Goal: Obtain resource: Download file/media

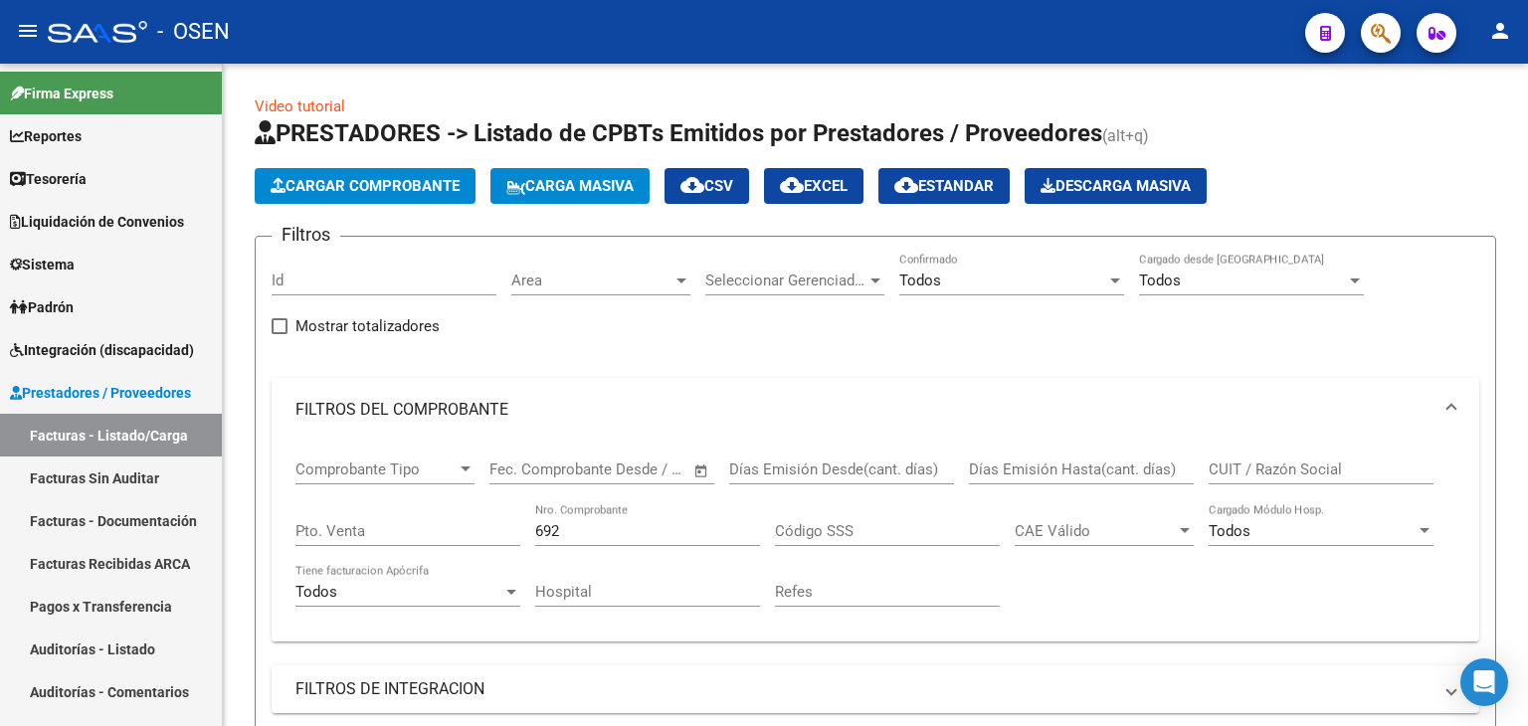
scroll to position [501, 0]
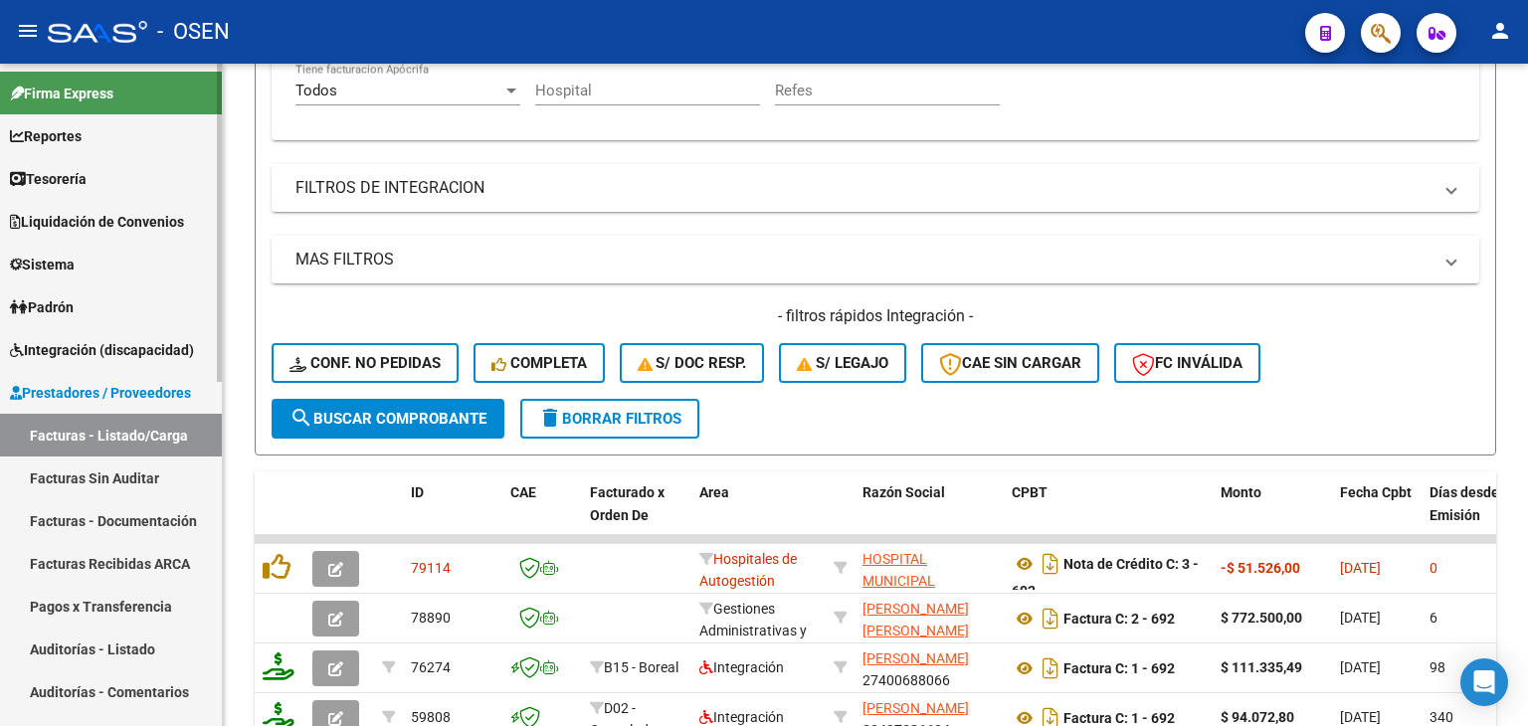
click at [143, 176] on link "Tesorería" at bounding box center [111, 178] width 222 height 43
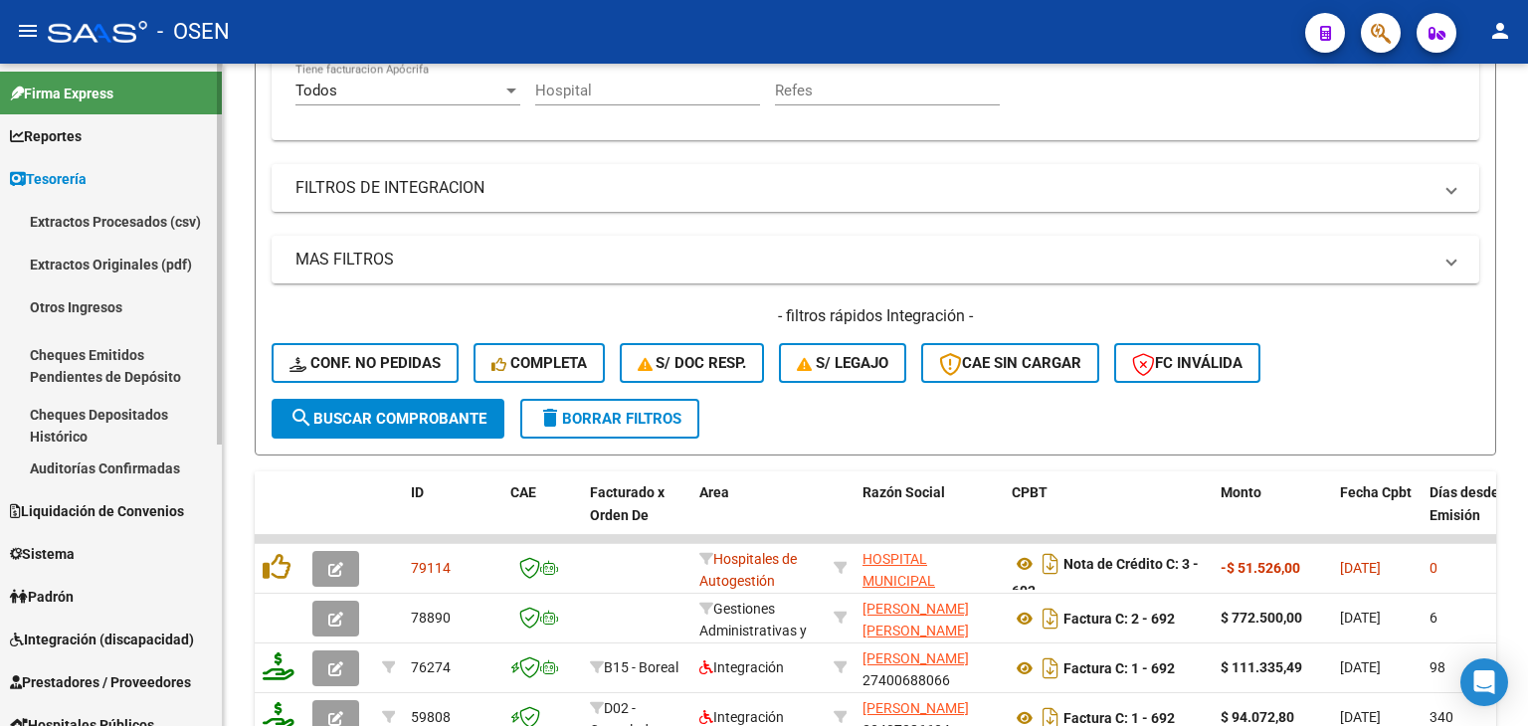
scroll to position [331, 0]
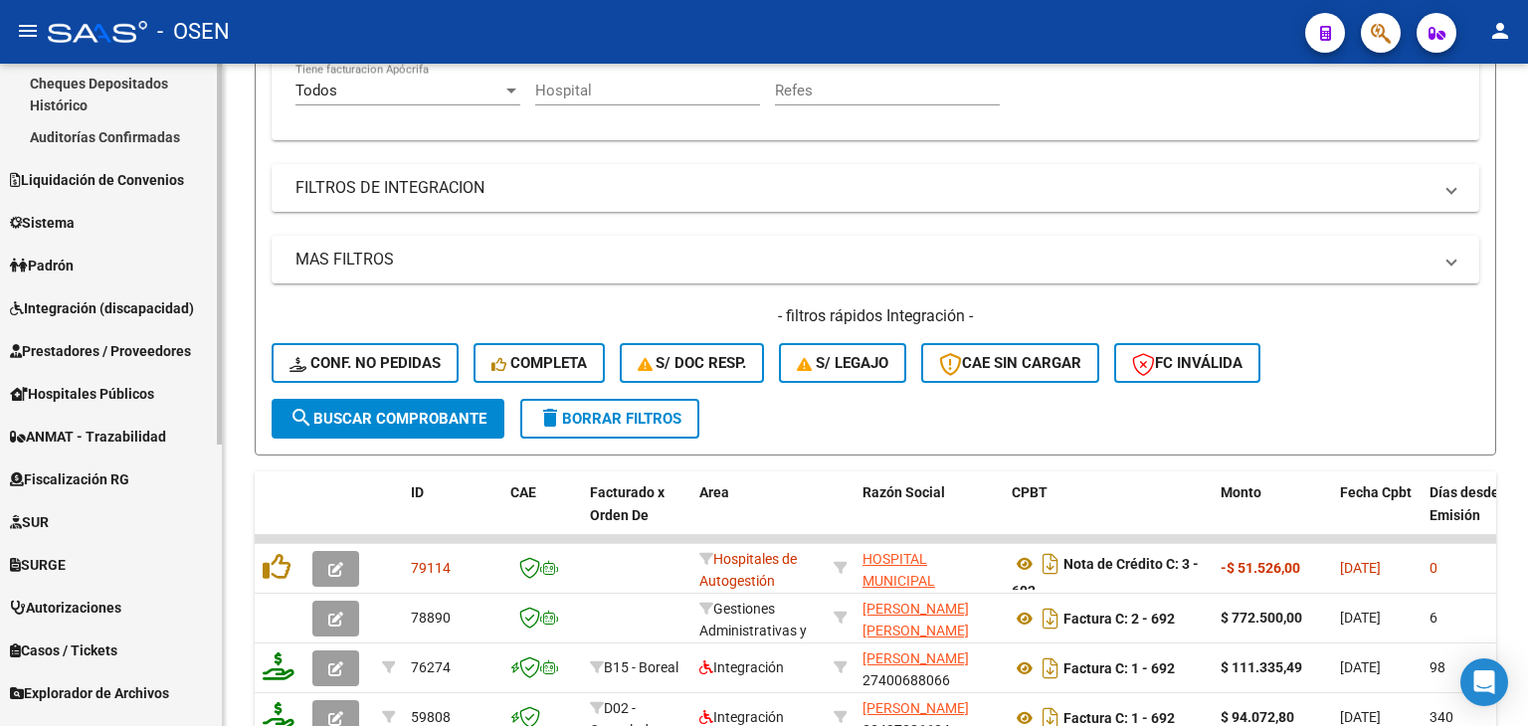
click at [122, 367] on link "Prestadores / Proveedores" at bounding box center [111, 350] width 222 height 43
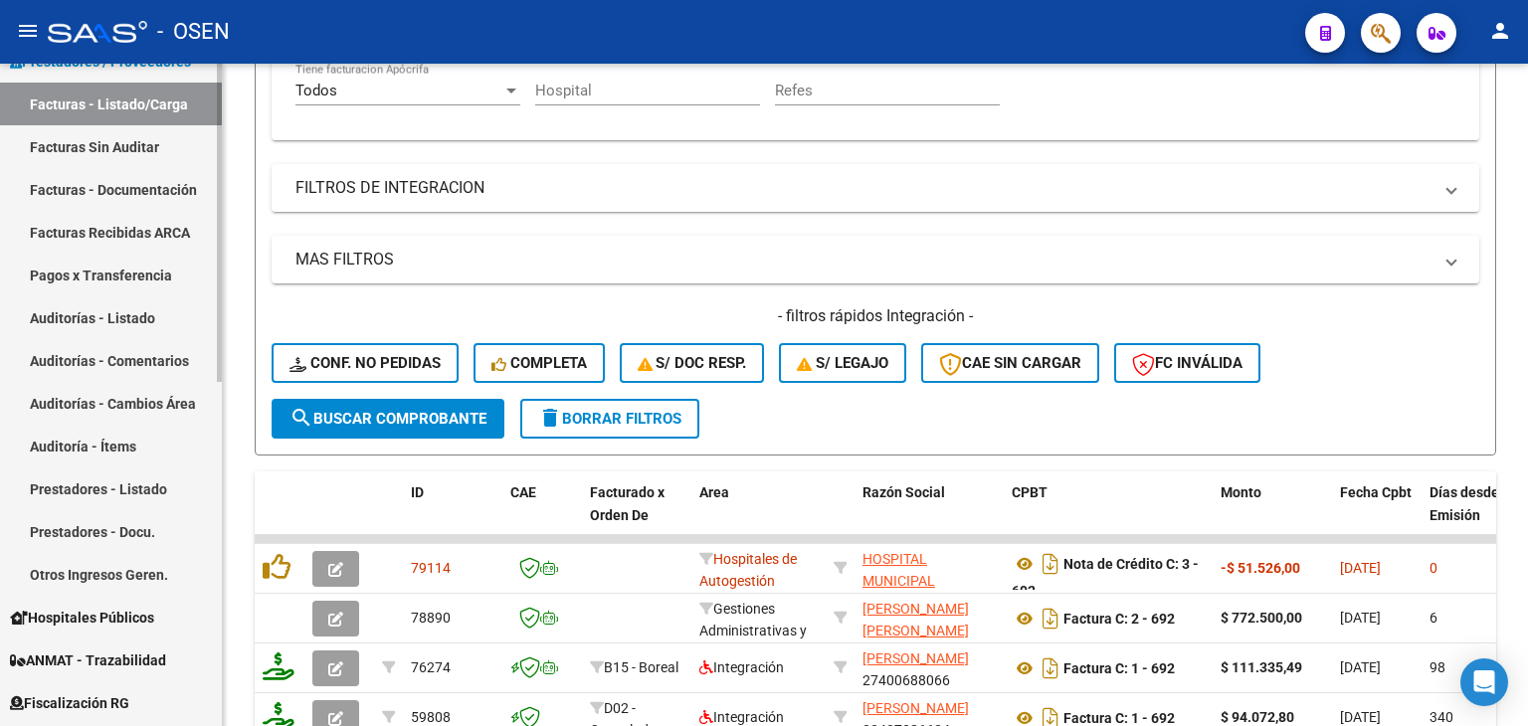
click at [169, 100] on link "Facturas - Listado/Carga" at bounding box center [111, 104] width 222 height 43
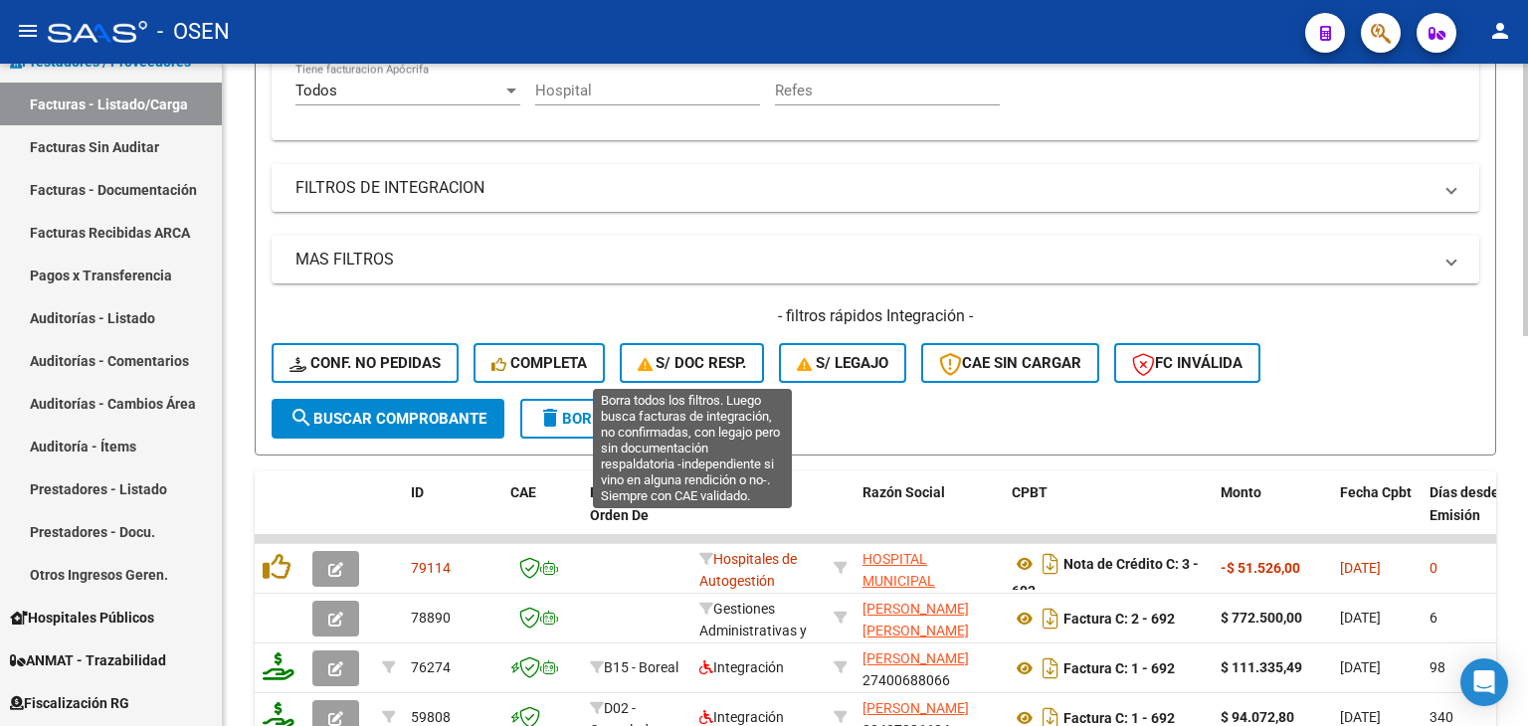
scroll to position [169, 0]
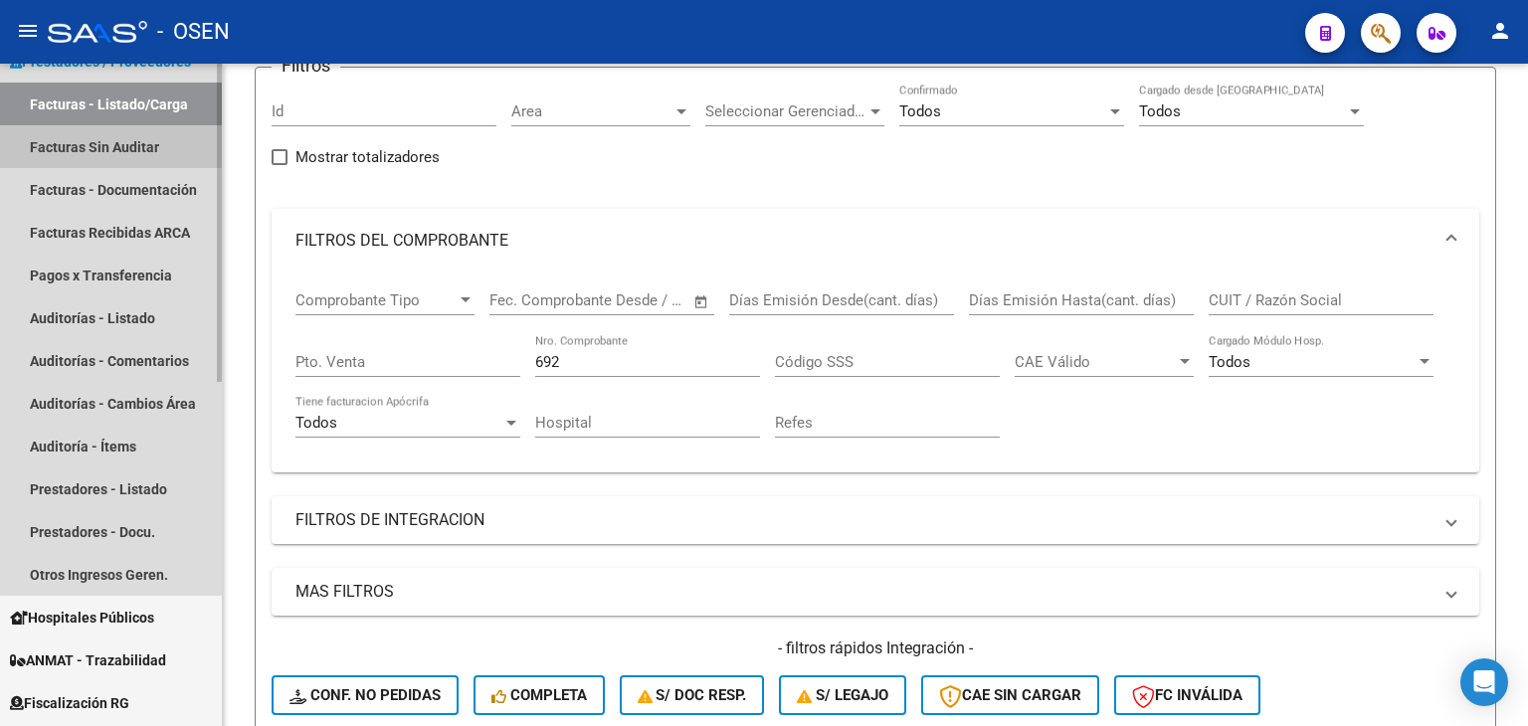
click at [168, 136] on link "Facturas Sin Auditar" at bounding box center [111, 146] width 222 height 43
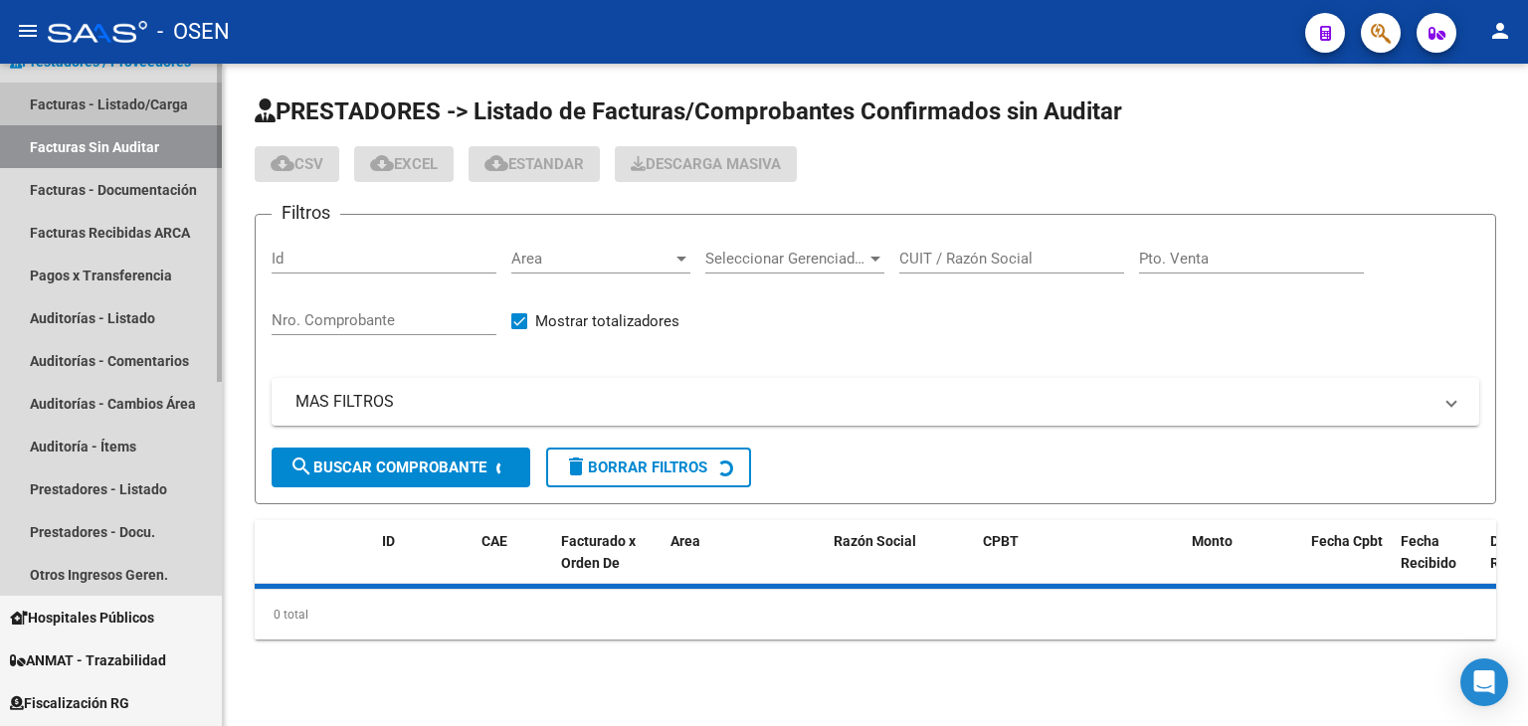
click at [170, 111] on link "Facturas - Listado/Carga" at bounding box center [111, 104] width 222 height 43
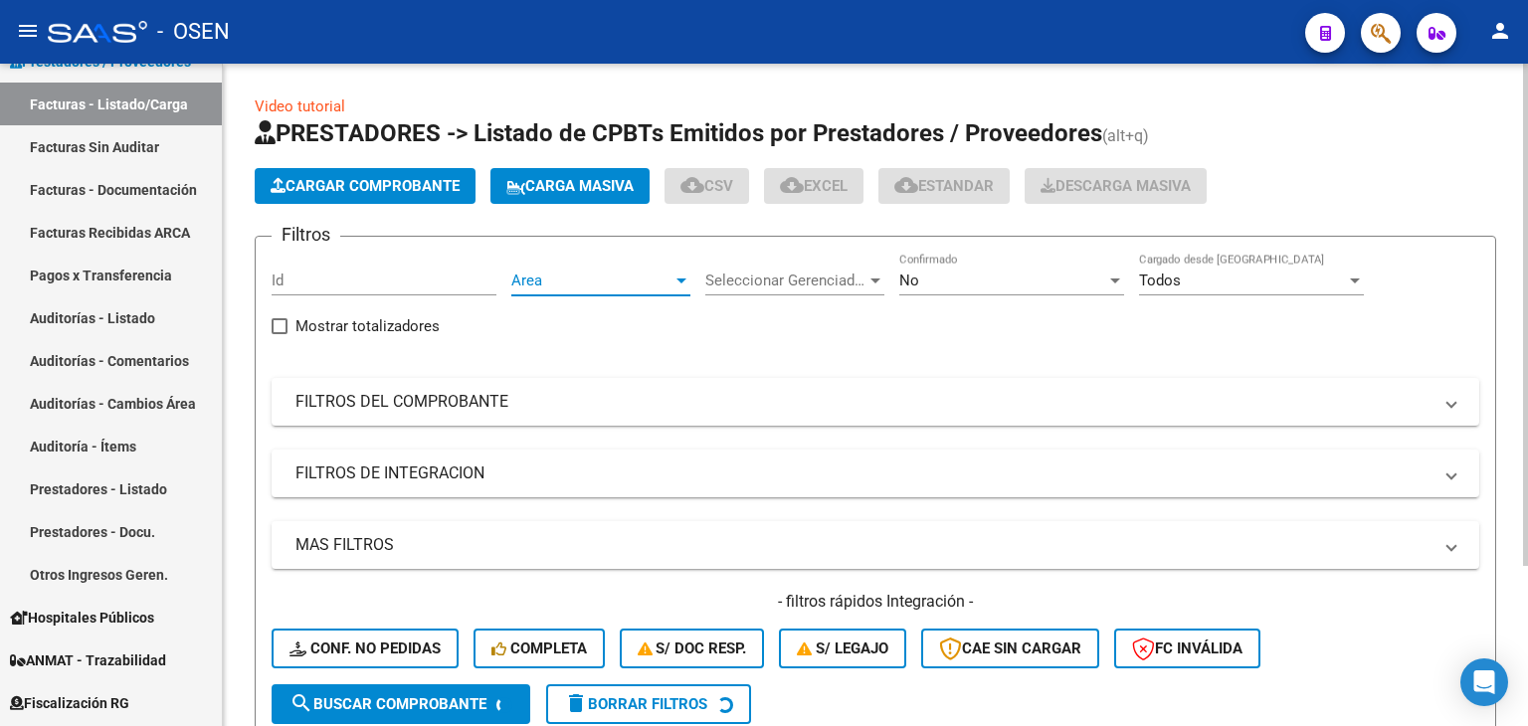
click at [669, 274] on span "Area" at bounding box center [591, 281] width 161 height 18
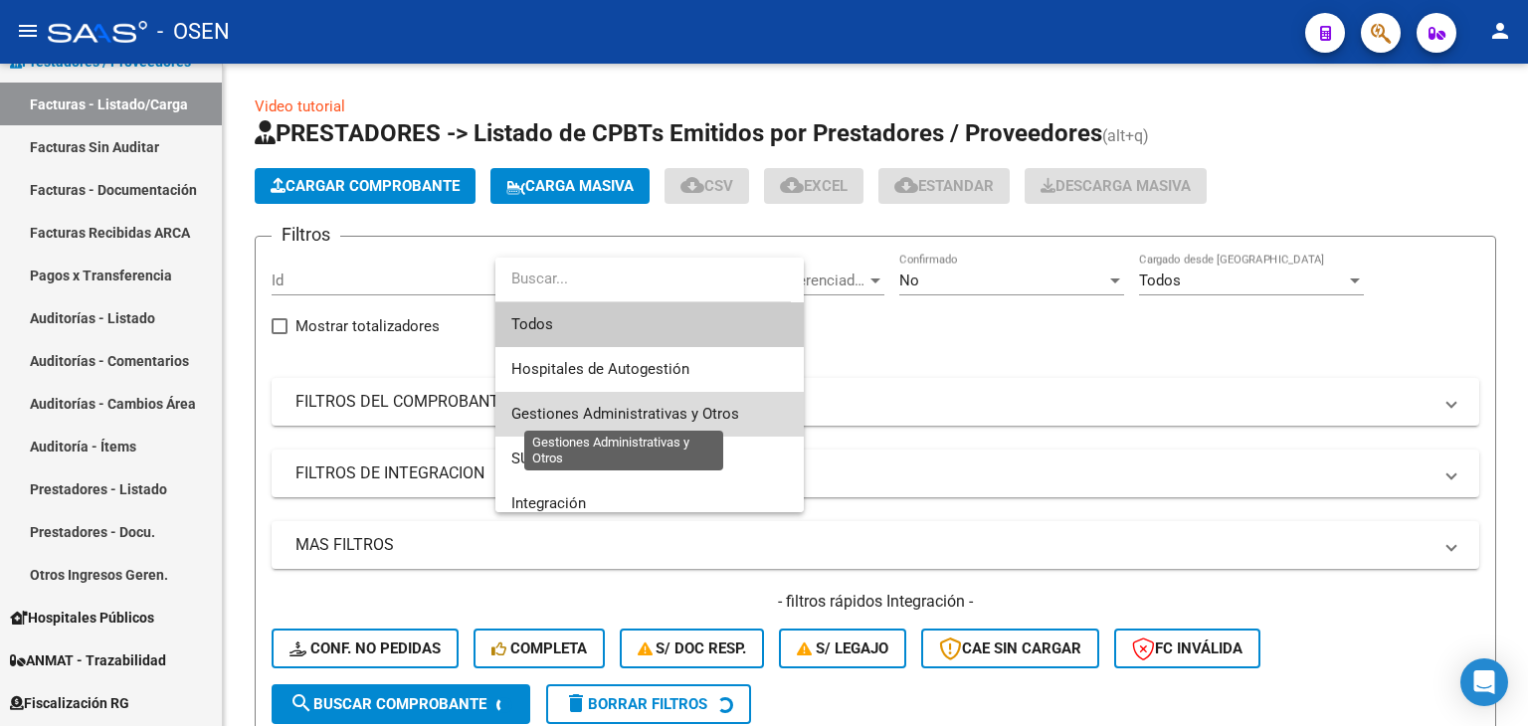
click at [677, 419] on span "Gestiones Administrativas y Otros" at bounding box center [625, 414] width 228 height 18
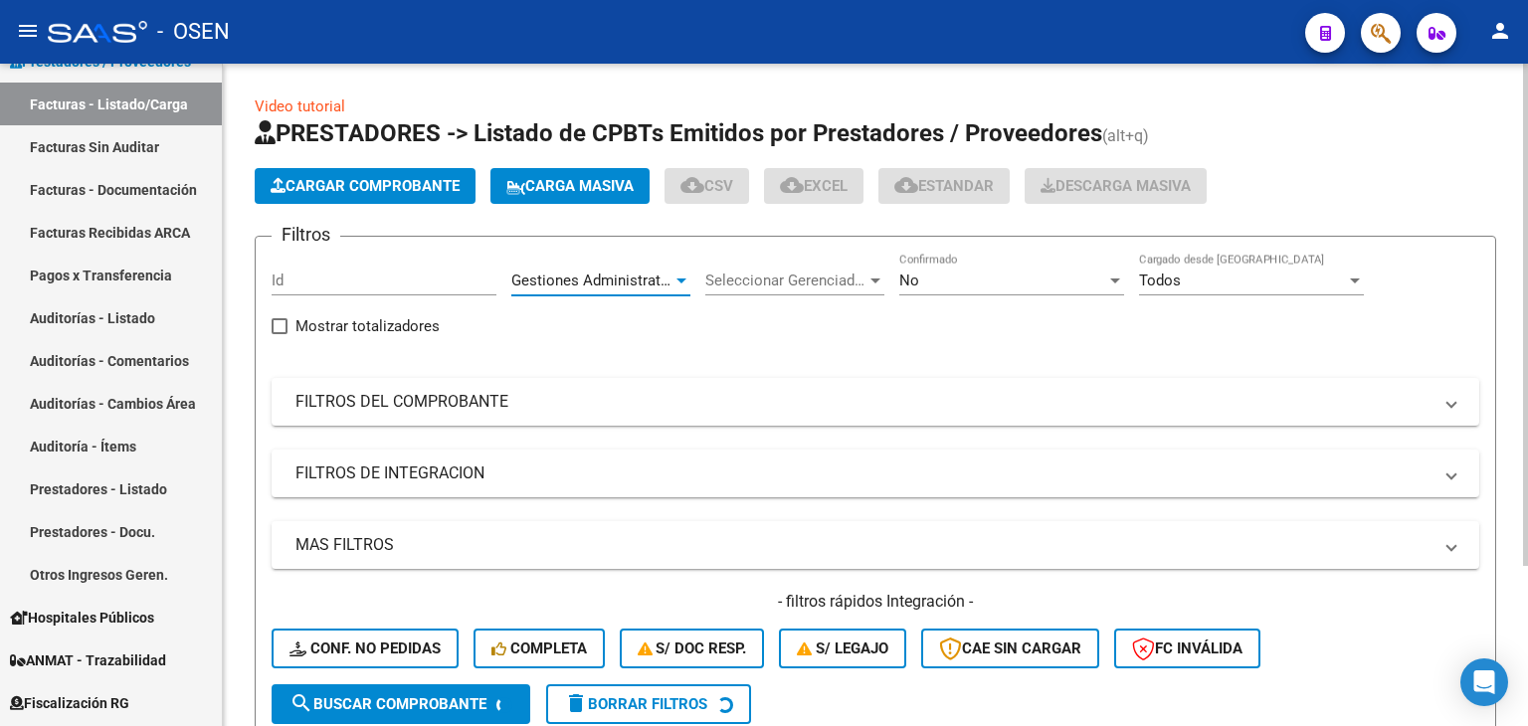
click at [650, 265] on div "Gestiones Administrativas y Otros Area" at bounding box center [600, 274] width 179 height 43
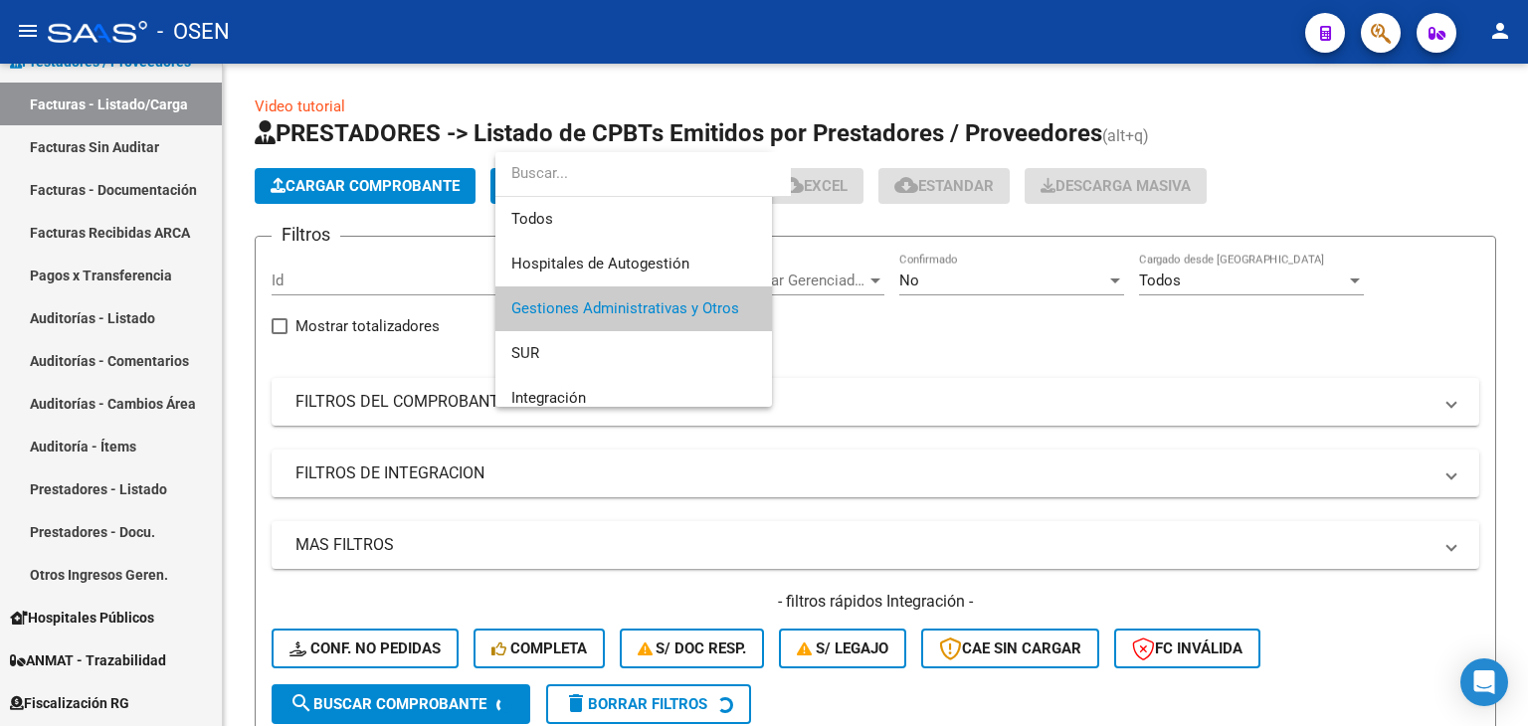
scroll to position [29, 0]
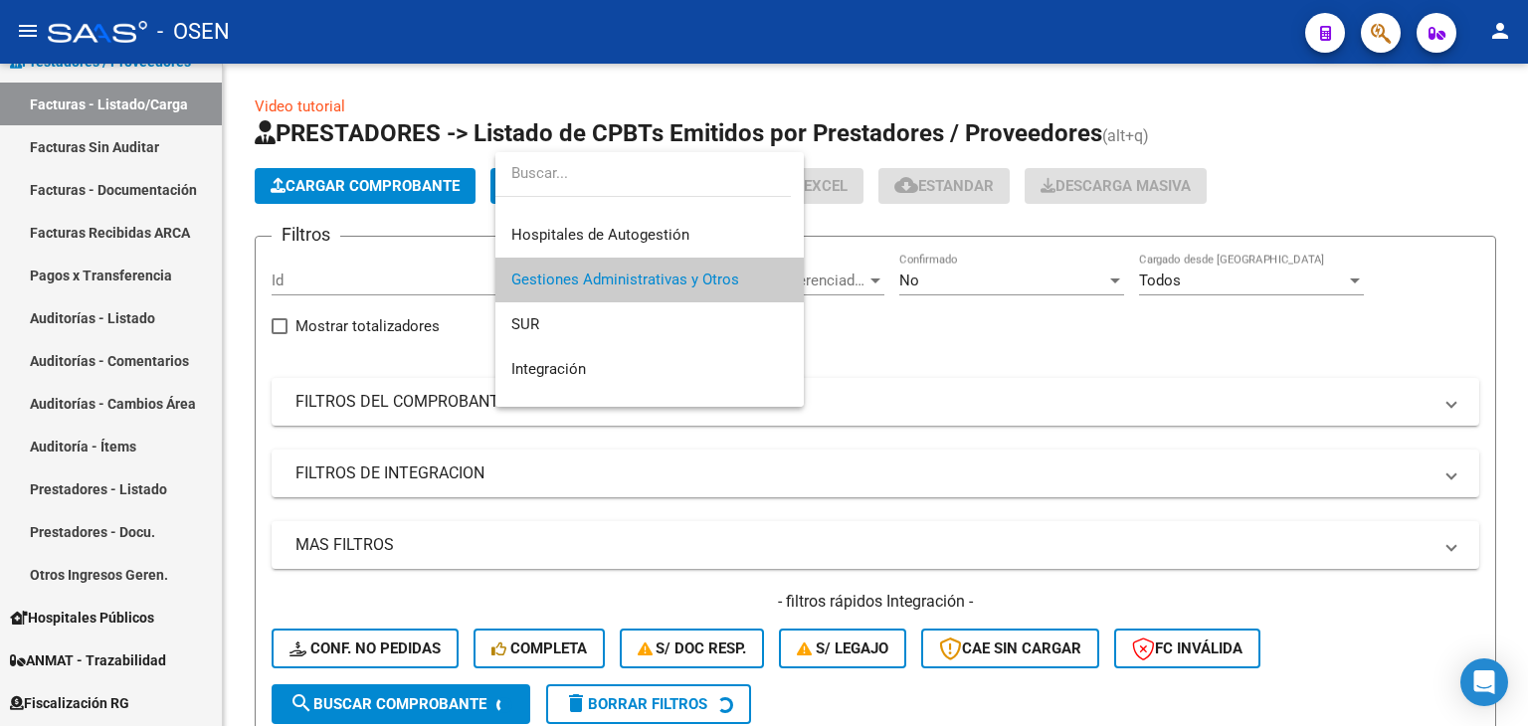
click at [133, 159] on div at bounding box center [764, 363] width 1528 height 726
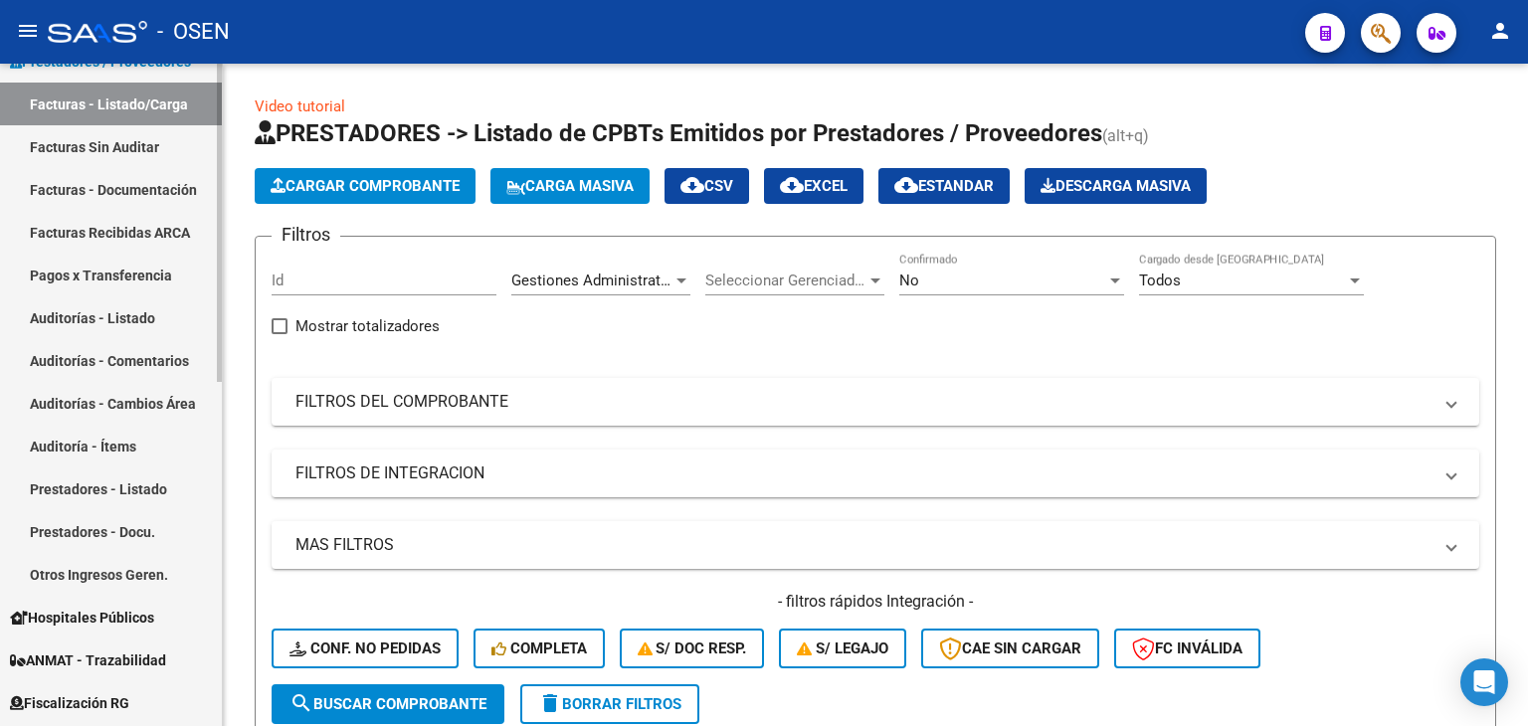
drag, startPoint x: 204, startPoint y: 181, endPoint x: 187, endPoint y: 176, distance: 17.6
click at [202, 181] on link "Facturas - Documentación" at bounding box center [111, 189] width 222 height 43
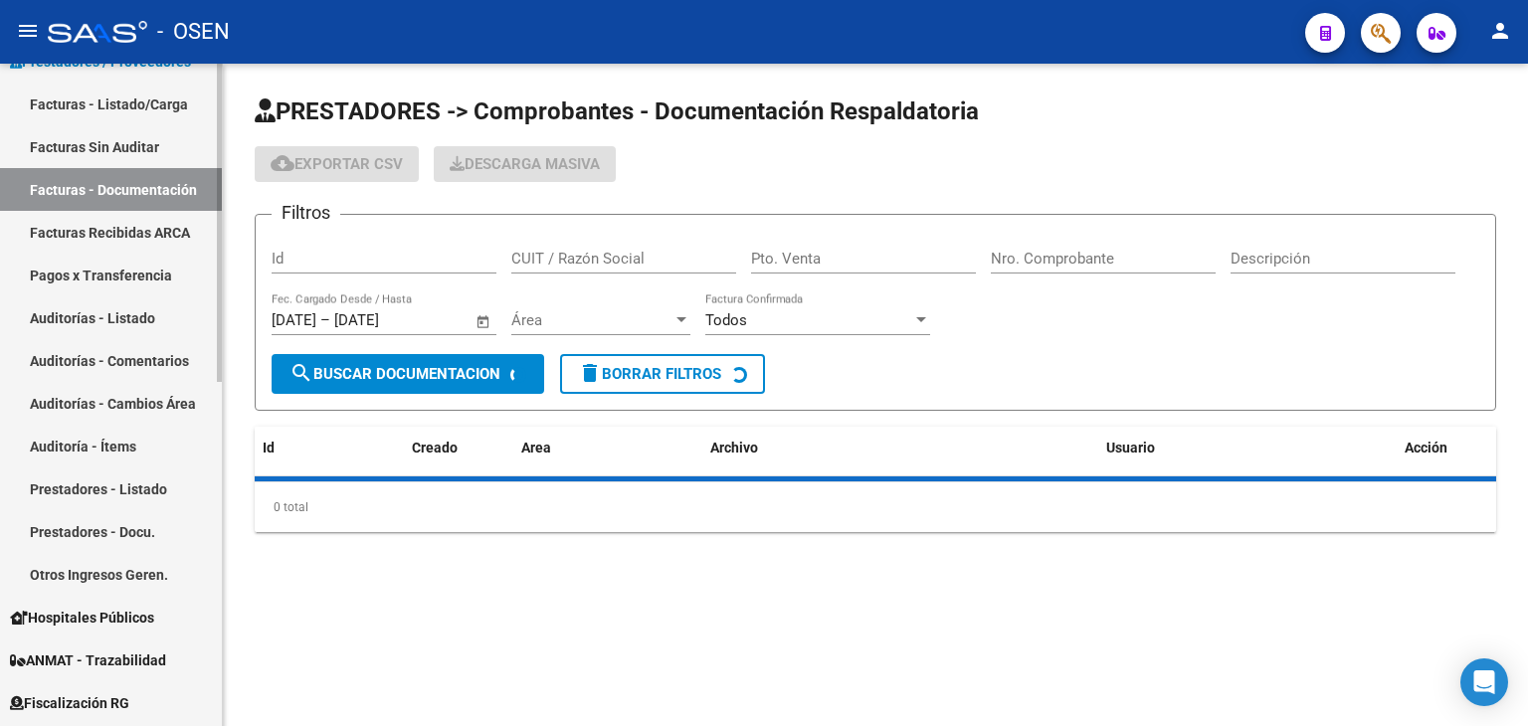
click at [162, 93] on link "Facturas - Listado/Carga" at bounding box center [111, 104] width 222 height 43
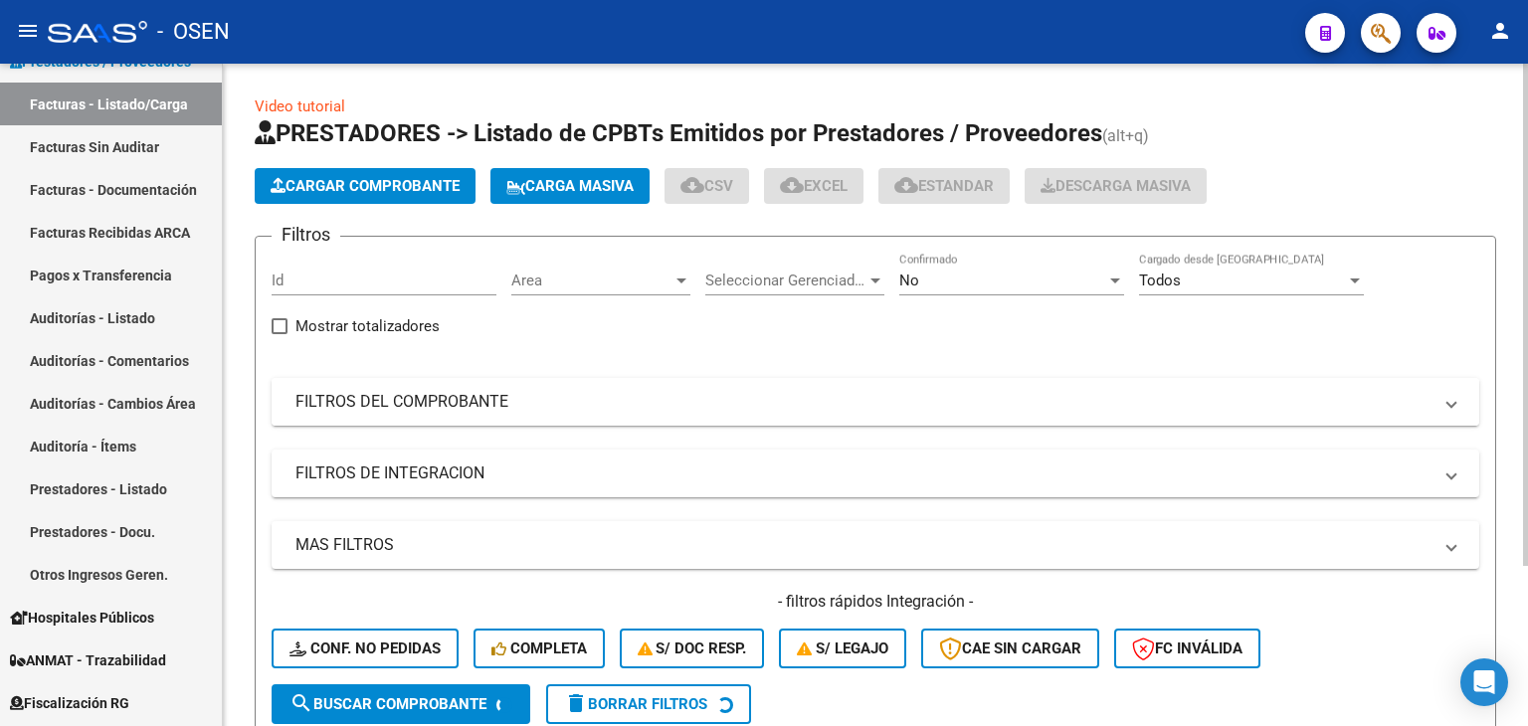
click at [555, 404] on mat-panel-title "FILTROS DEL COMPROBANTE" at bounding box center [863, 402] width 1136 height 22
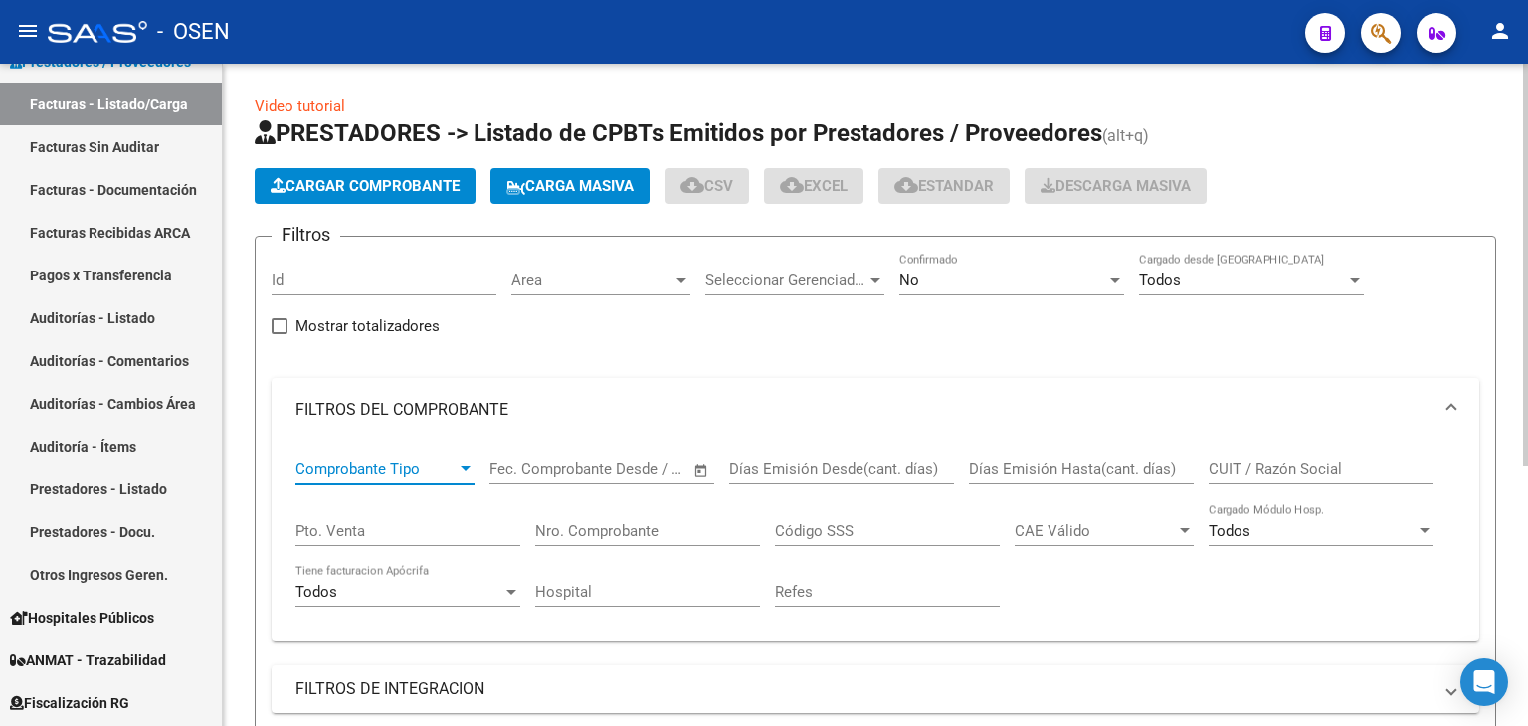
click at [417, 465] on span "Comprobante Tipo" at bounding box center [375, 470] width 161 height 18
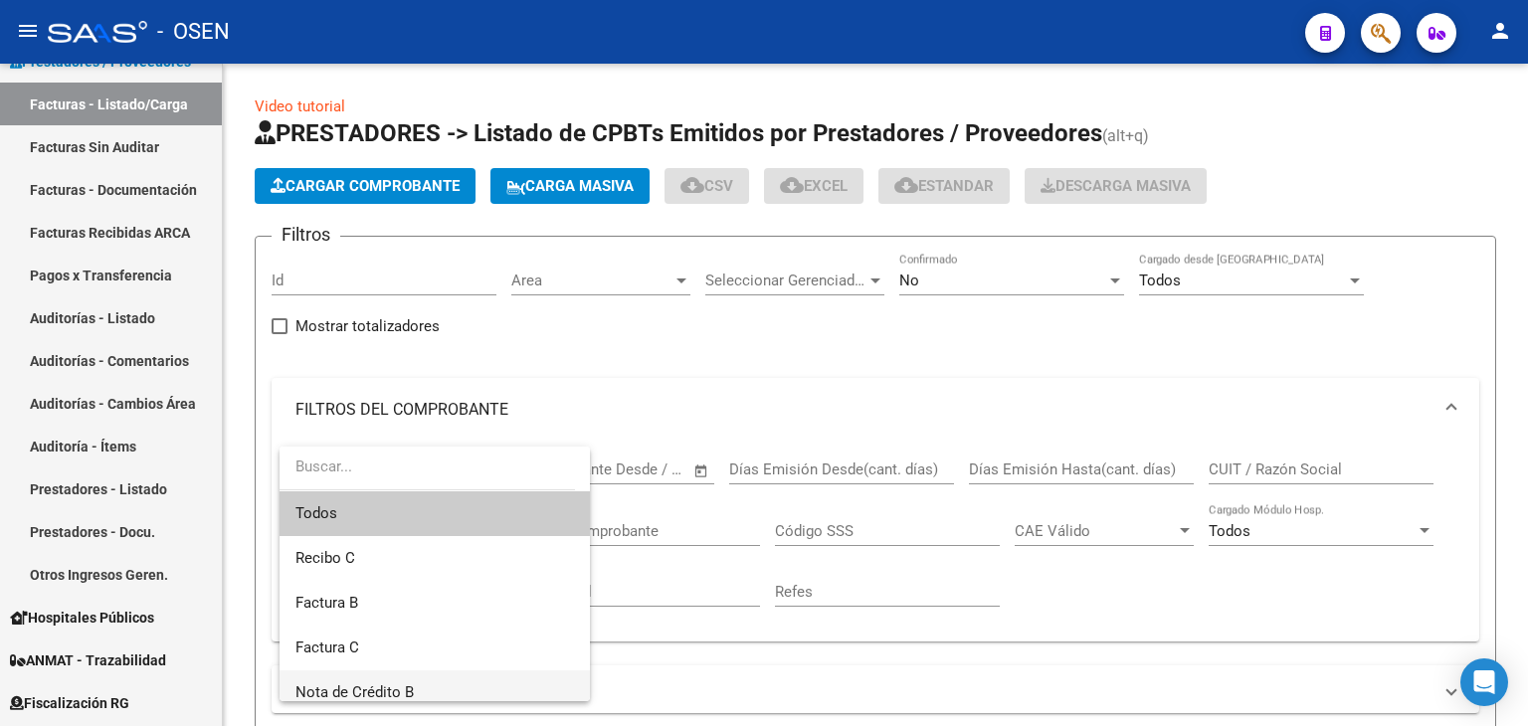
click at [438, 685] on span "Nota de Crédito B" at bounding box center [434, 693] width 279 height 45
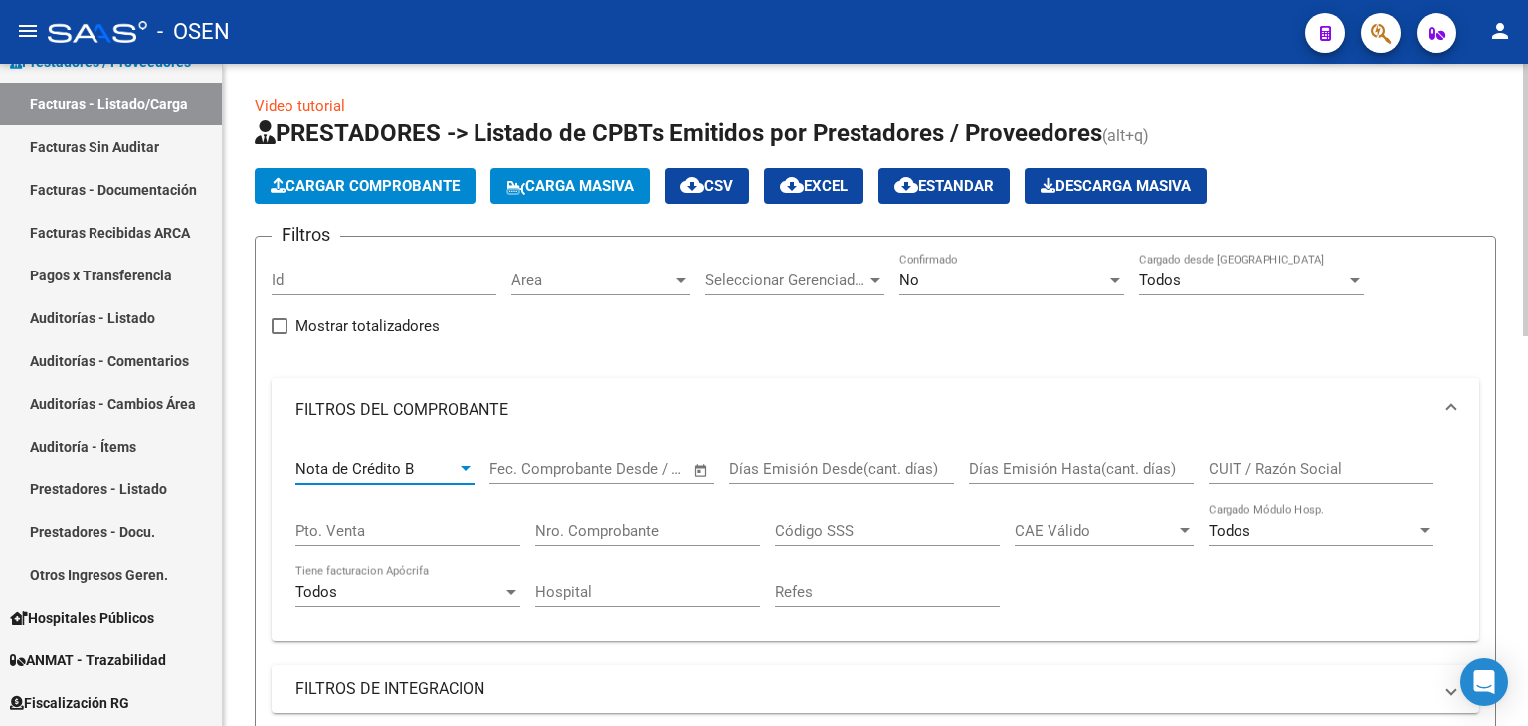
scroll to position [331, 0]
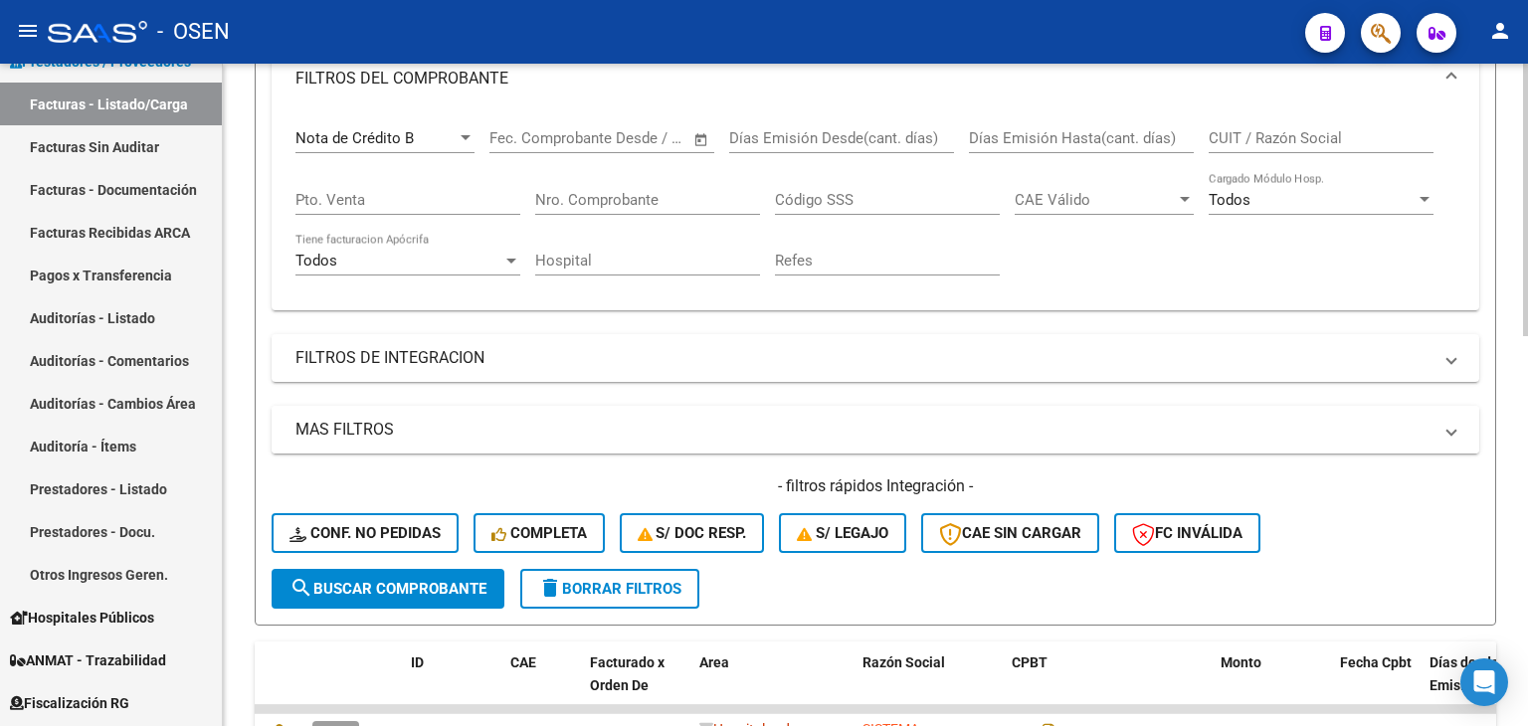
click at [549, 437] on mat-panel-title "MAS FILTROS" at bounding box center [863, 430] width 1136 height 22
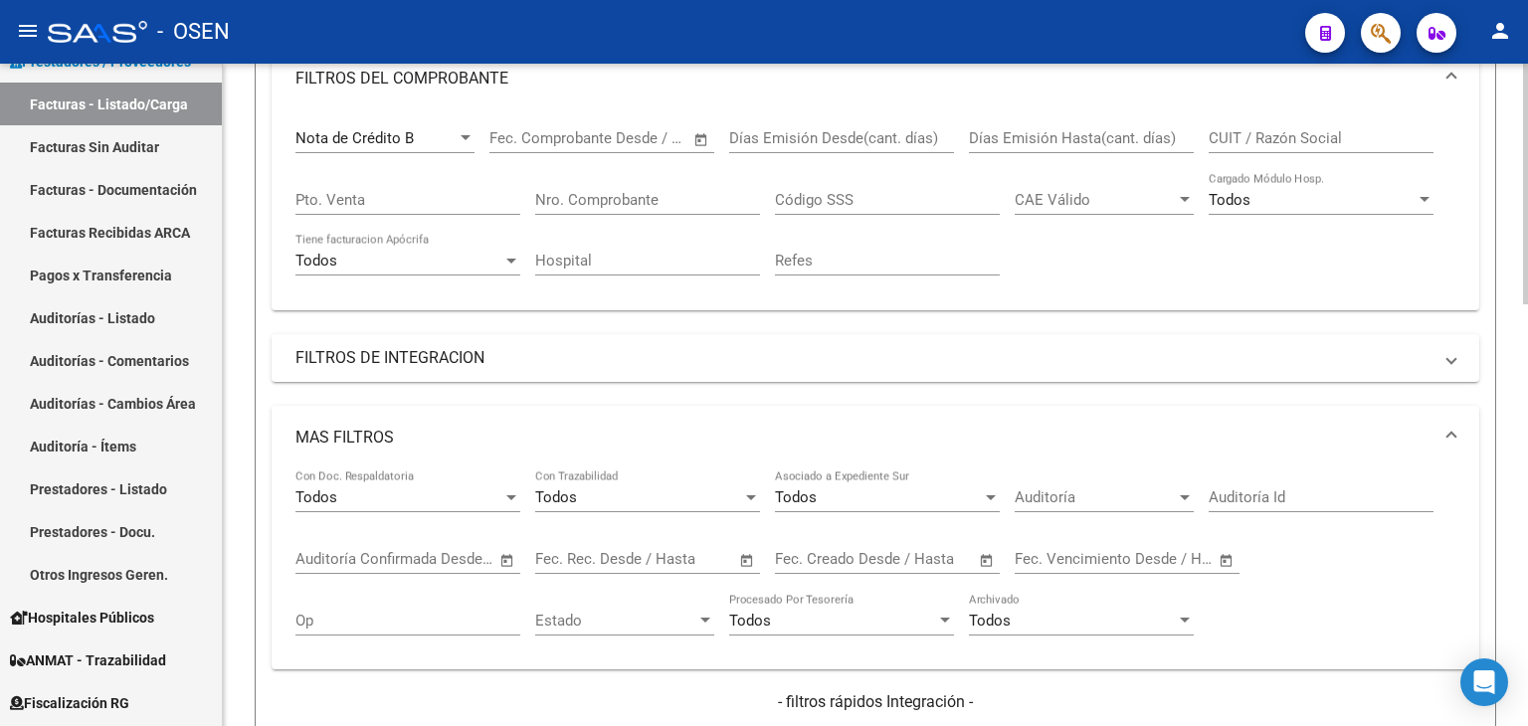
click at [991, 561] on span "Open calendar" at bounding box center [987, 560] width 48 height 48
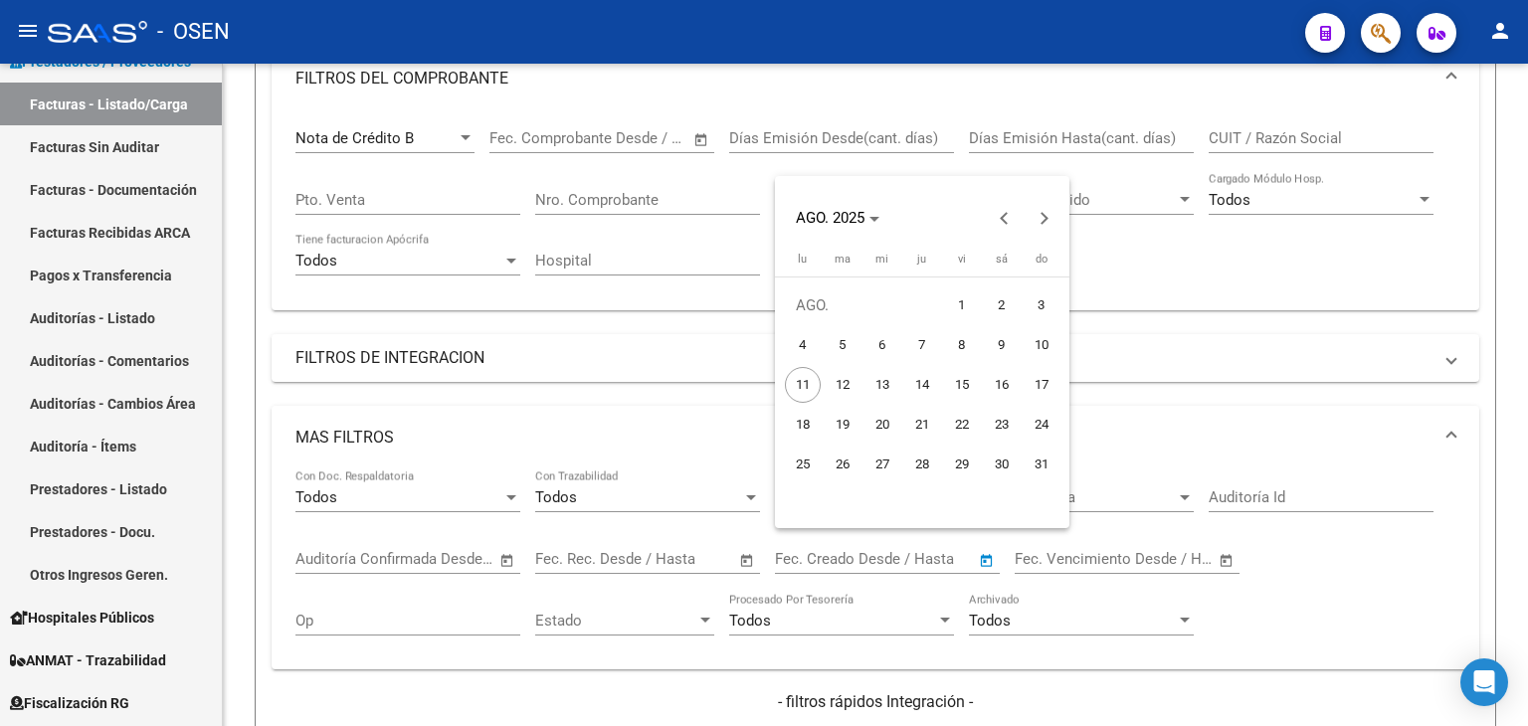
click at [954, 352] on span "8" at bounding box center [962, 345] width 36 height 36
type input "8/8/2025"
click at [801, 384] on span "11" at bounding box center [803, 385] width 36 height 36
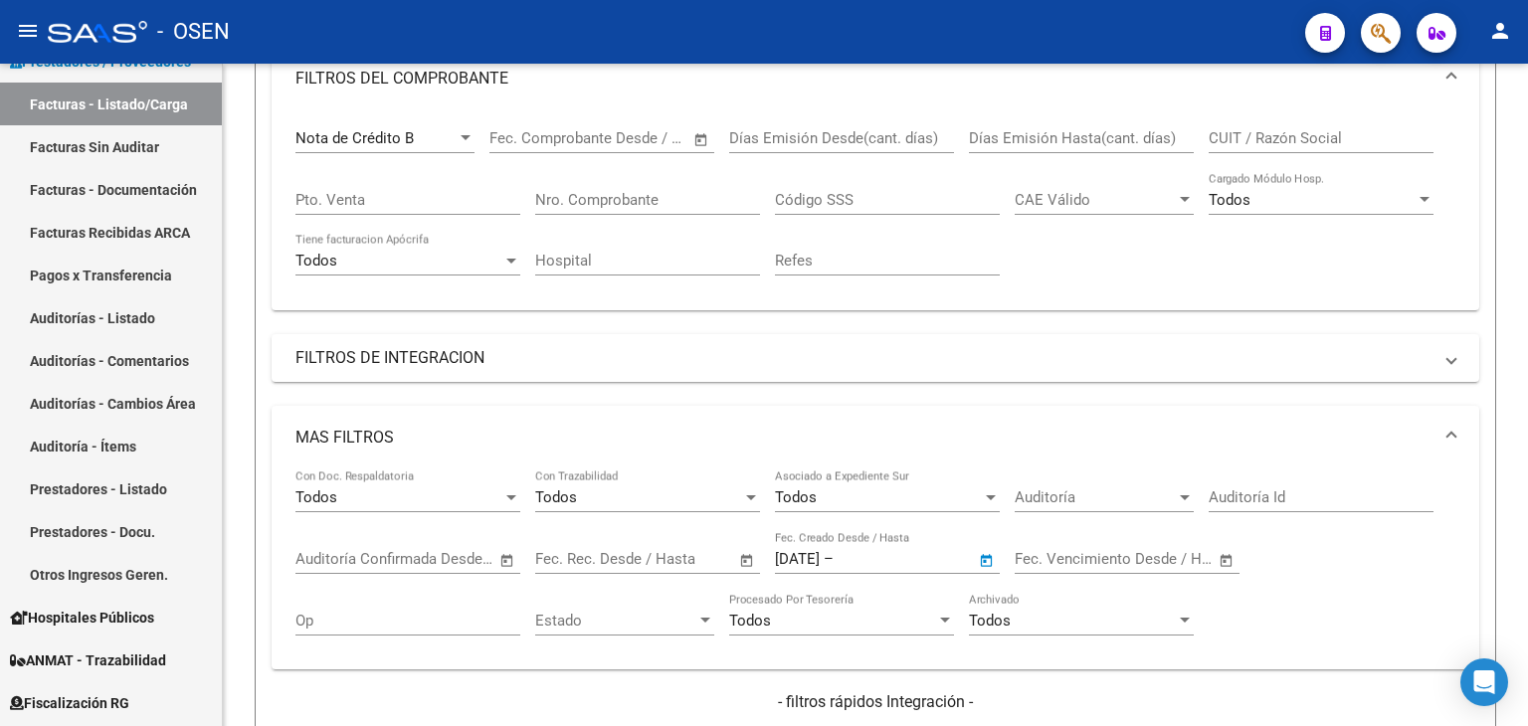
type input "11/8/2025"
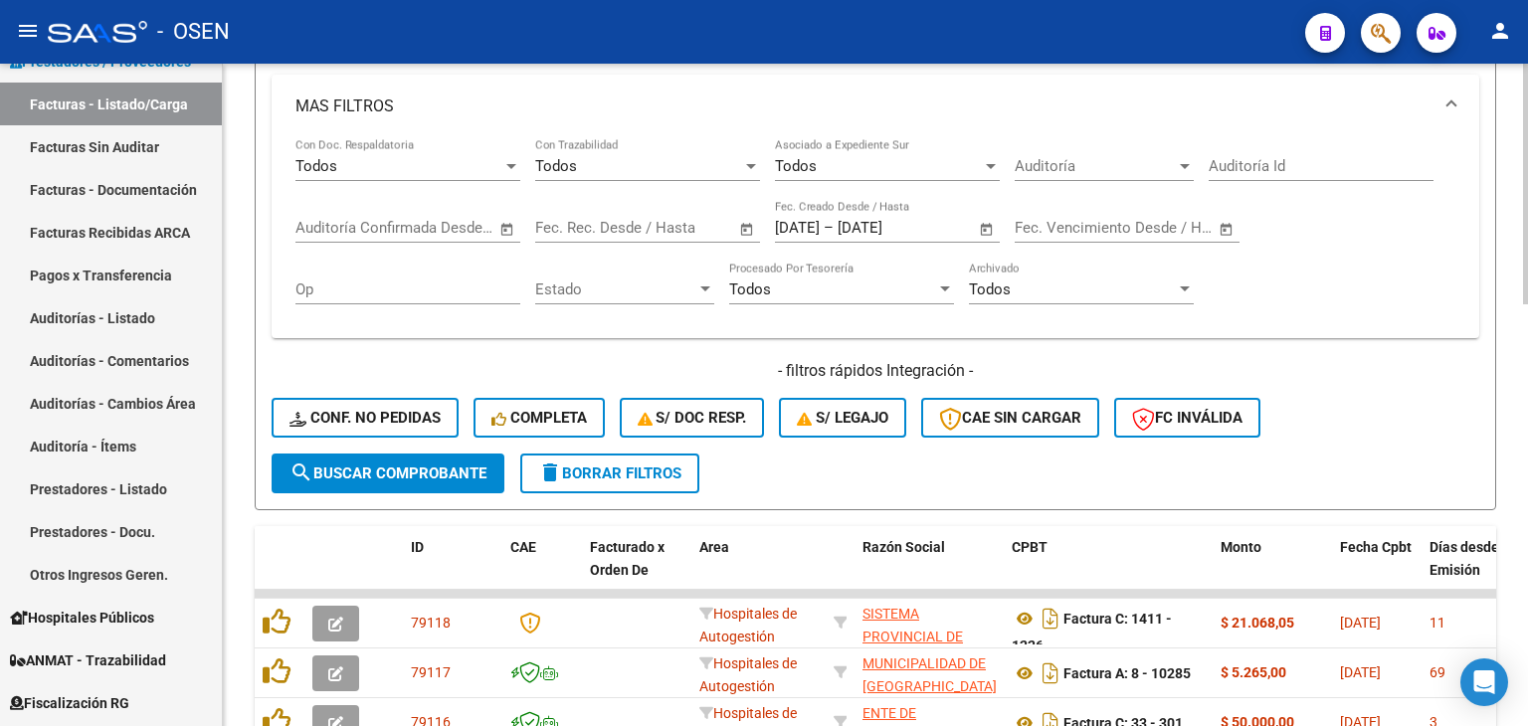
click at [421, 448] on div "- filtros rápidos Integración - Conf. no pedidas Completa S/ Doc Resp. S/ legaj…" at bounding box center [876, 407] width 1208 height 94
click at [428, 465] on span "search Buscar Comprobante" at bounding box center [388, 474] width 197 height 18
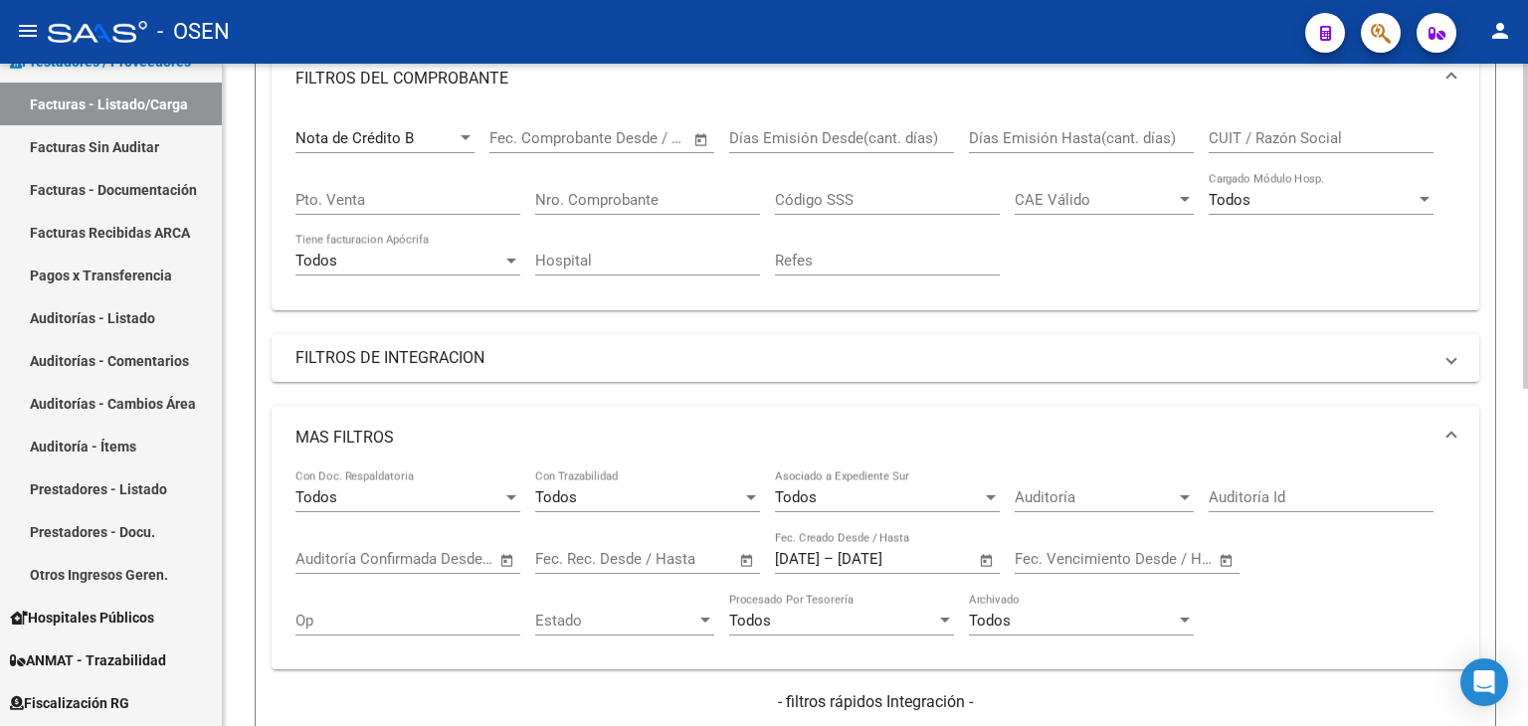
scroll to position [0, 0]
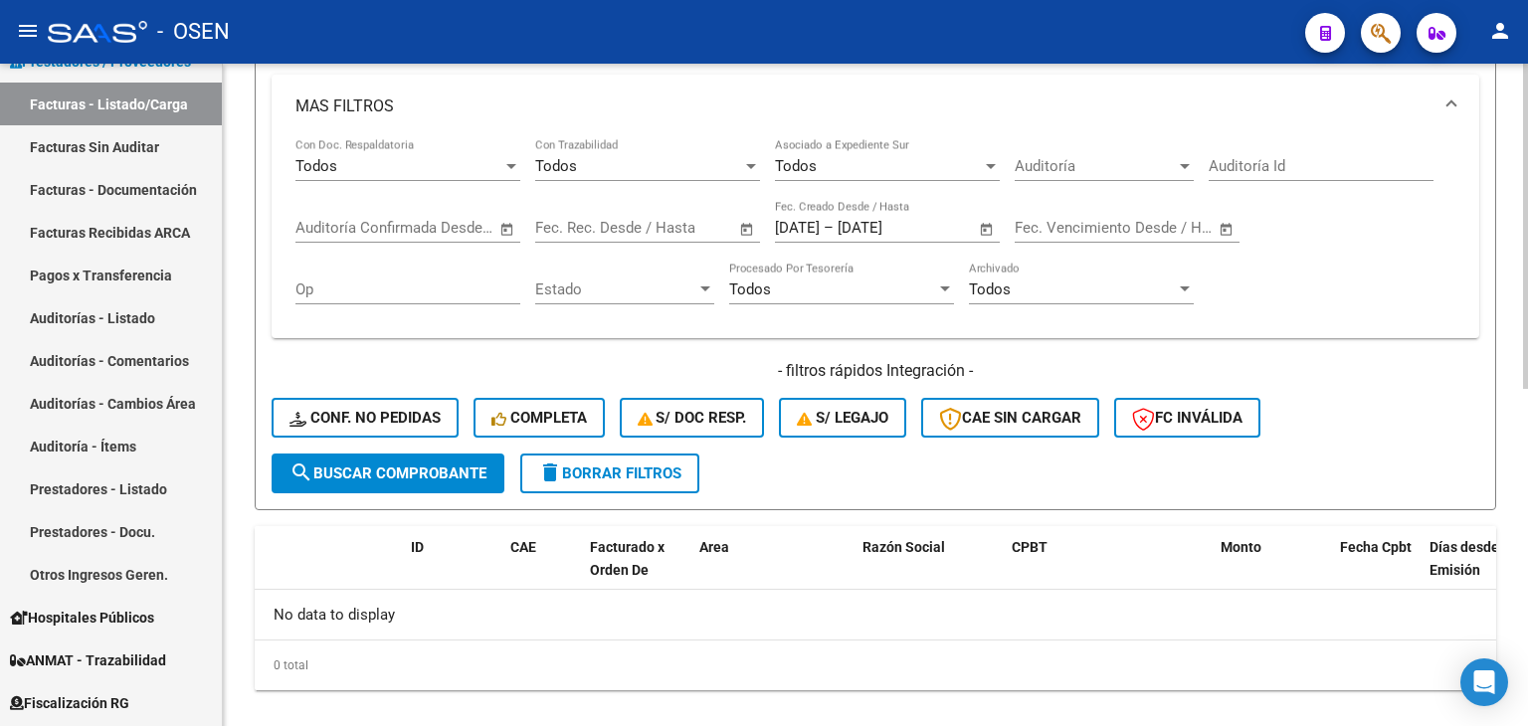
click at [448, 455] on button "search Buscar Comprobante" at bounding box center [388, 474] width 233 height 40
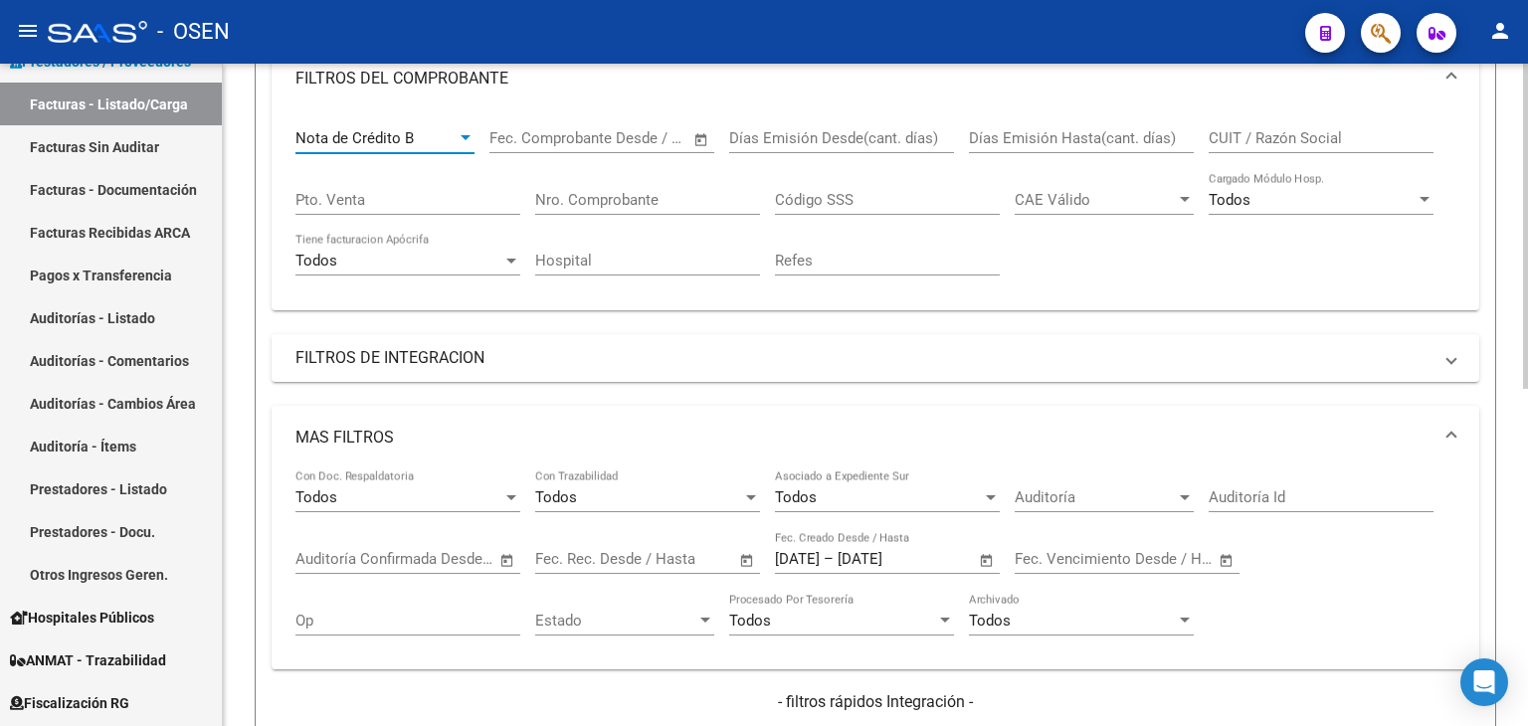
click at [439, 137] on div "Nota de Crédito B" at bounding box center [375, 138] width 161 height 18
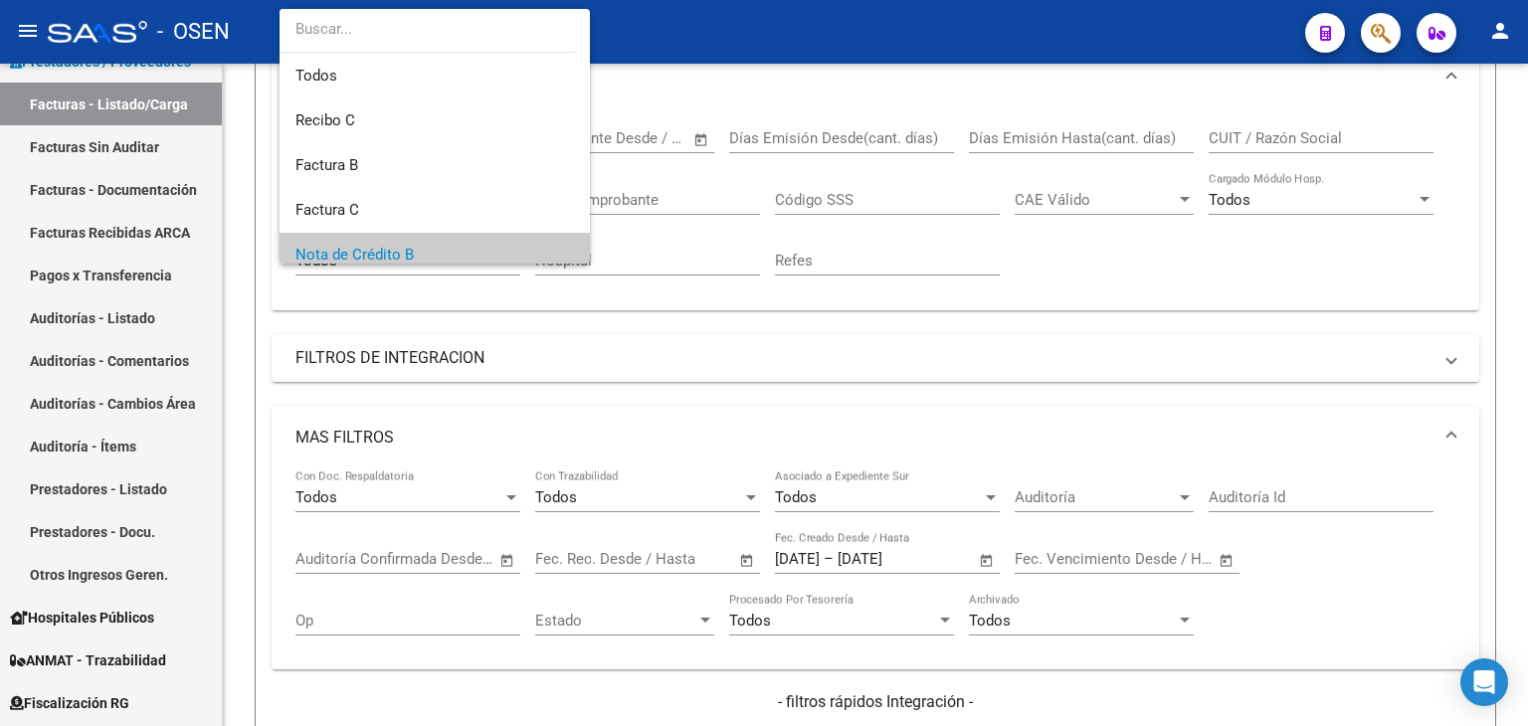
scroll to position [118, 0]
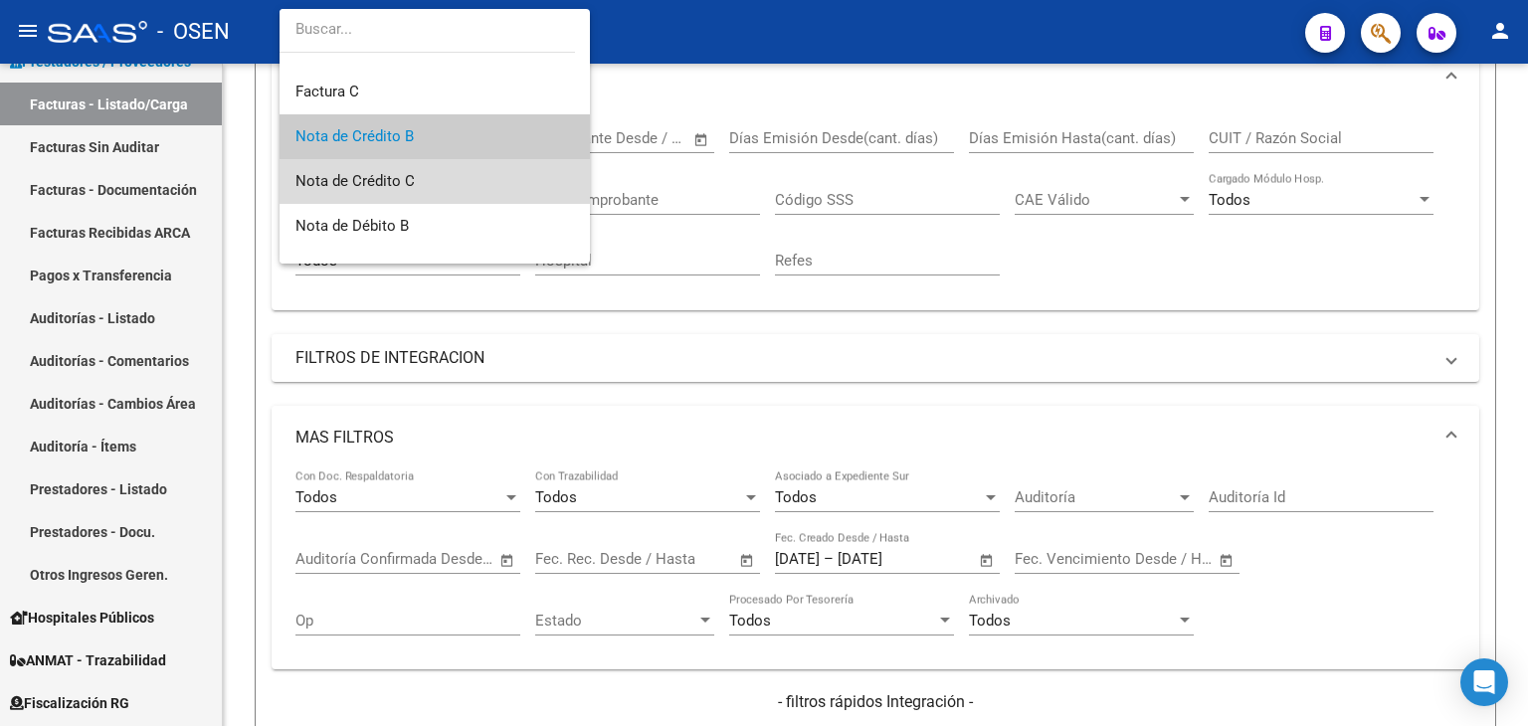
click at [437, 184] on span "Nota de Crédito C" at bounding box center [434, 181] width 279 height 45
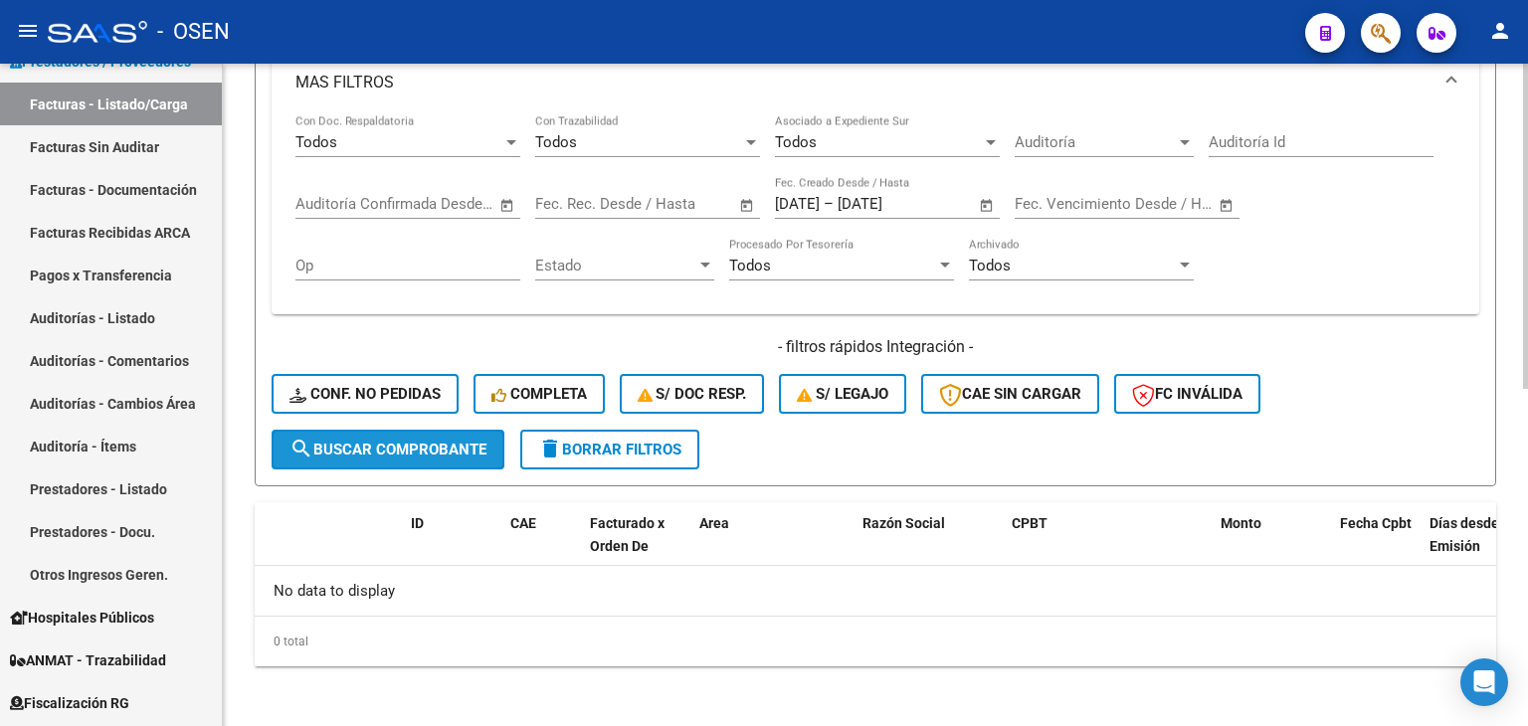
click at [454, 434] on button "search Buscar Comprobante" at bounding box center [388, 450] width 233 height 40
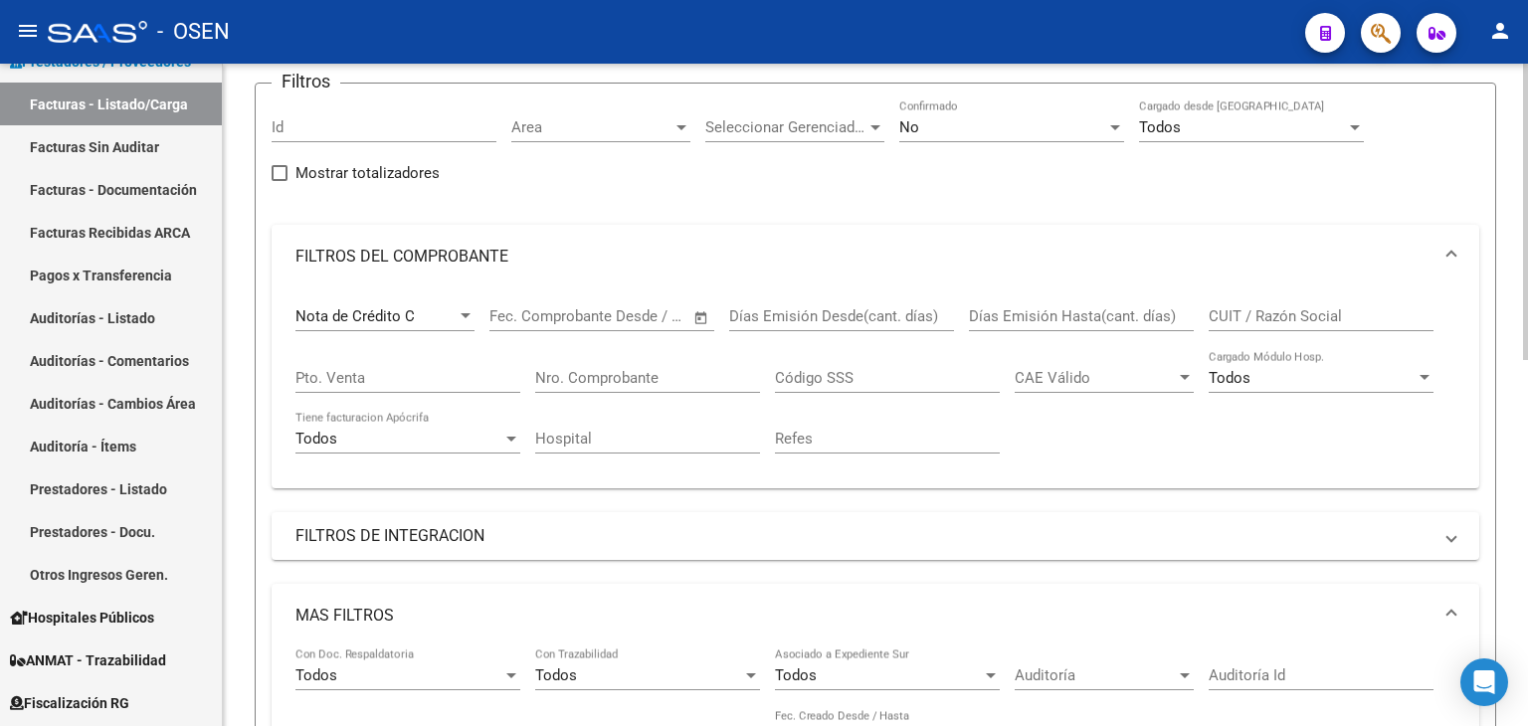
scroll to position [0, 0]
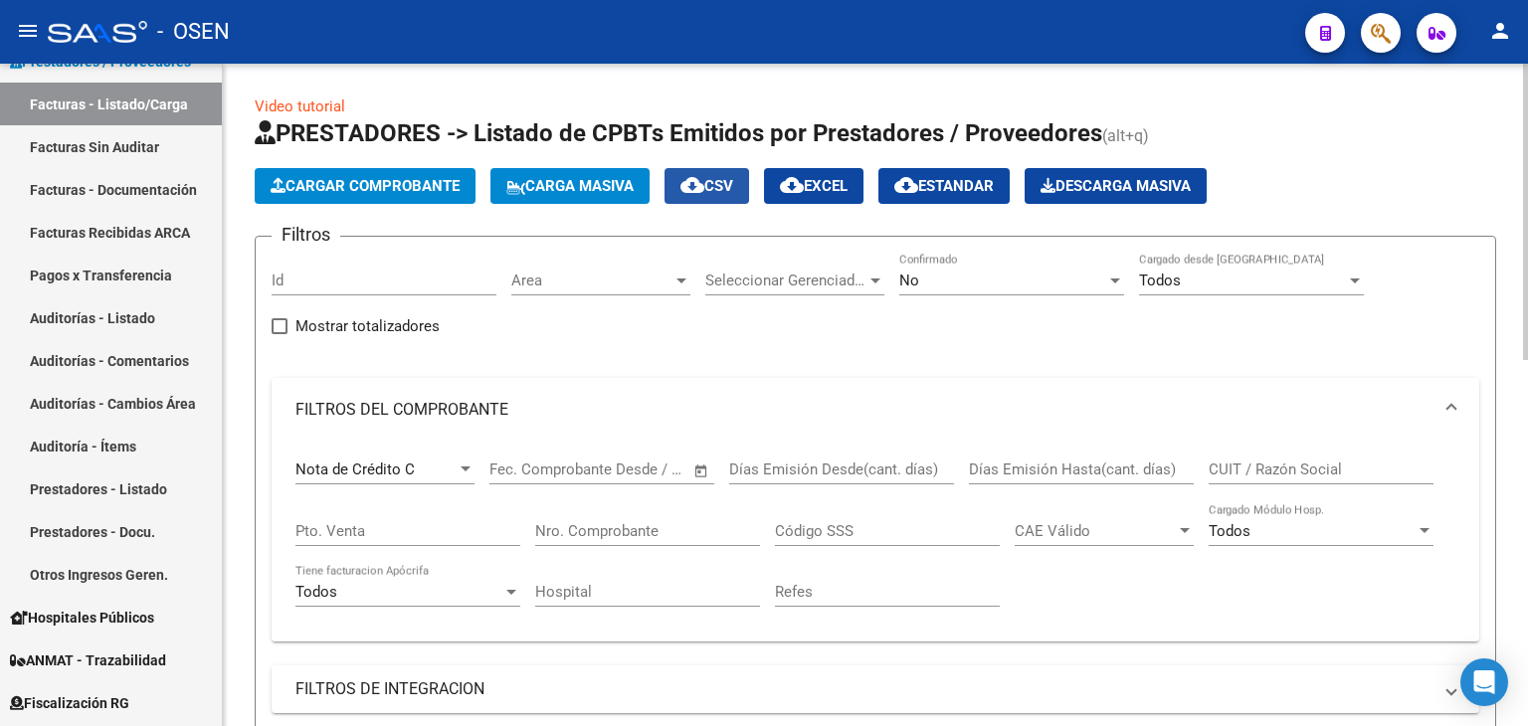
click at [749, 188] on button "cloud_download CSV" at bounding box center [707, 186] width 85 height 36
click at [437, 461] on div "Nota de Crédito C" at bounding box center [375, 470] width 161 height 18
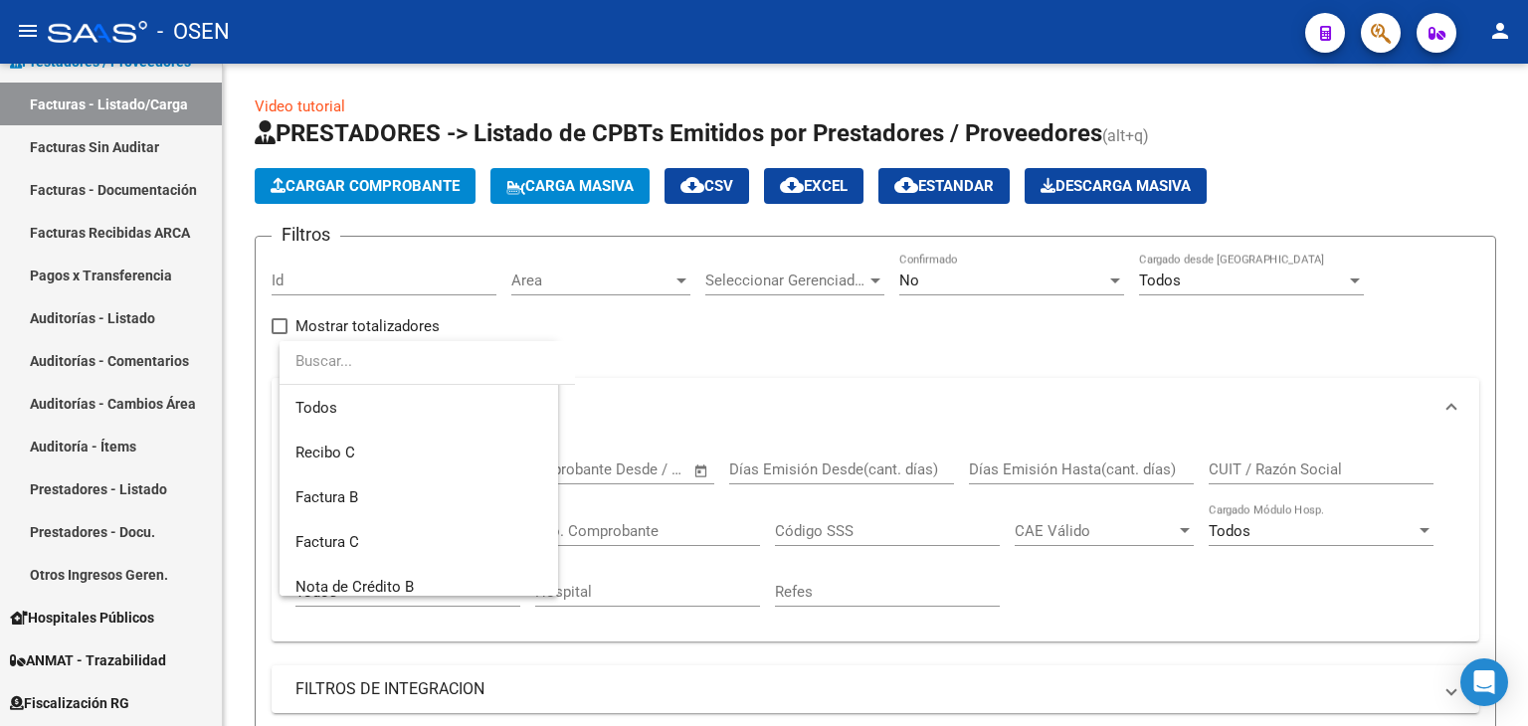
scroll to position [163, 0]
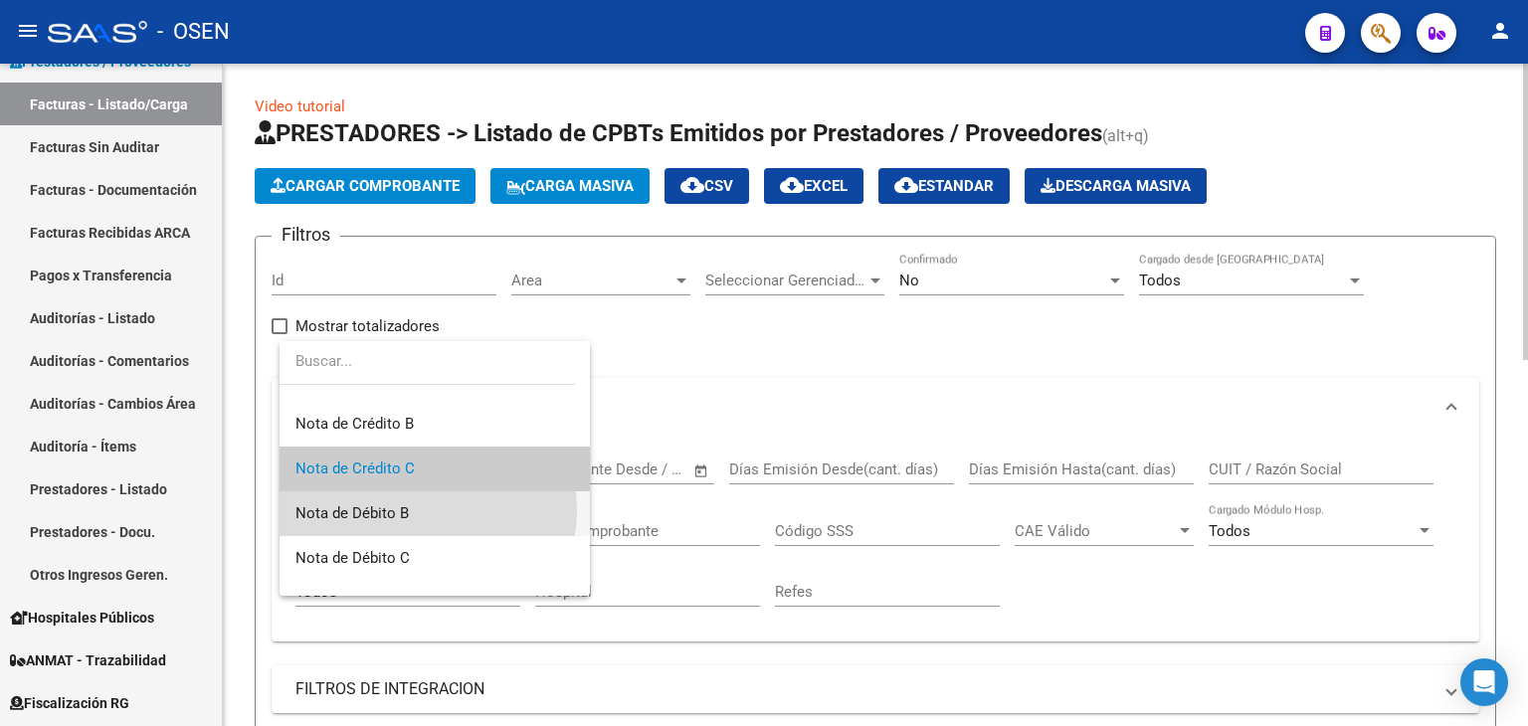
click at [426, 509] on span "Nota de Débito B" at bounding box center [434, 513] width 279 height 45
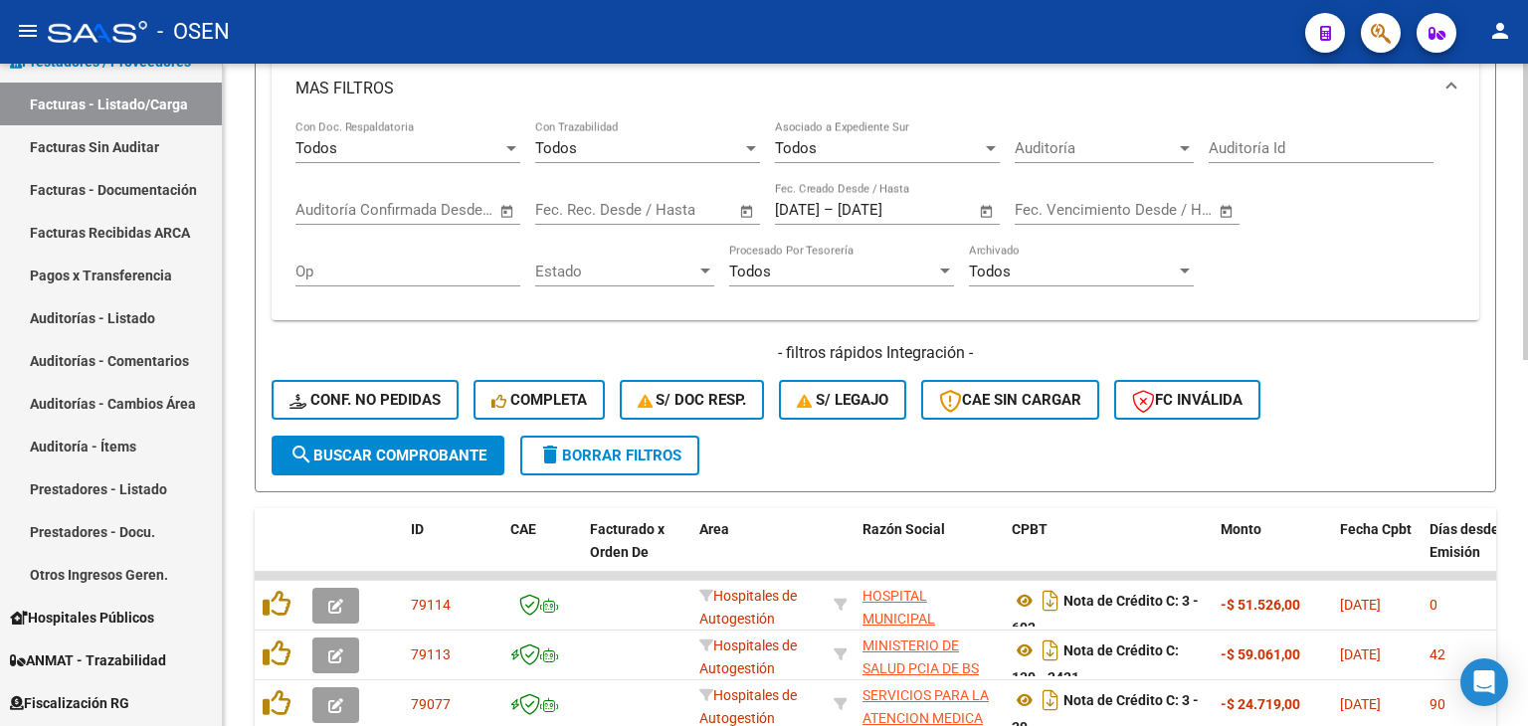
scroll to position [816, 0]
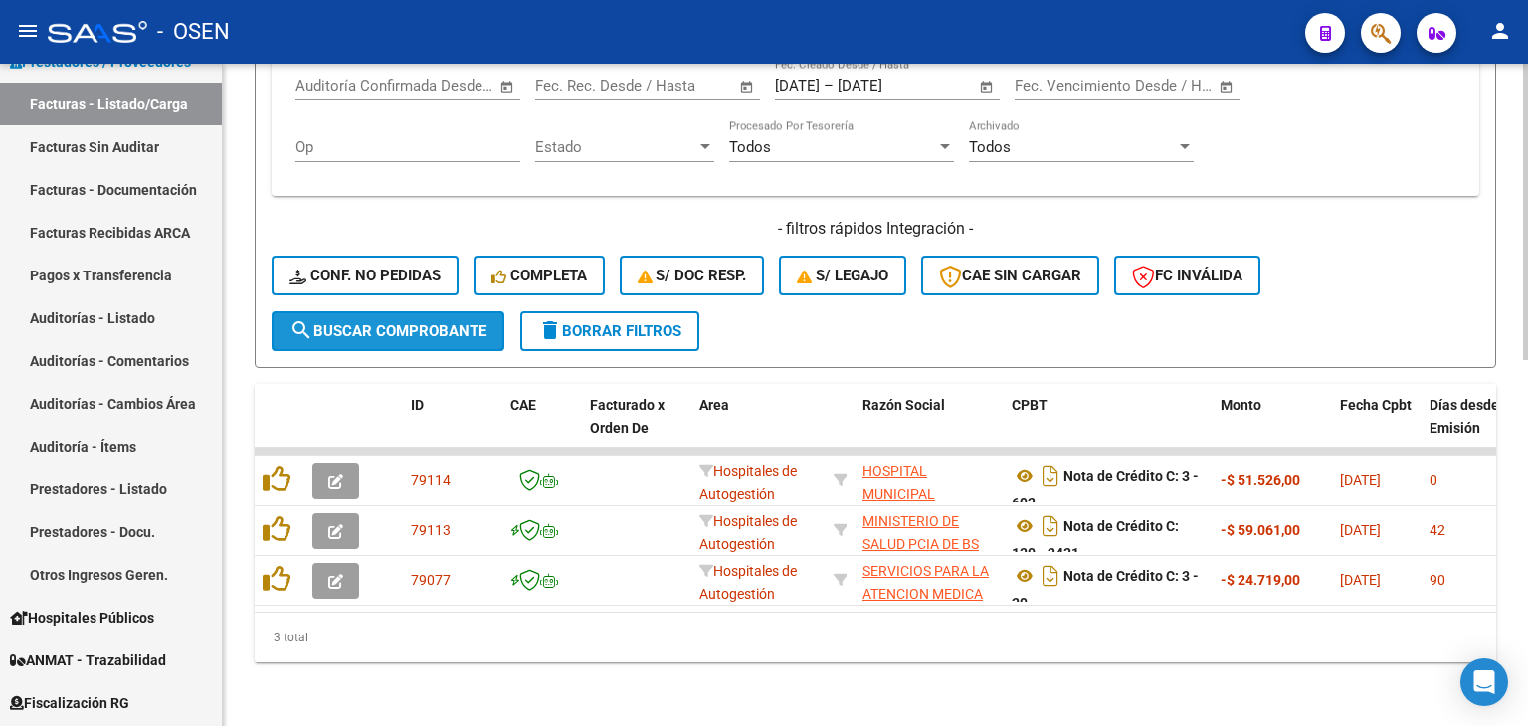
click at [456, 322] on span "search Buscar Comprobante" at bounding box center [388, 331] width 197 height 18
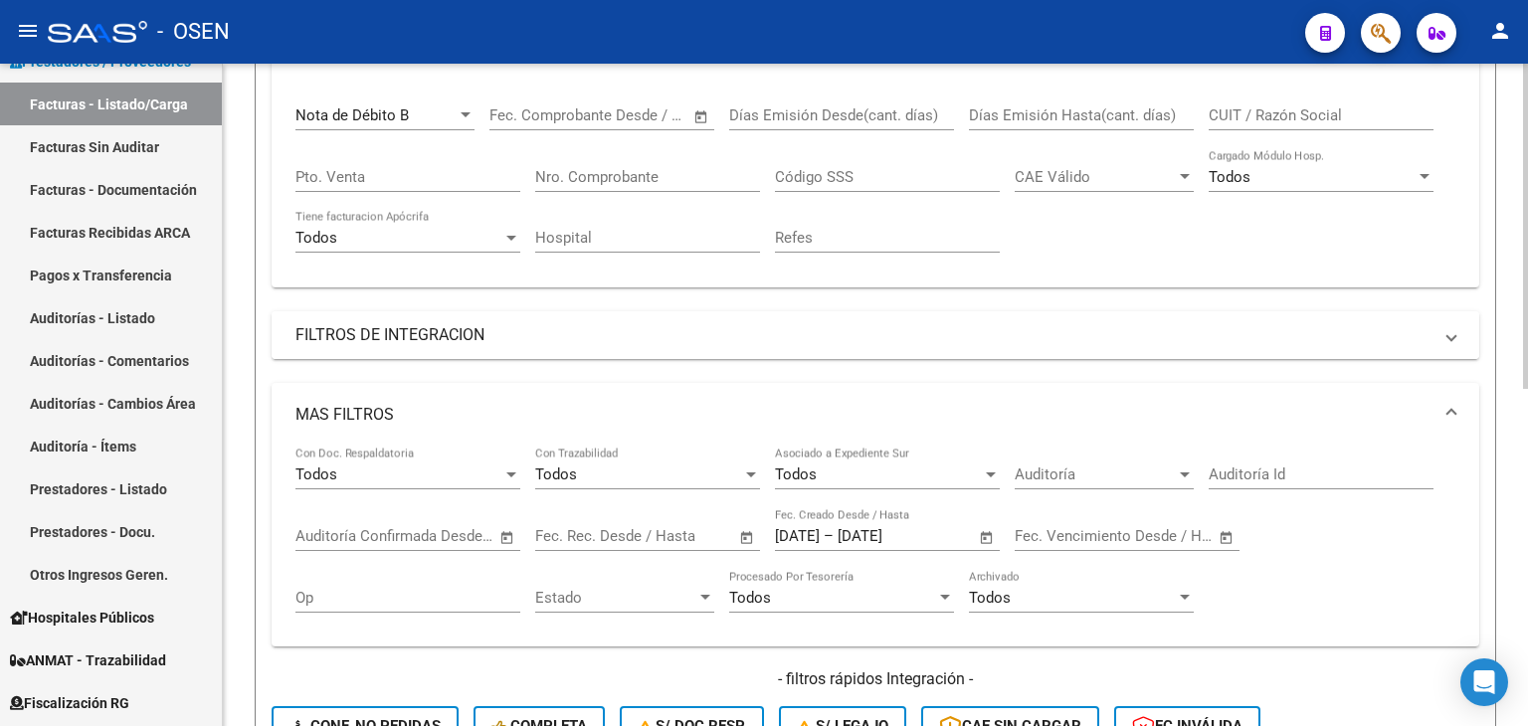
scroll to position [24, 0]
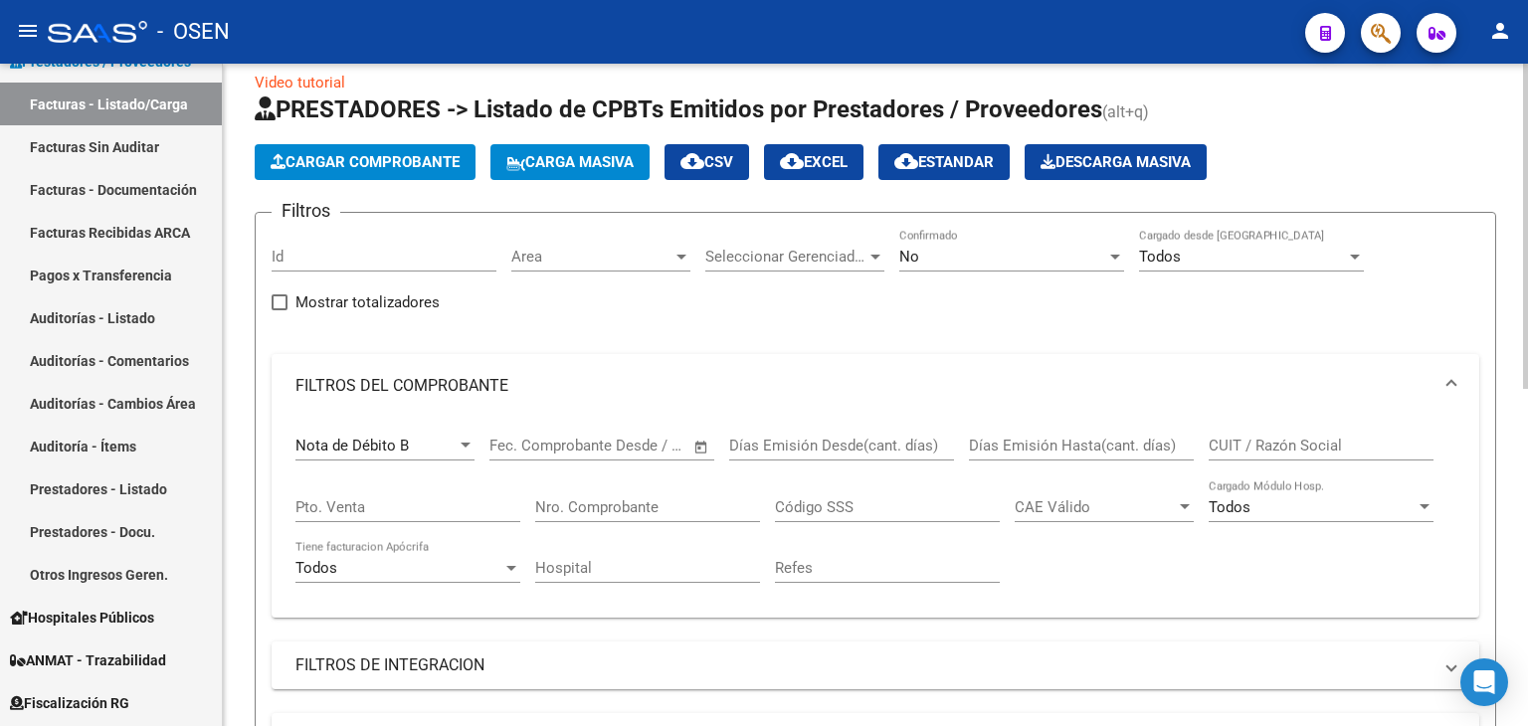
click at [431, 451] on div "Nota de Débito B" at bounding box center [375, 446] width 161 height 18
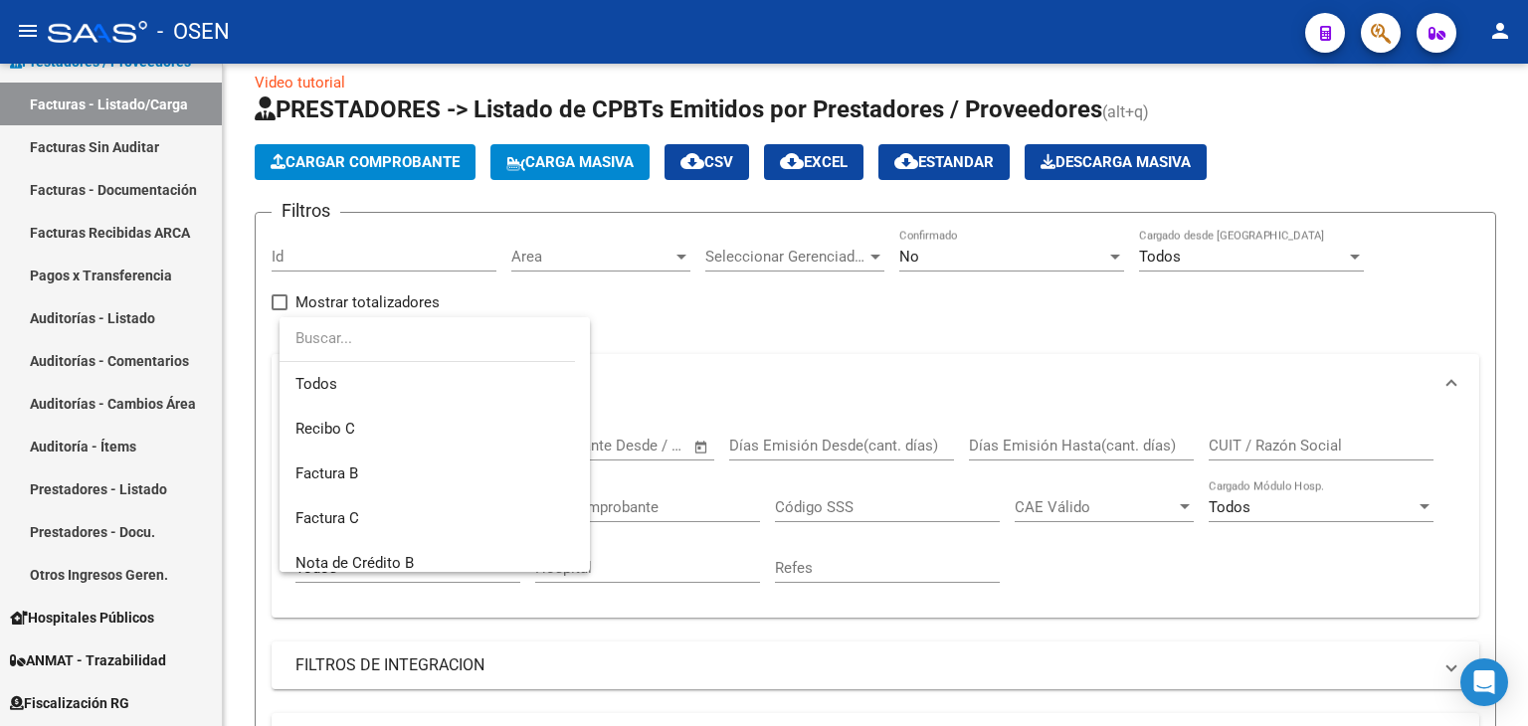
scroll to position [208, 0]
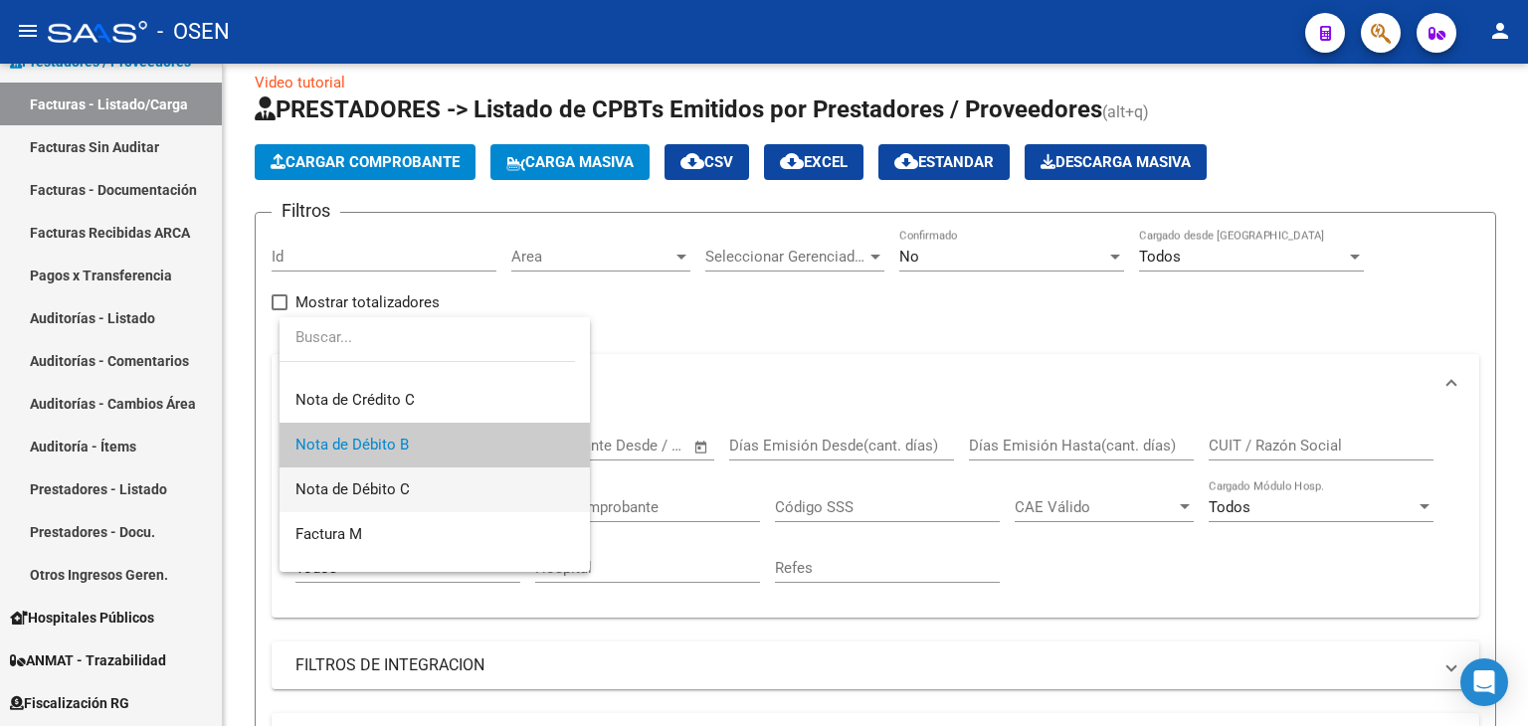
click at [432, 475] on span "Nota de Débito C" at bounding box center [434, 490] width 279 height 45
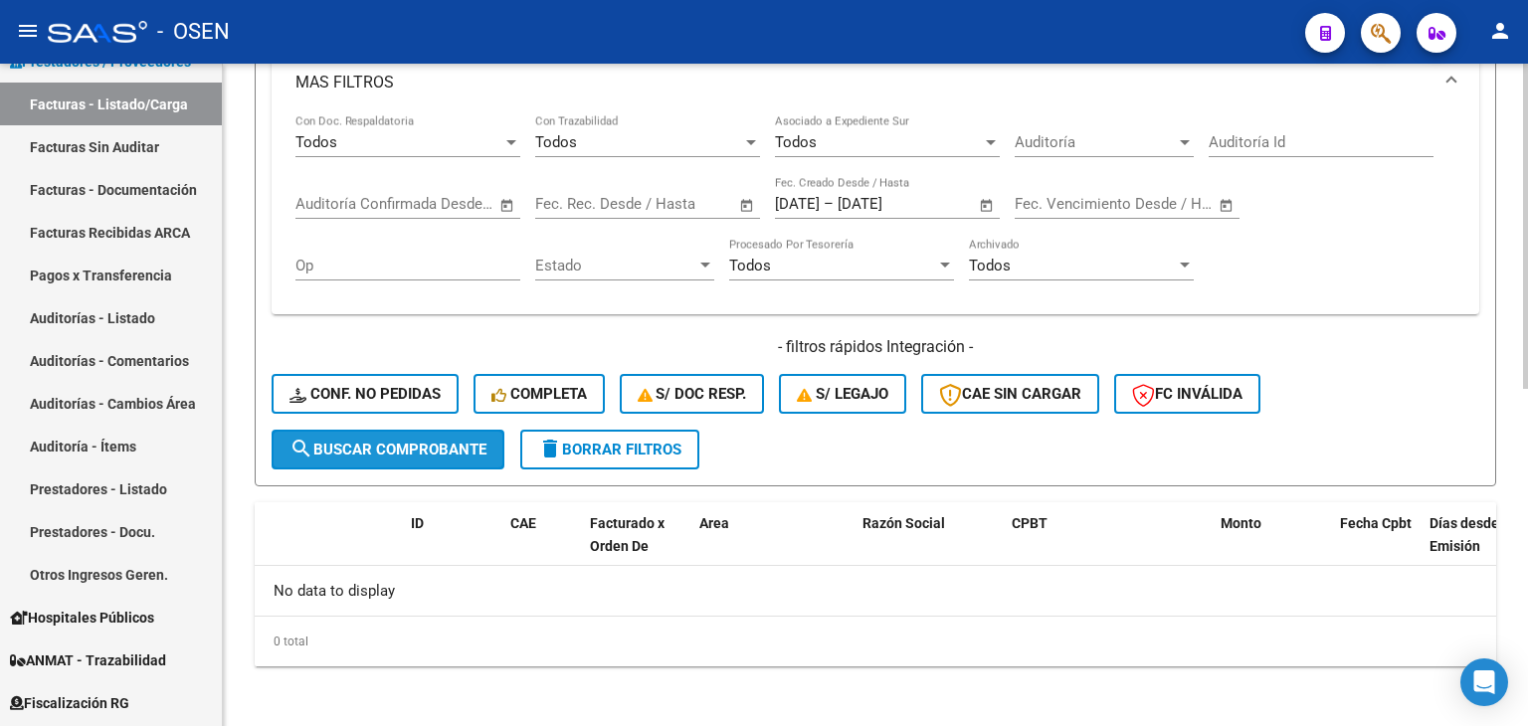
click at [451, 445] on span "search Buscar Comprobante" at bounding box center [388, 450] width 197 height 18
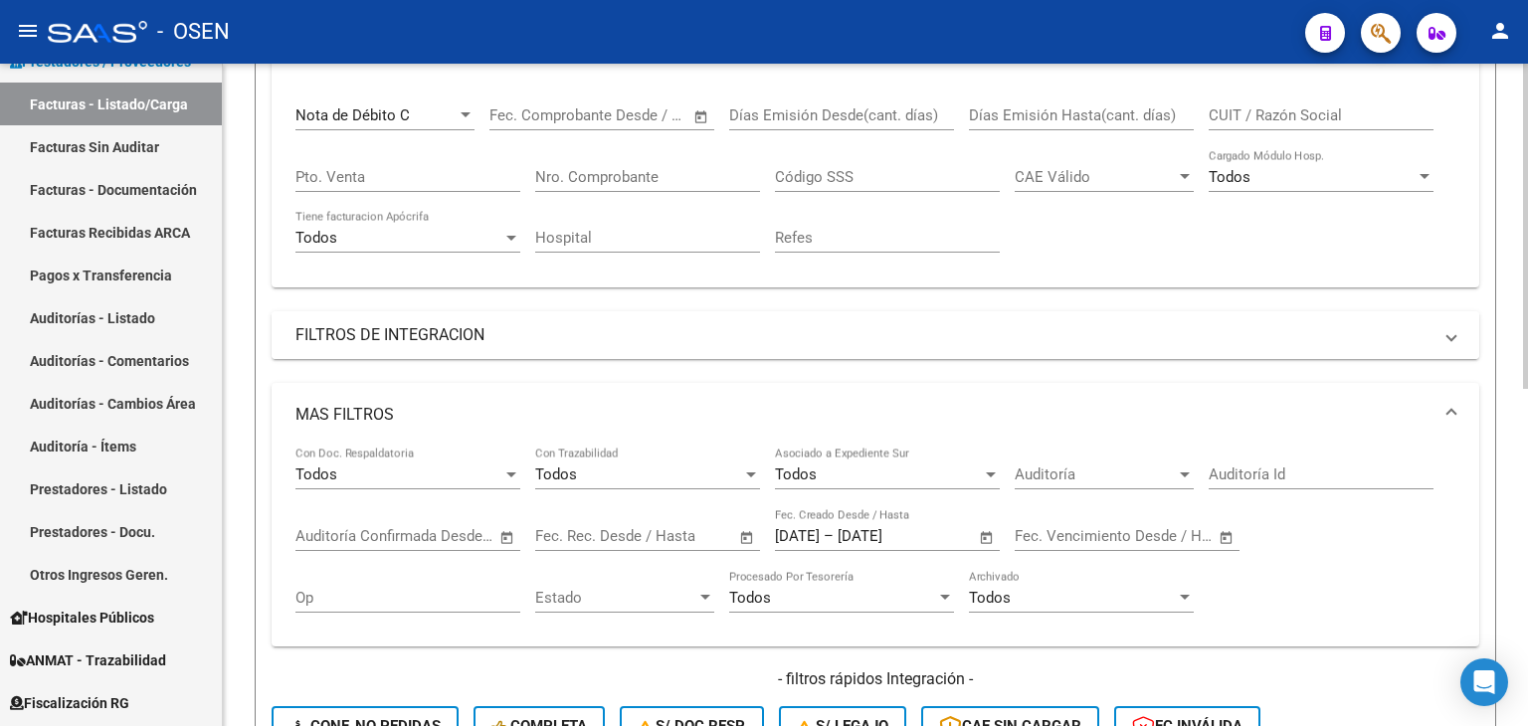
scroll to position [24, 0]
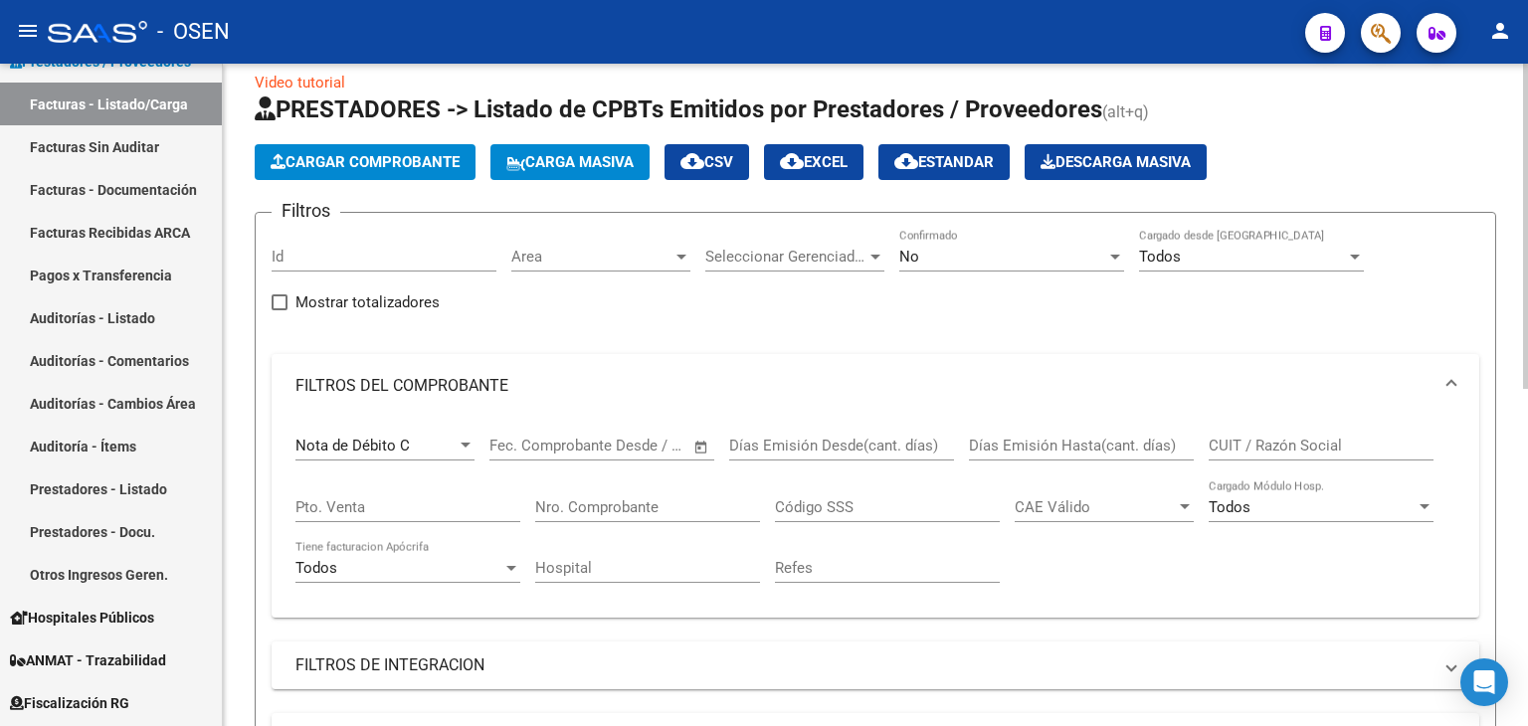
click at [454, 425] on div "Nota de Débito C Comprobante Tipo" at bounding box center [384, 439] width 179 height 43
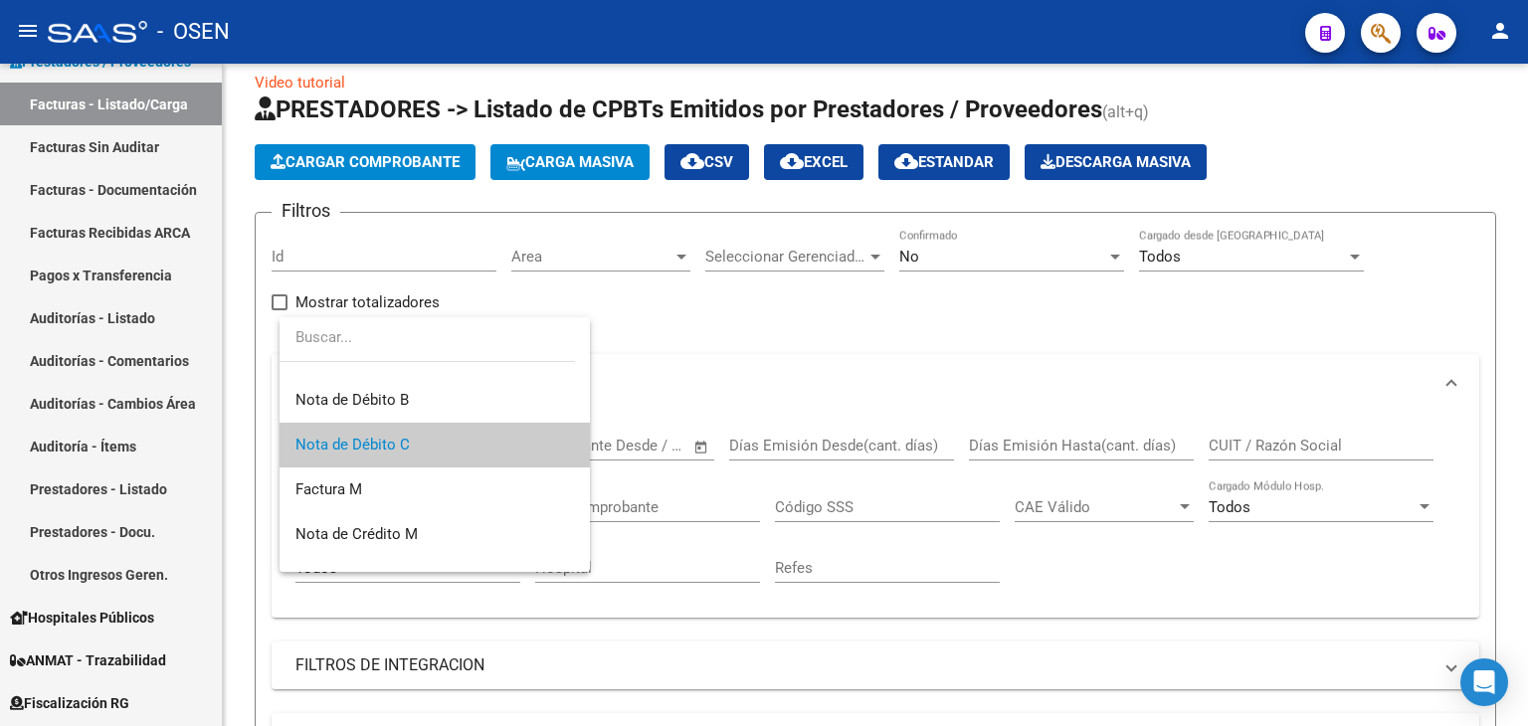
scroll to position [585, 0]
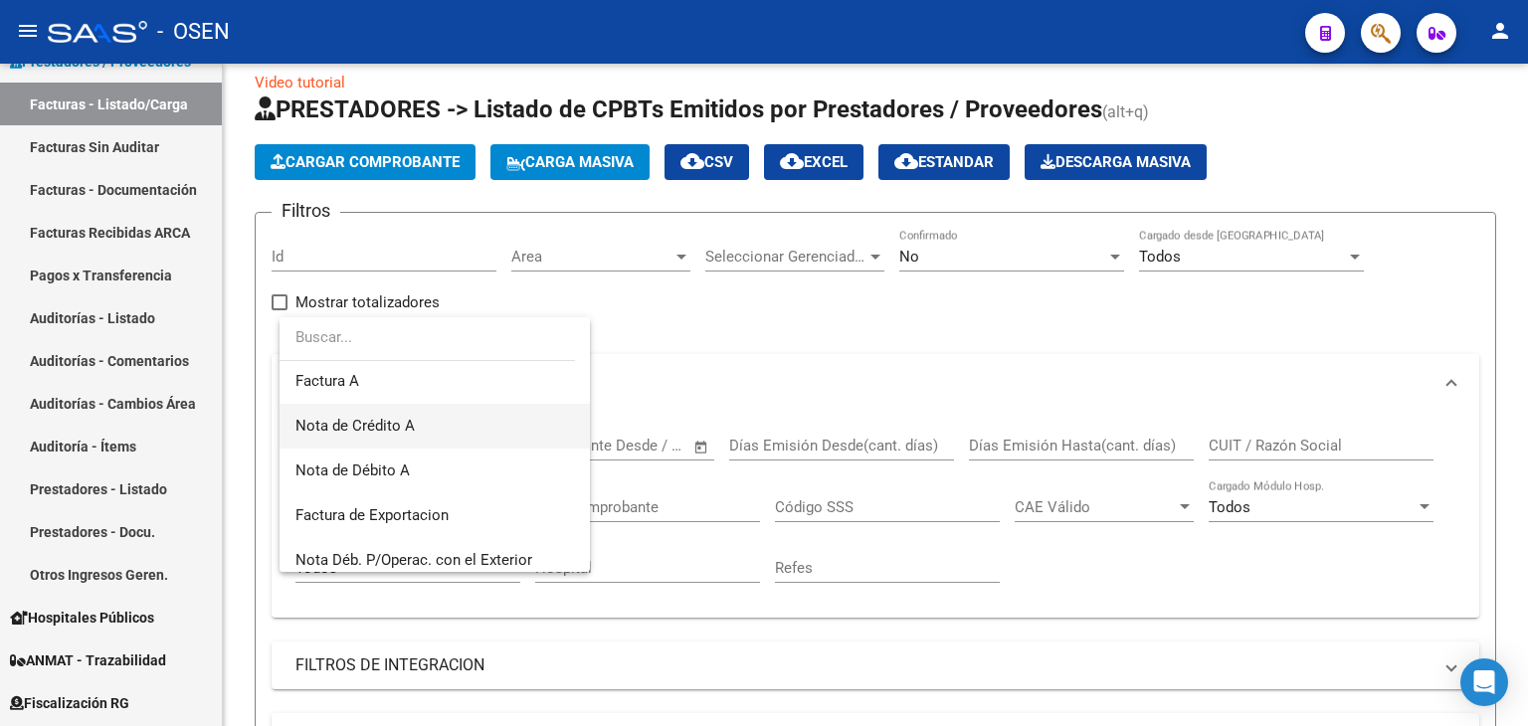
click at [450, 433] on span "Nota de Crédito A" at bounding box center [434, 426] width 279 height 45
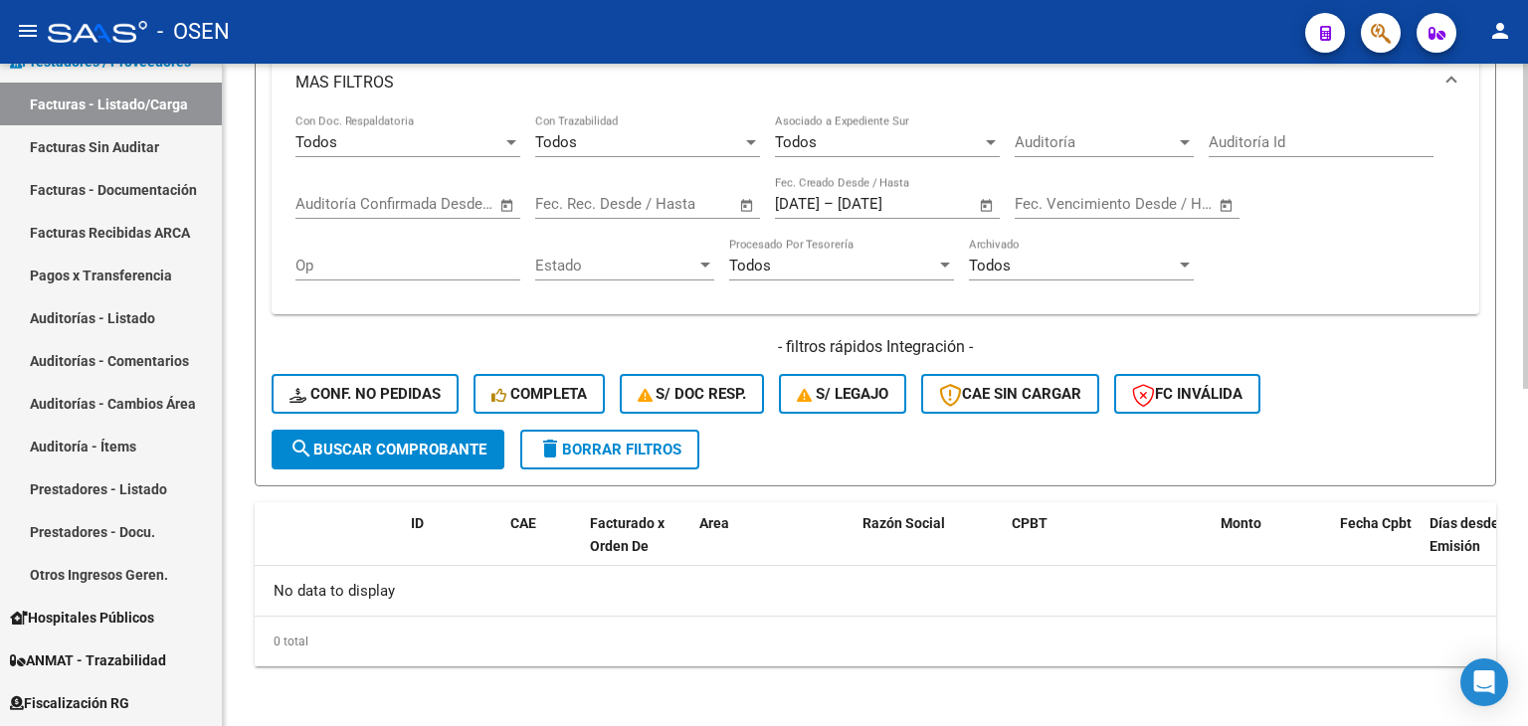
click at [449, 444] on span "search Buscar Comprobante" at bounding box center [388, 450] width 197 height 18
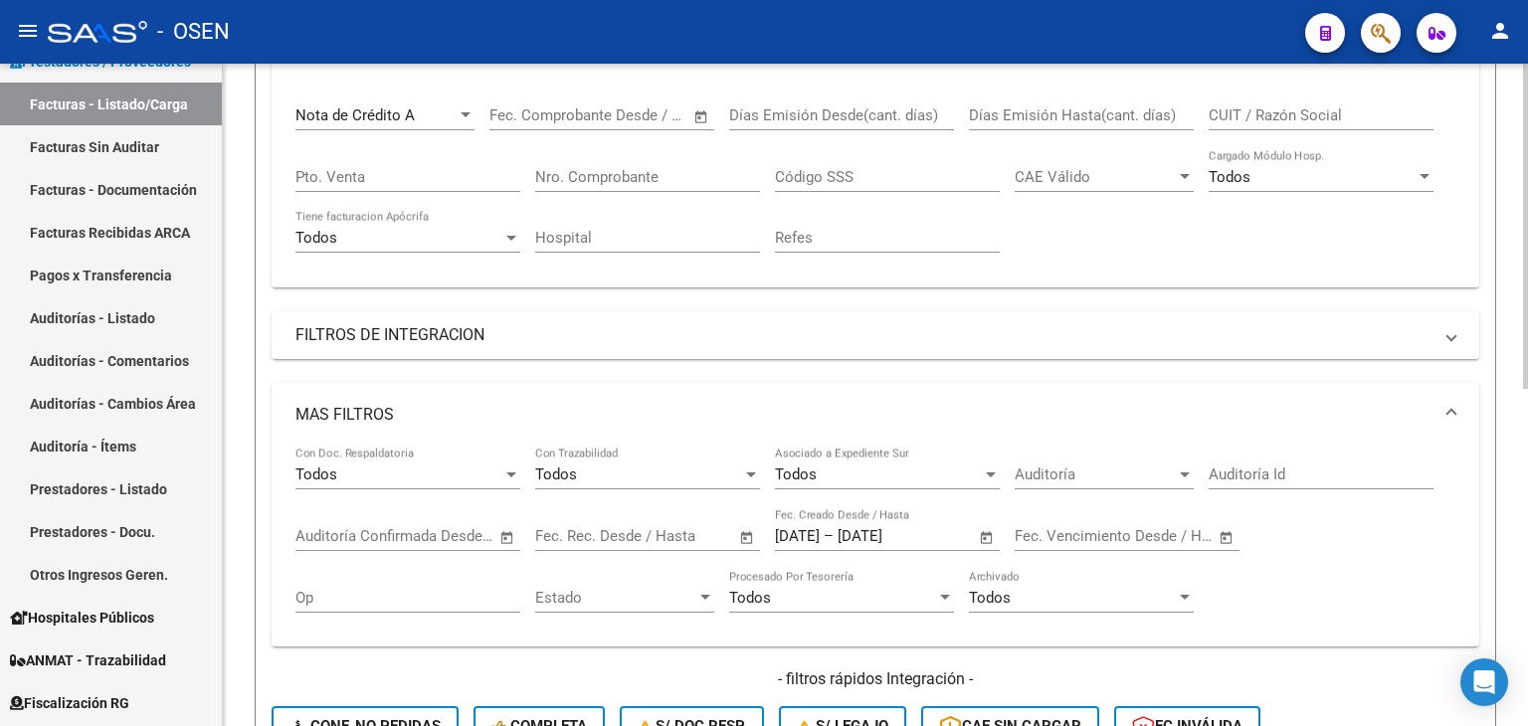
scroll to position [24, 0]
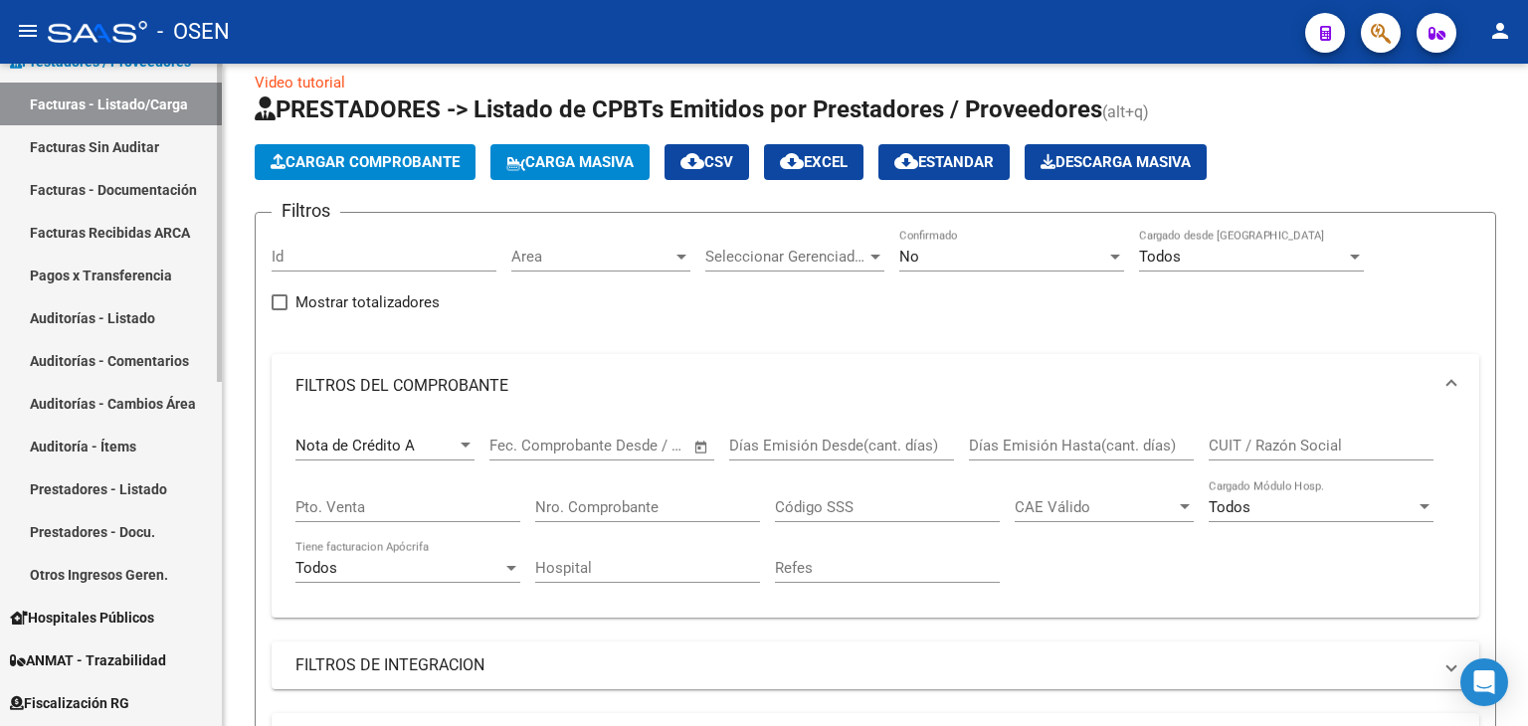
click at [89, 170] on link "Facturas - Documentación" at bounding box center [111, 189] width 222 height 43
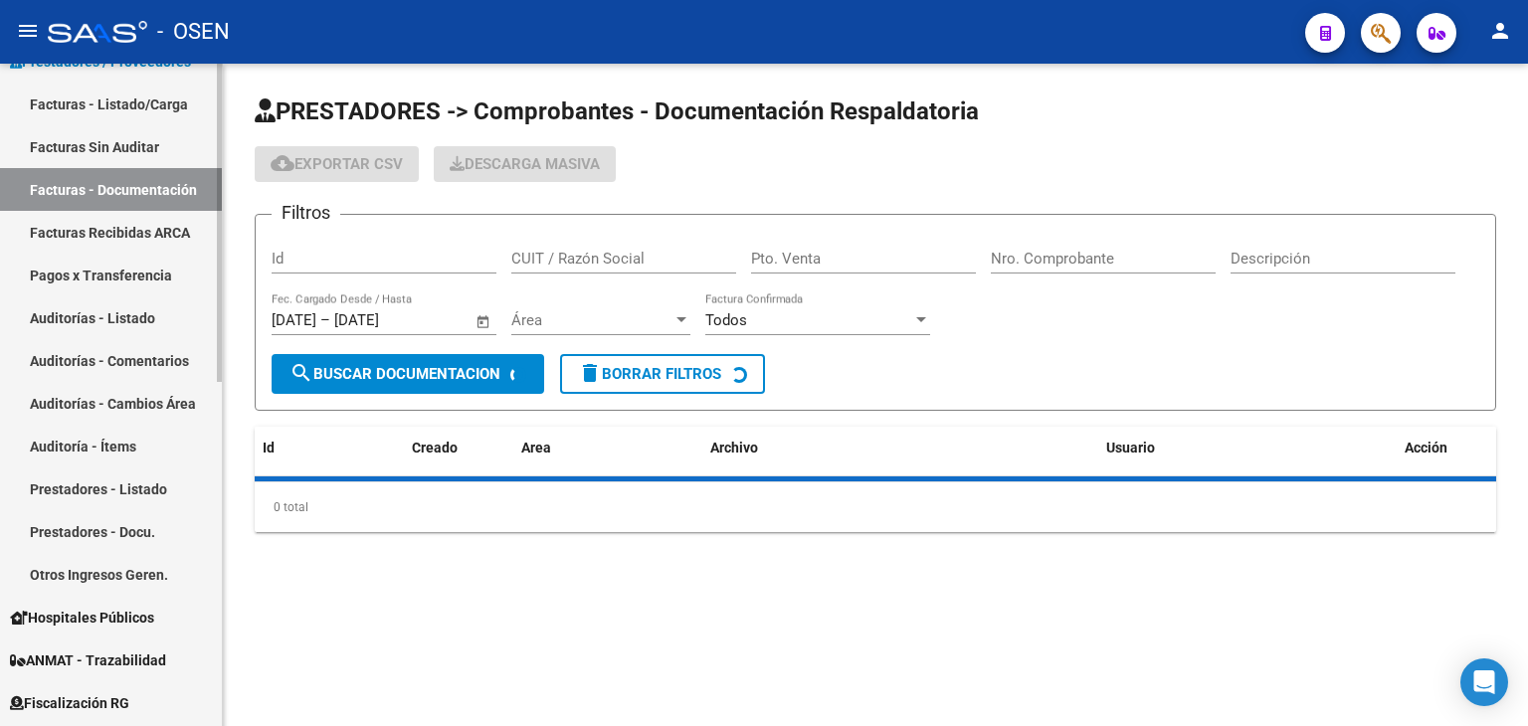
click at [126, 112] on link "Facturas - Listado/Carga" at bounding box center [111, 104] width 222 height 43
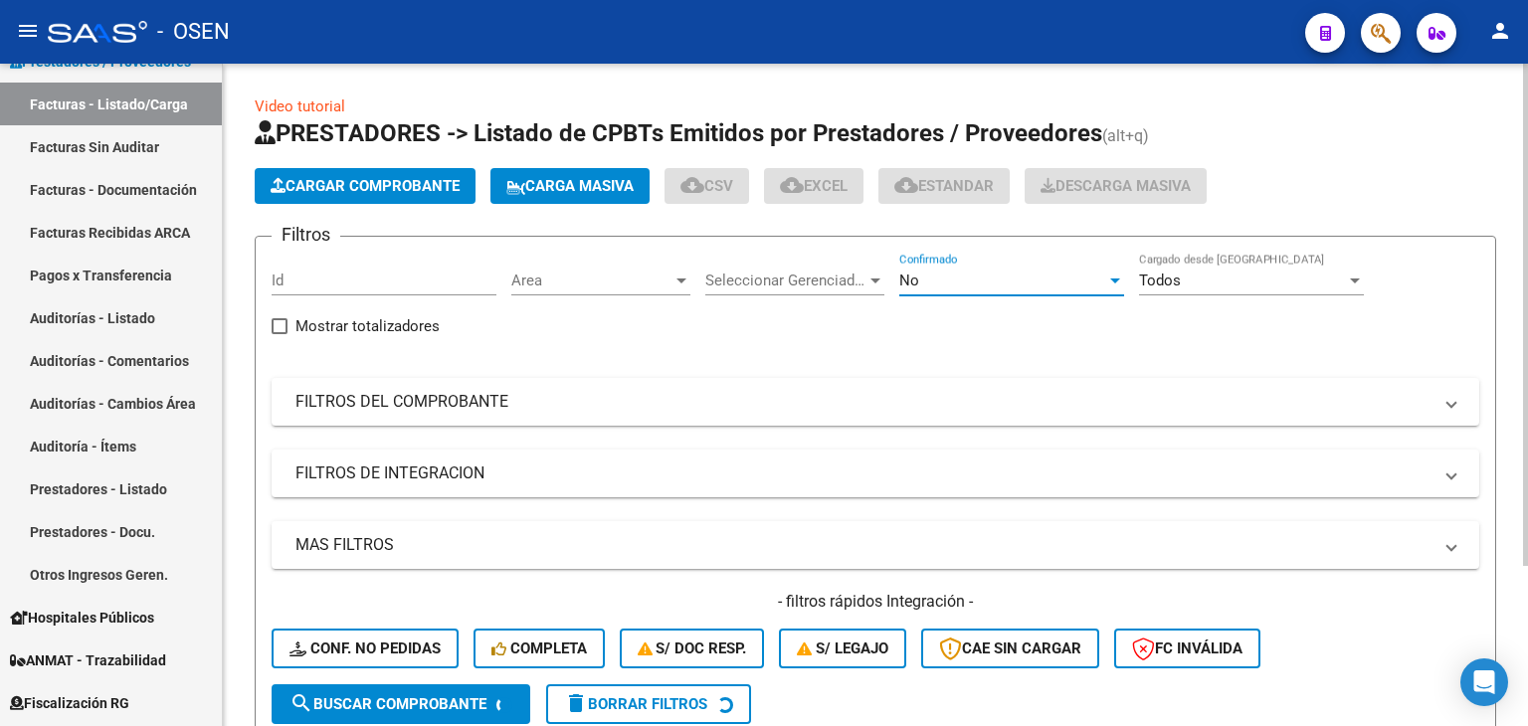
click at [965, 276] on div "No" at bounding box center [1002, 281] width 207 height 18
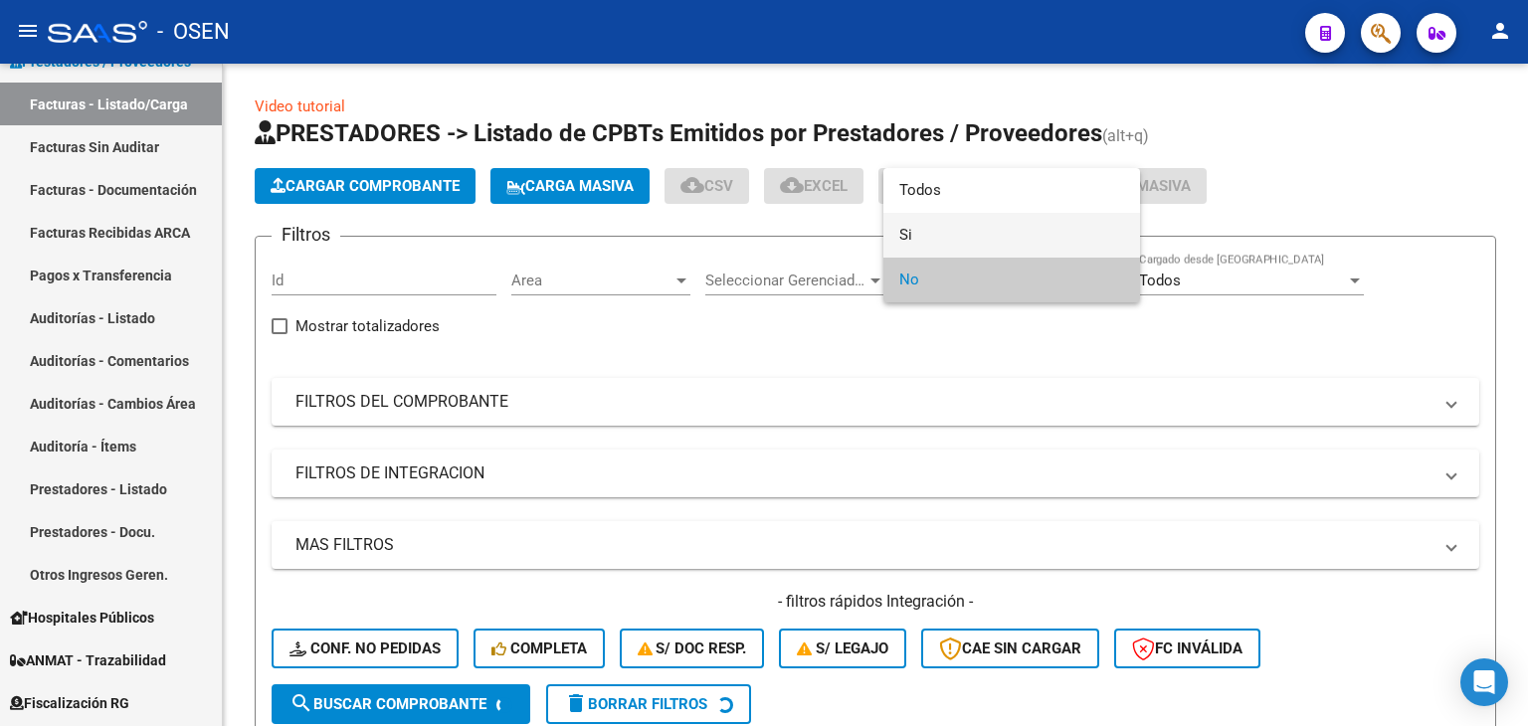
click at [964, 242] on span "Si" at bounding box center [1011, 235] width 225 height 45
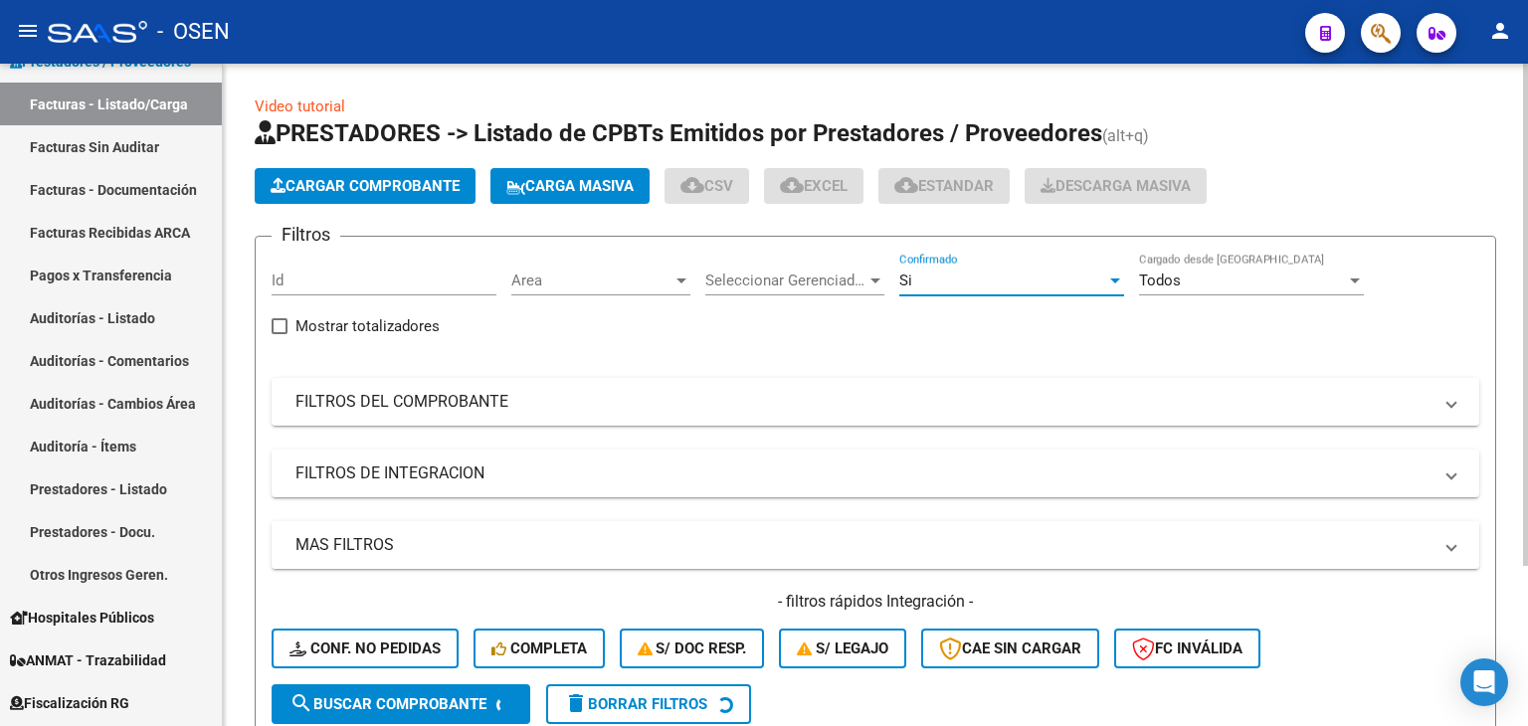
click at [564, 537] on mat-panel-title "MAS FILTROS" at bounding box center [863, 545] width 1136 height 22
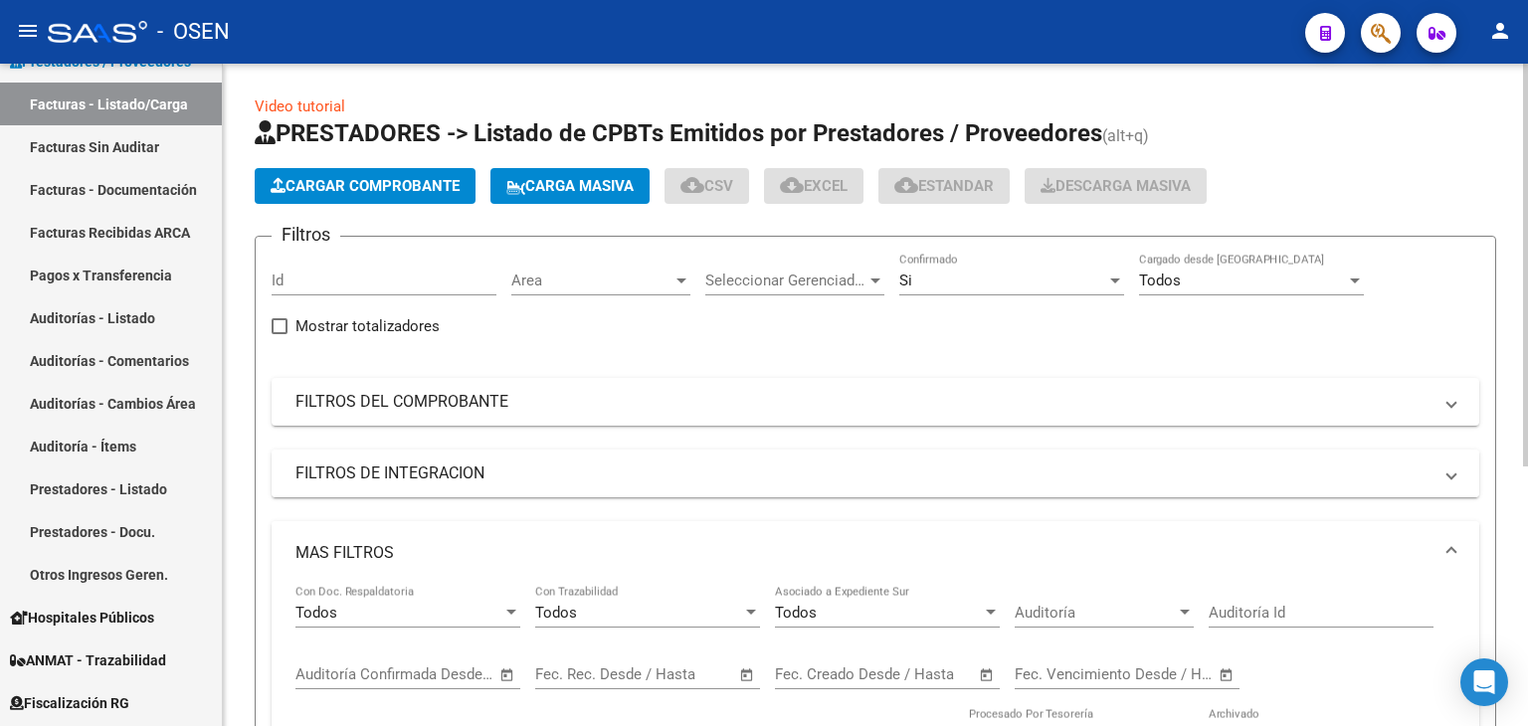
scroll to position [331, 0]
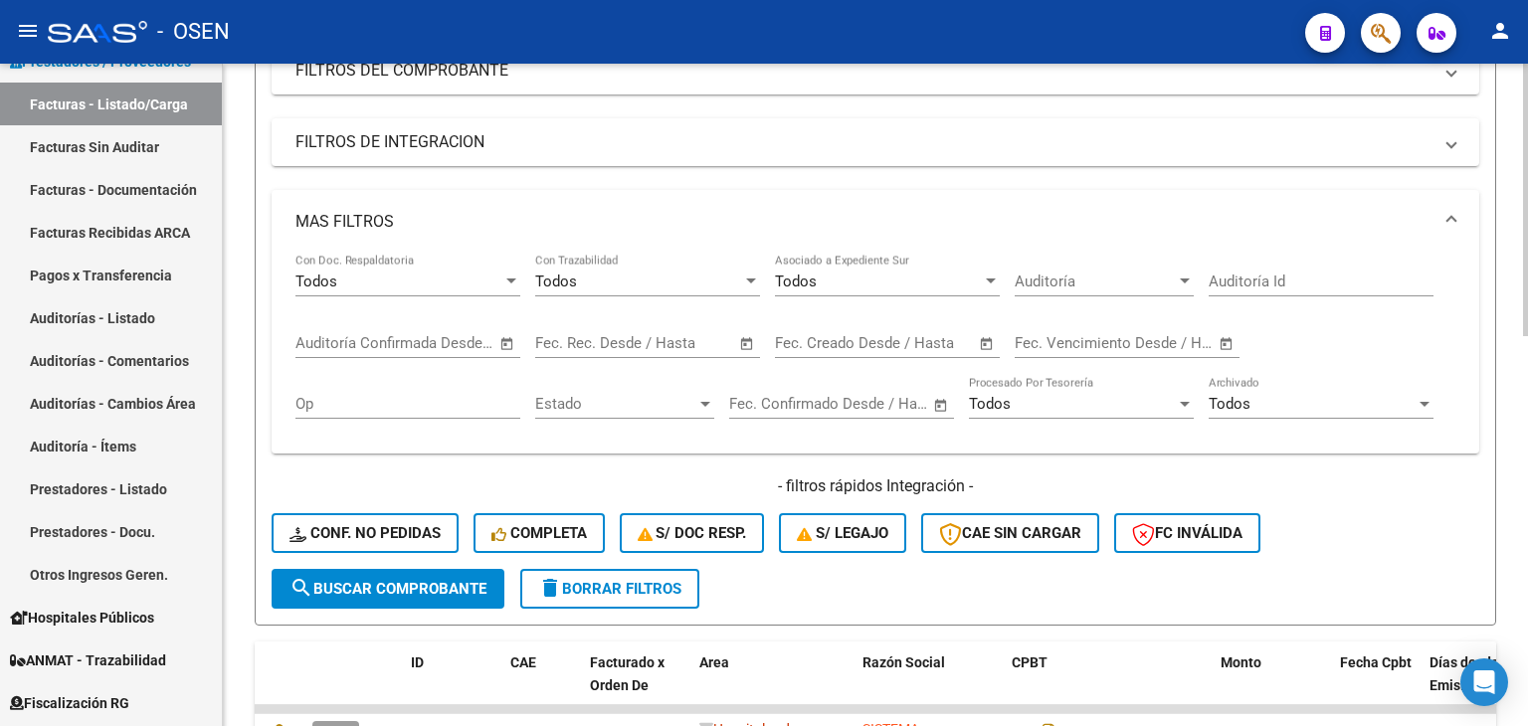
click at [490, 348] on span "Open calendar" at bounding box center [508, 344] width 48 height 48
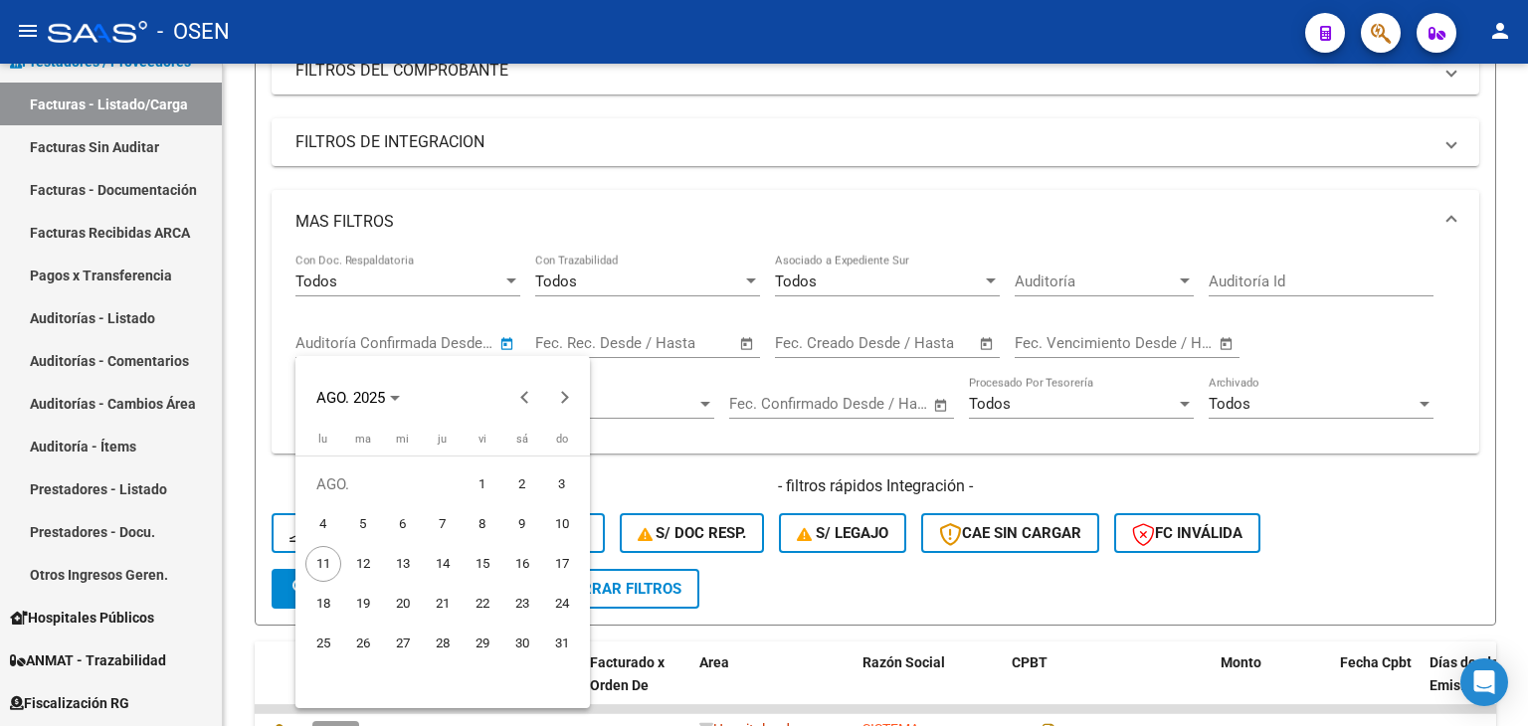
click at [501, 341] on div at bounding box center [764, 363] width 1528 height 726
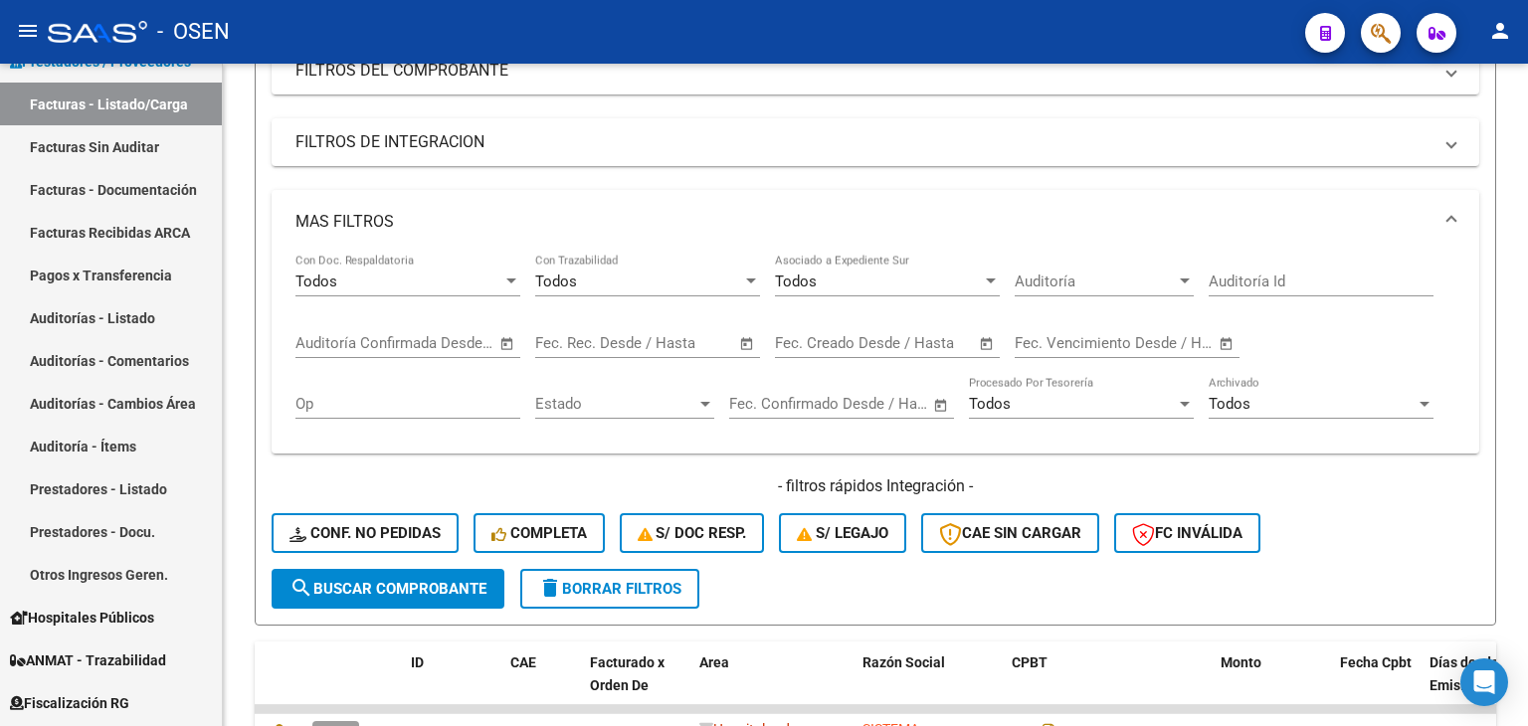
click at [501, 341] on span "Open calendar" at bounding box center [508, 344] width 48 height 48
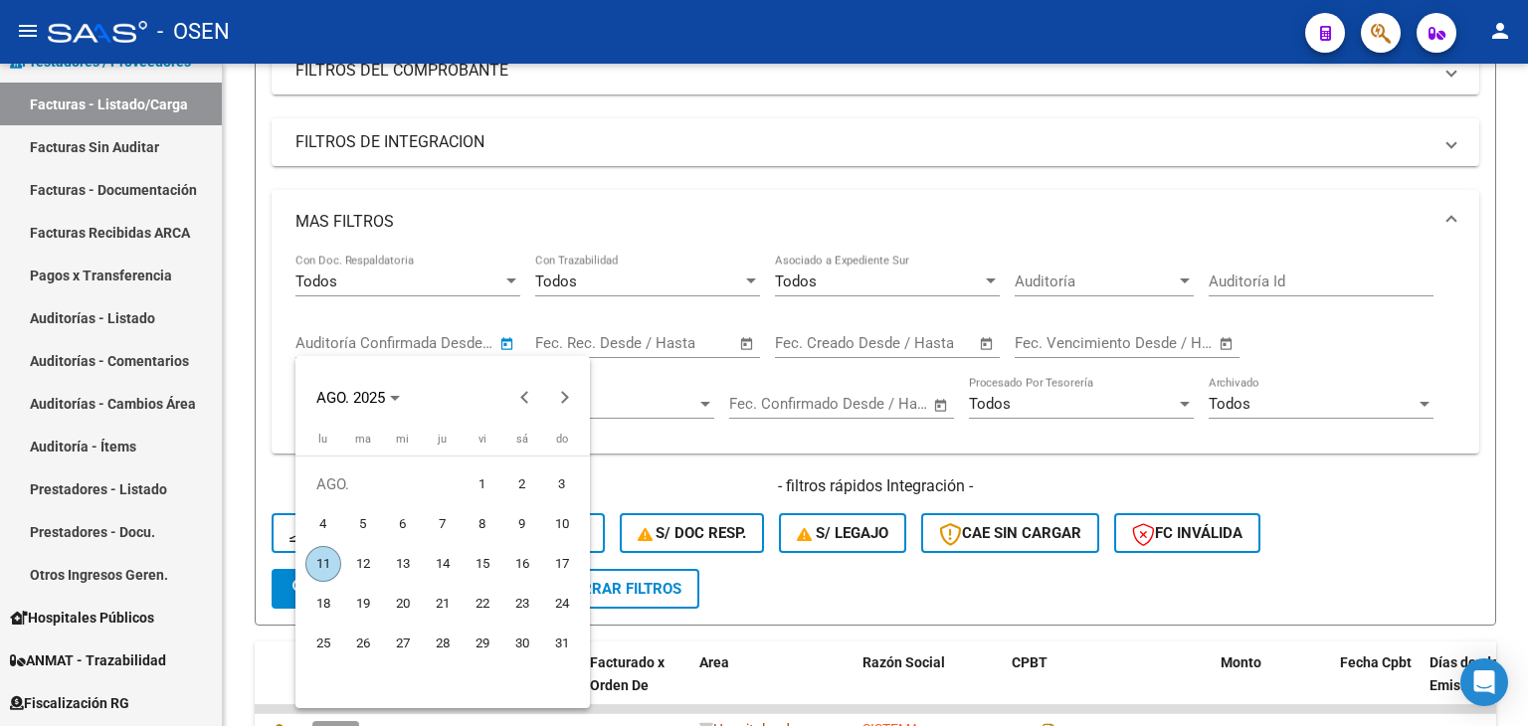
click at [495, 519] on span "8" at bounding box center [483, 524] width 36 height 36
type input "8/8/2025"
click at [314, 566] on span "11" at bounding box center [323, 564] width 36 height 36
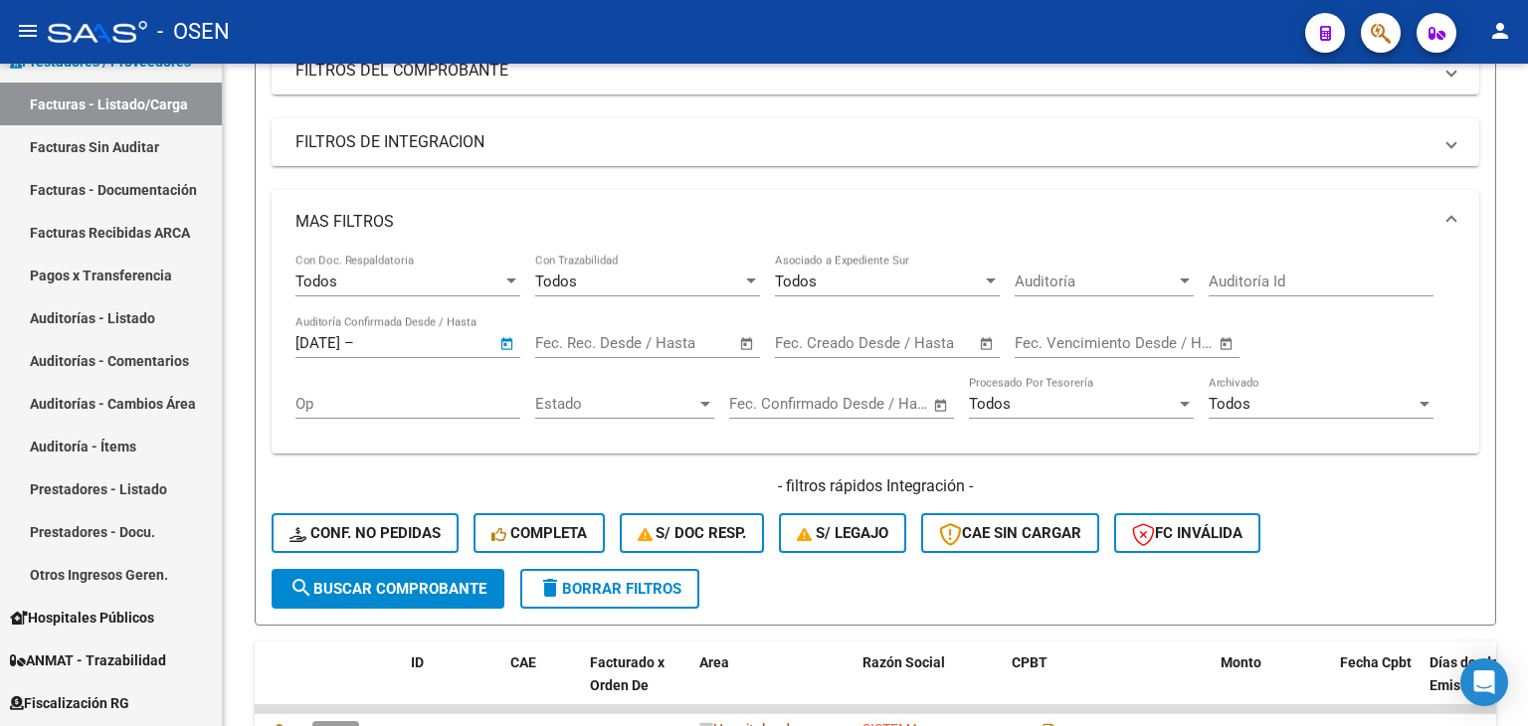
type input "11/8/2025"
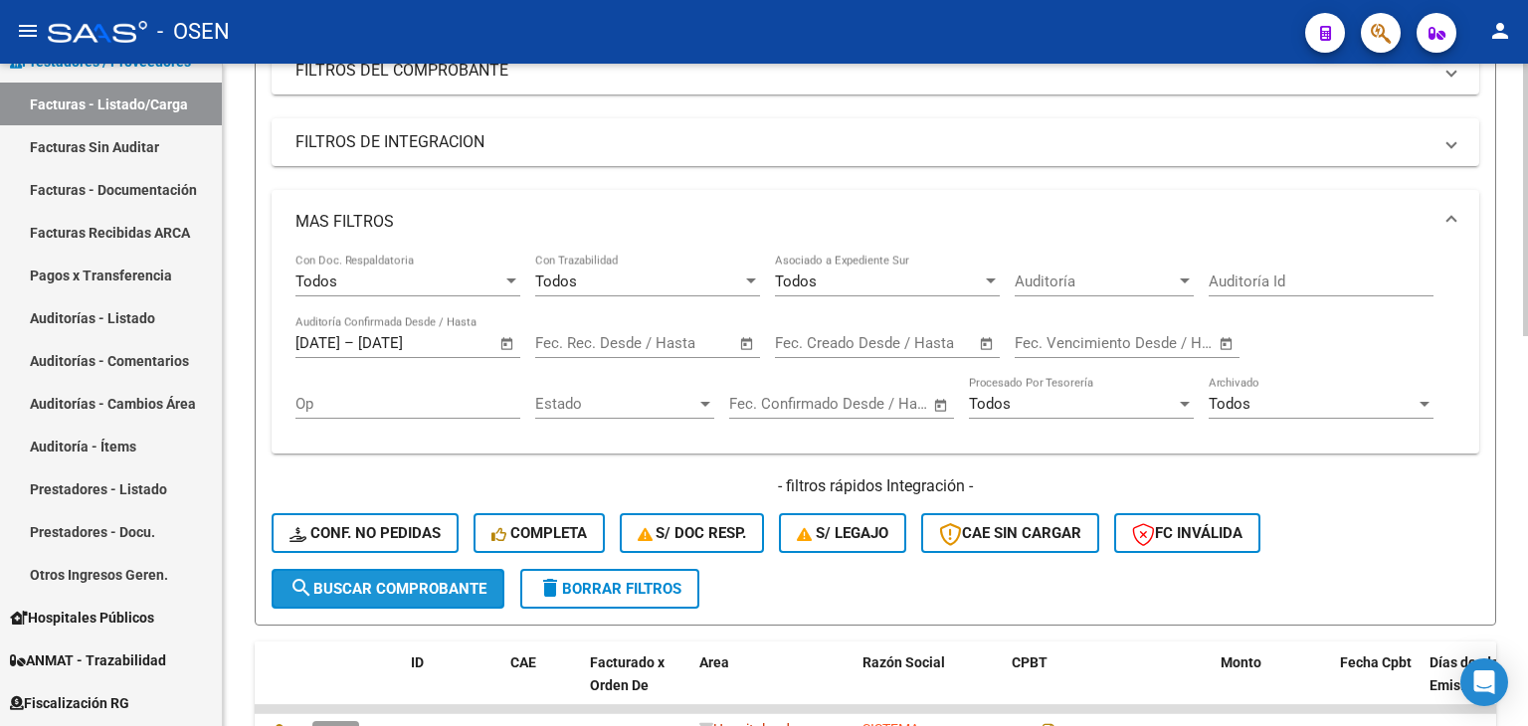
click at [364, 594] on button "search Buscar Comprobante" at bounding box center [388, 589] width 233 height 40
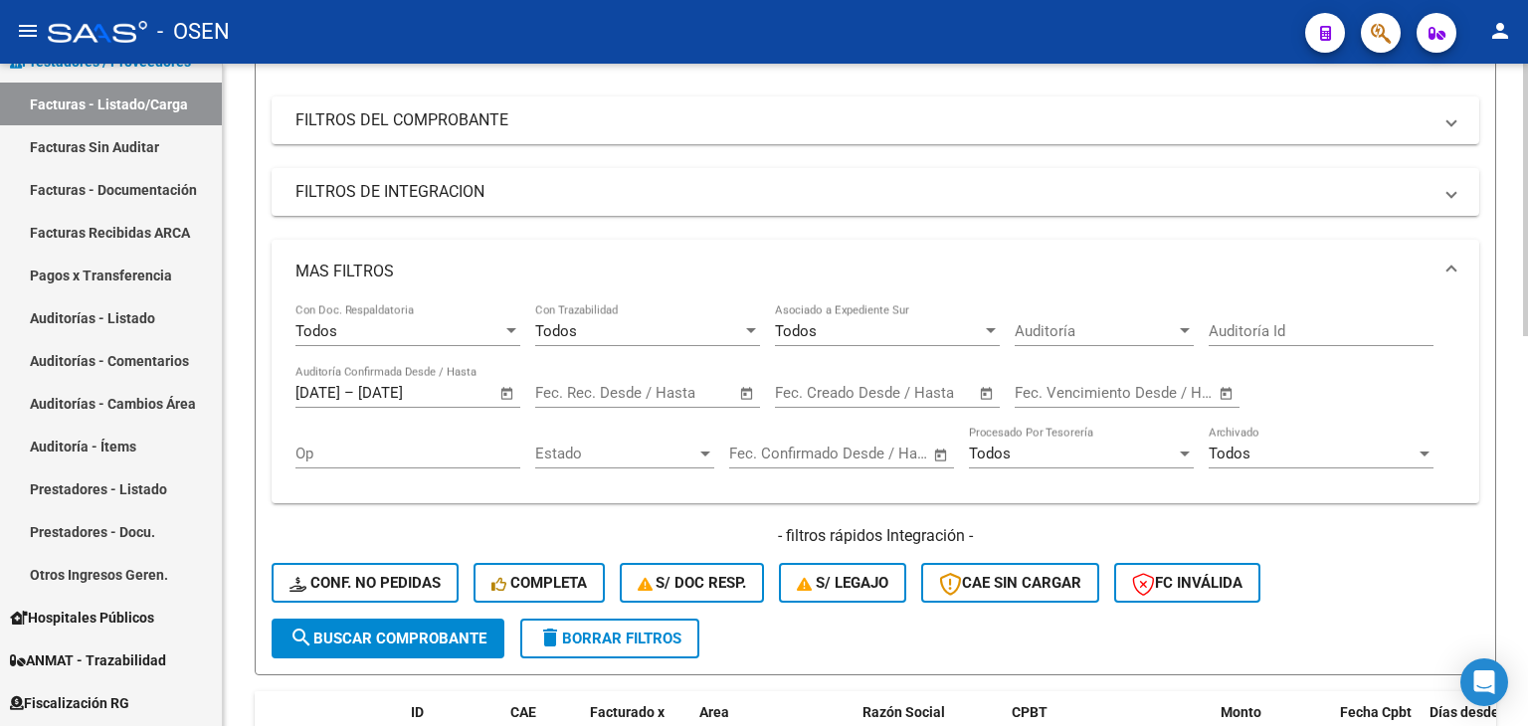
scroll to position [0, 0]
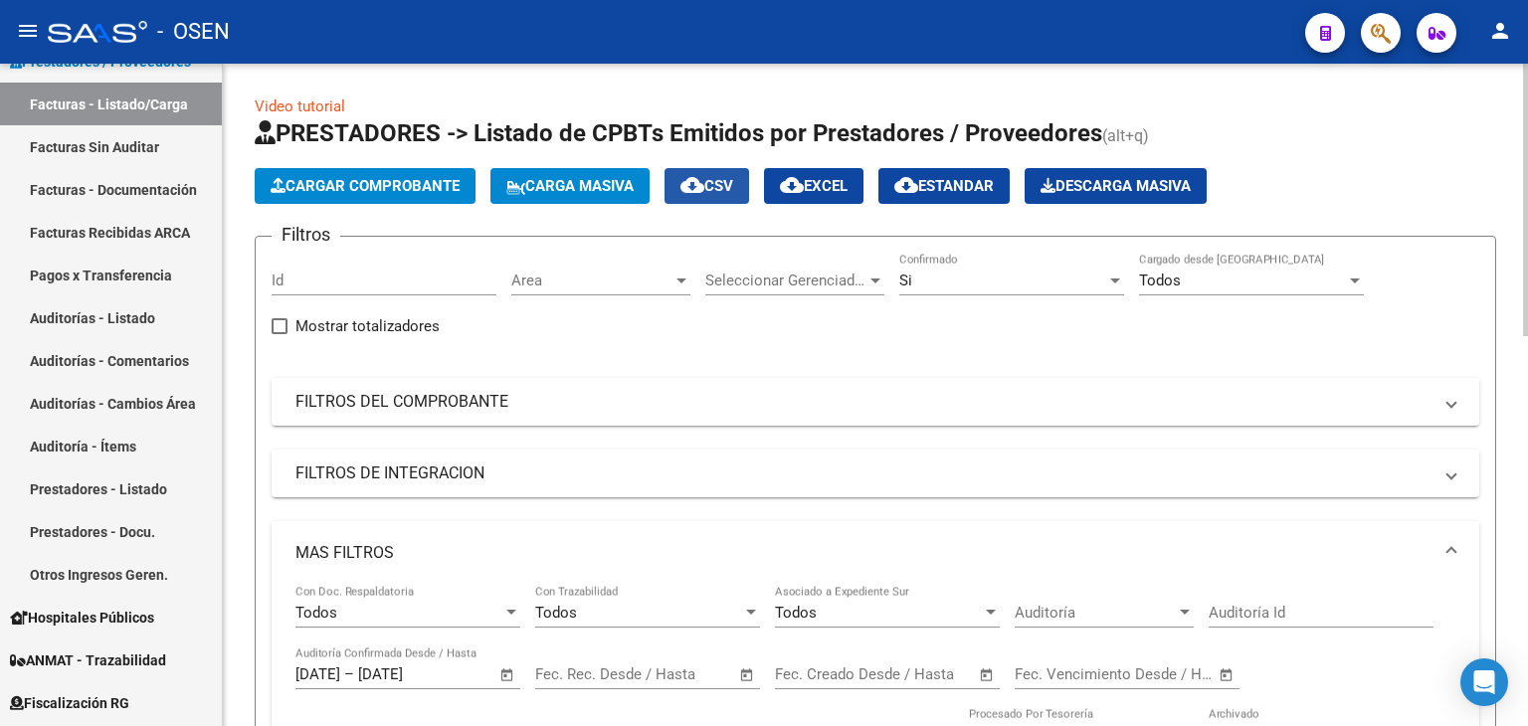
click at [730, 190] on span "cloud_download CSV" at bounding box center [707, 186] width 53 height 18
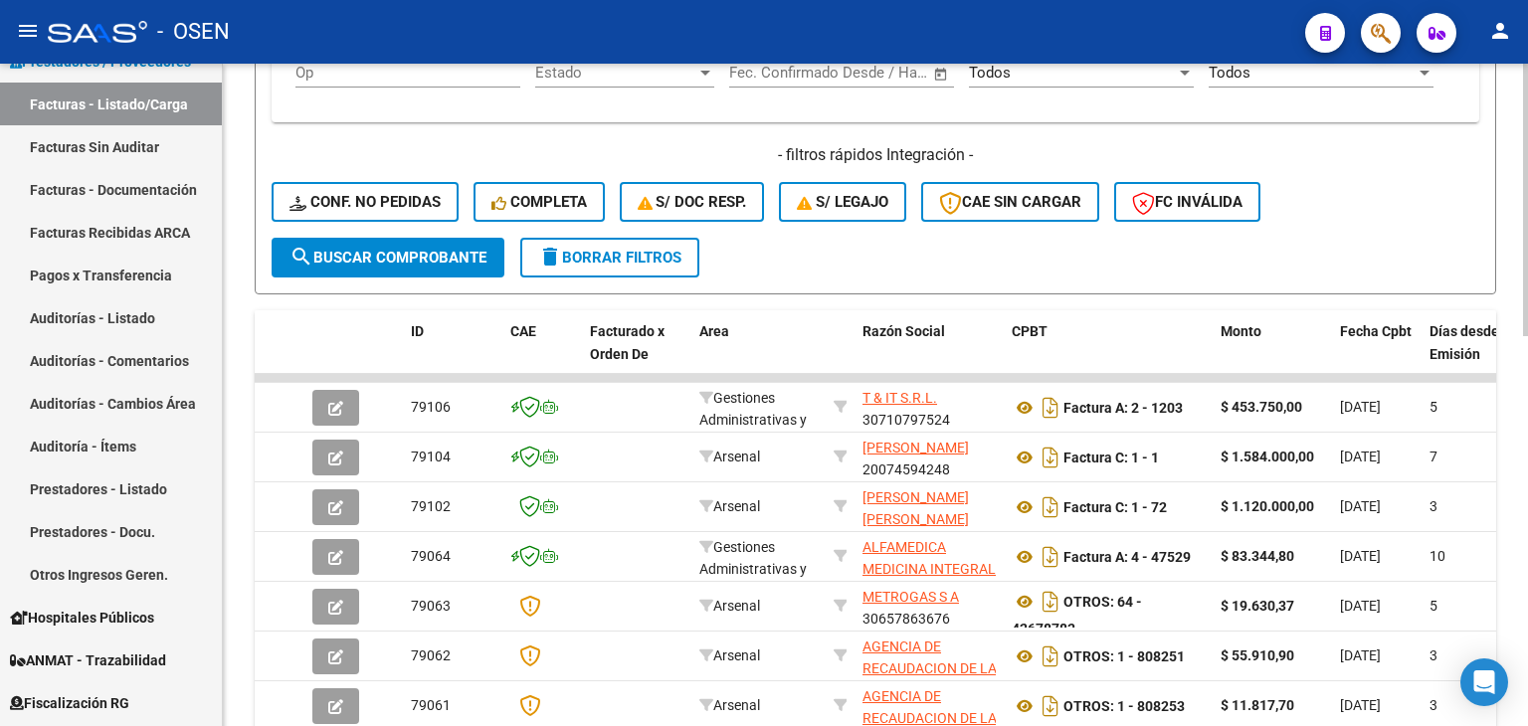
scroll to position [948, 0]
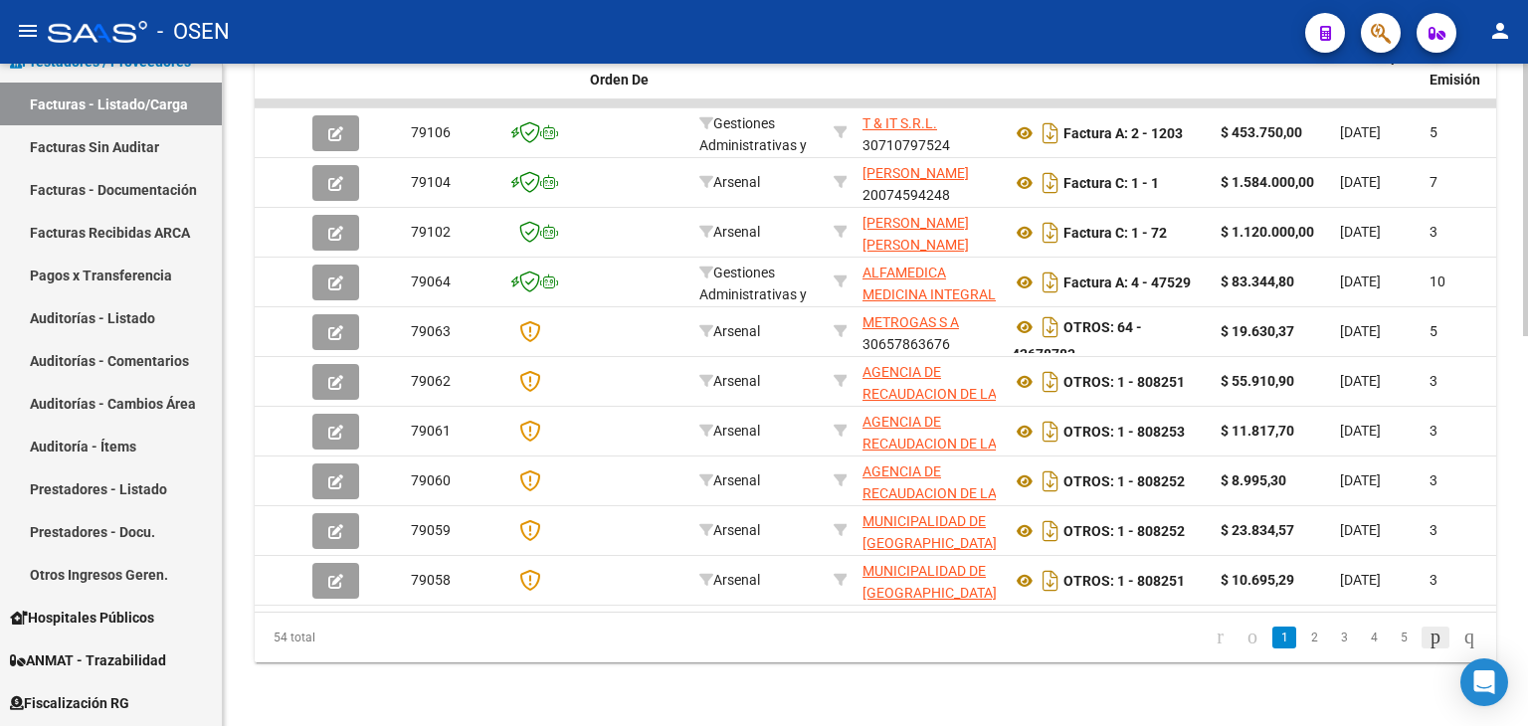
click at [1428, 636] on icon "go to next page" at bounding box center [1436, 637] width 16 height 24
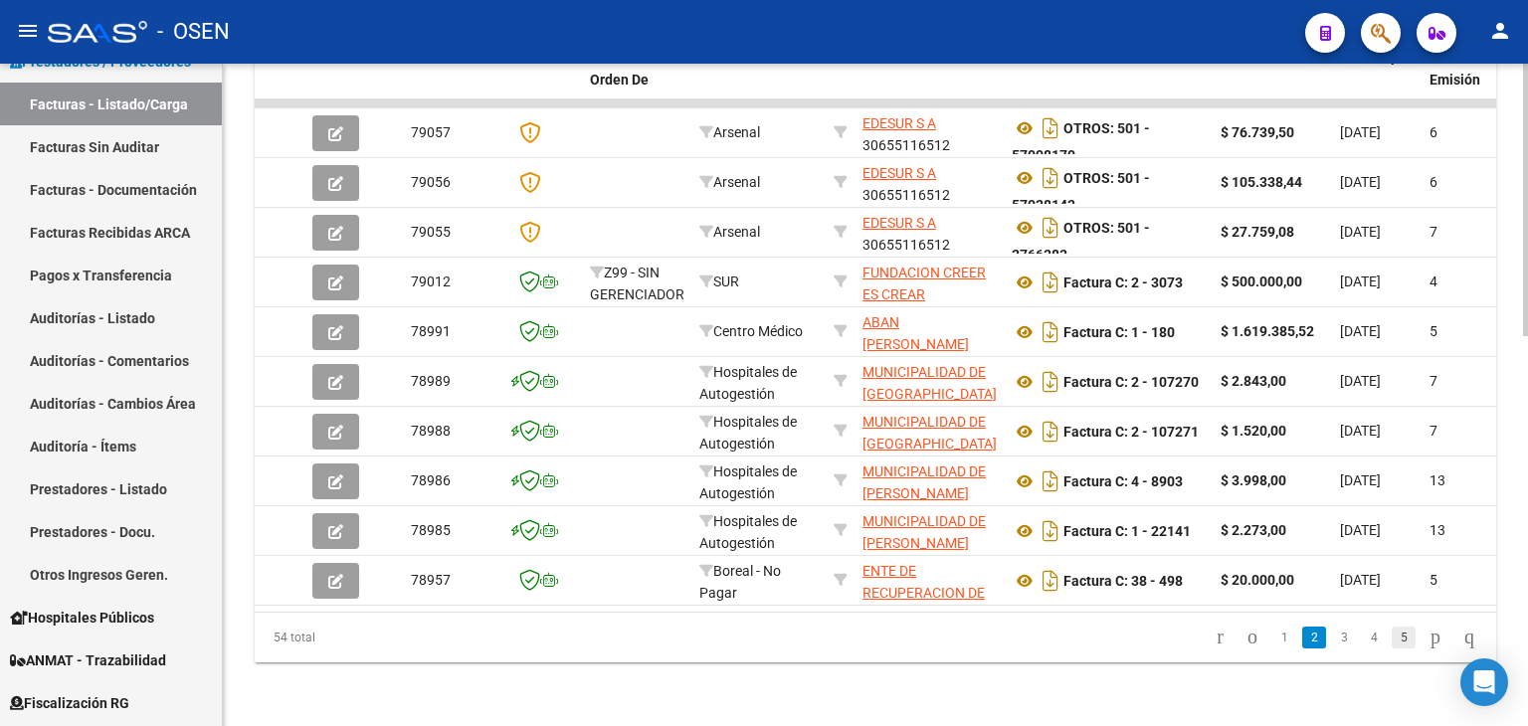
click at [1392, 634] on link "5" at bounding box center [1404, 638] width 24 height 22
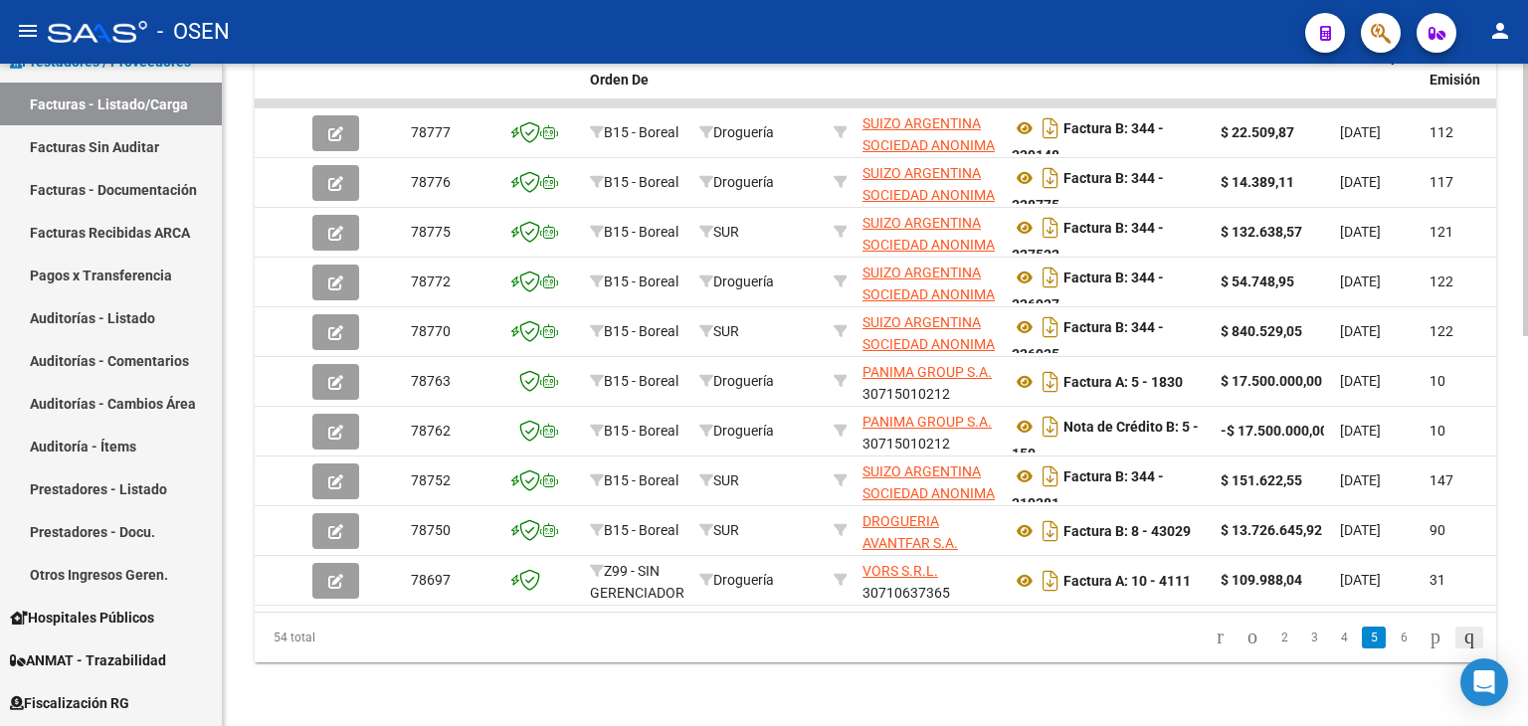
click at [1473, 638] on icon "go to last page" at bounding box center [1470, 637] width 16 height 24
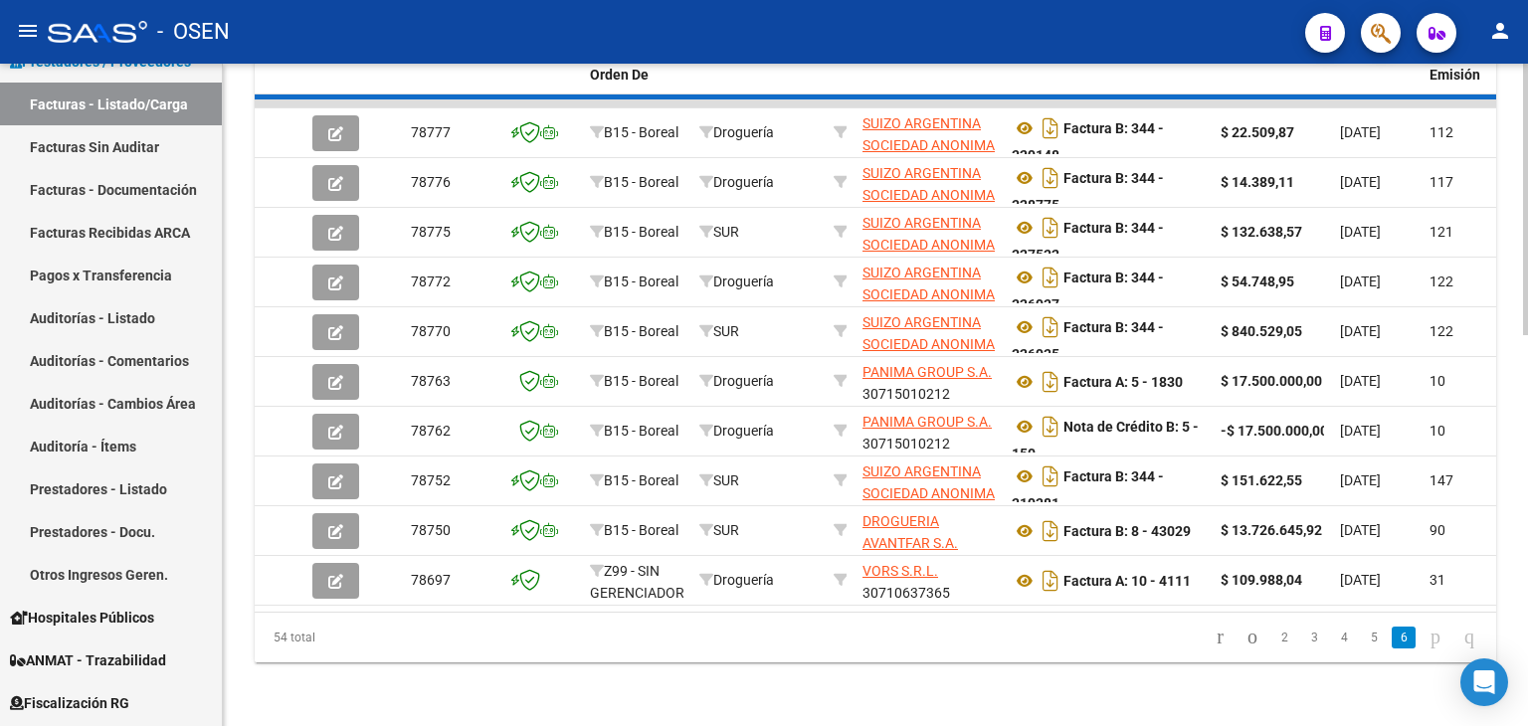
scroll to position [650, 0]
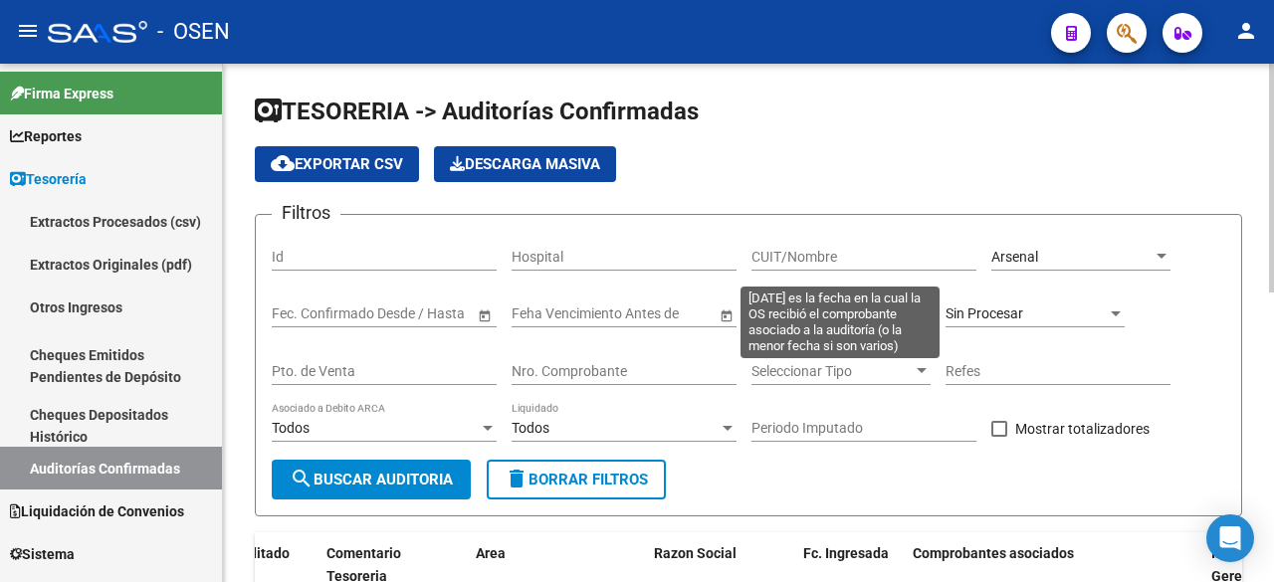
scroll to position [72, 0]
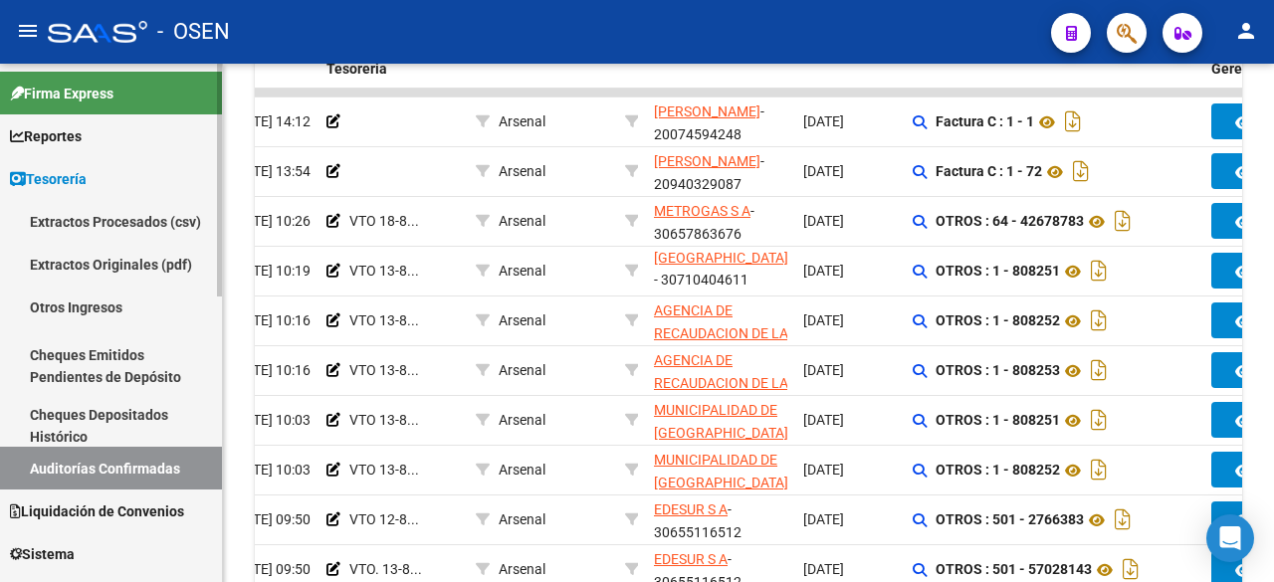
click at [51, 181] on span "Tesorería" at bounding box center [48, 179] width 77 height 22
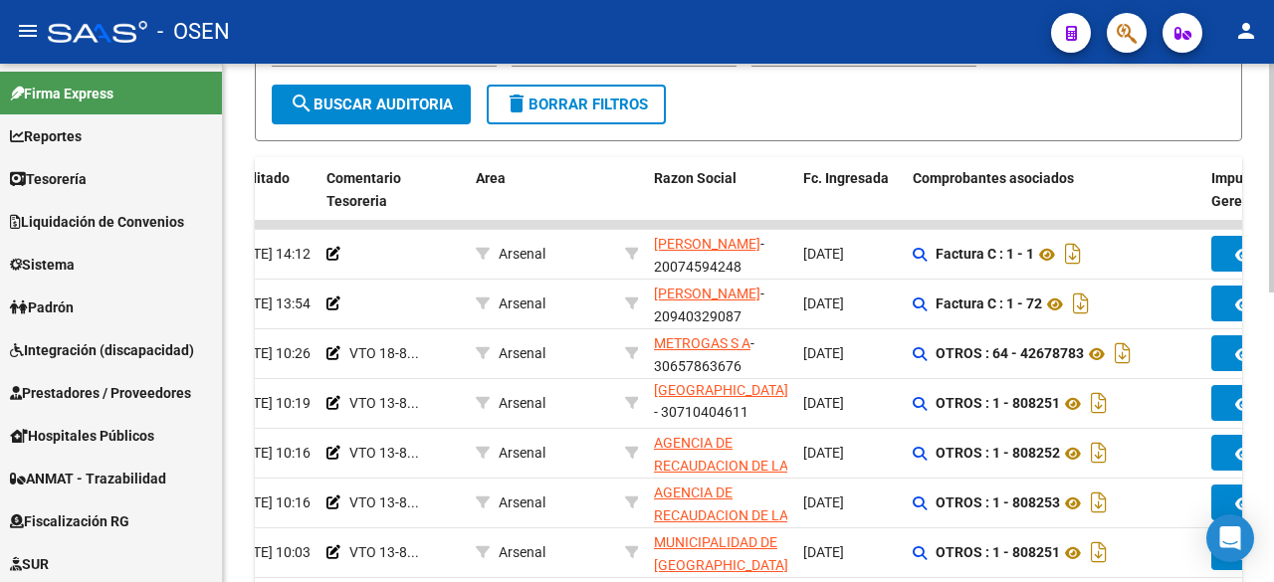
scroll to position [325, 0]
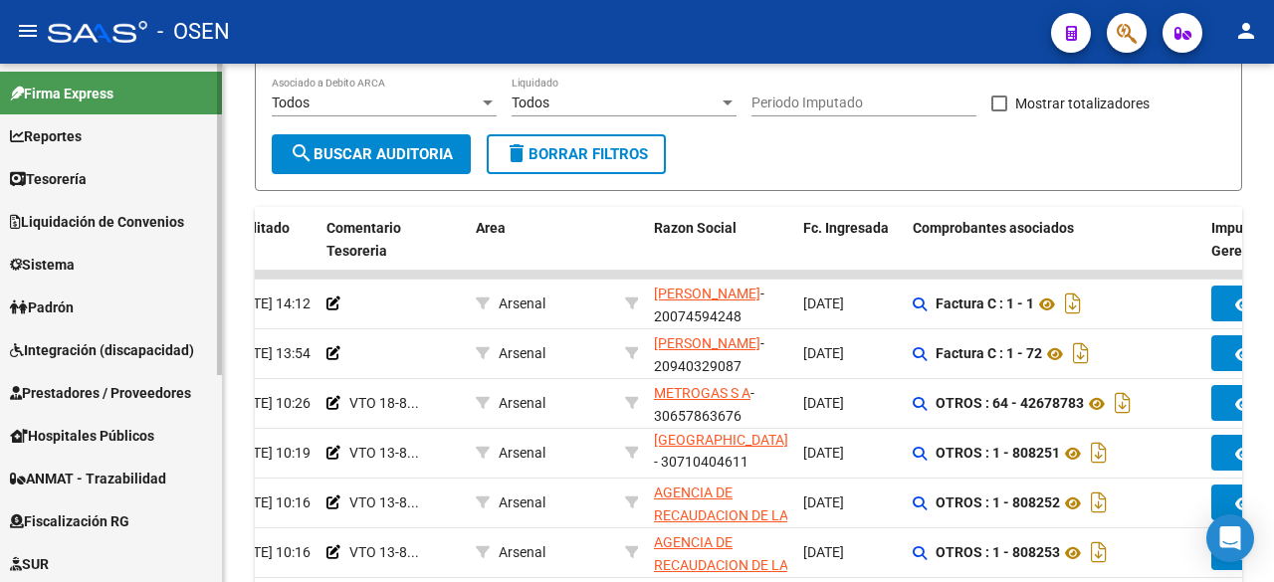
click at [147, 182] on link "Tesorería" at bounding box center [111, 178] width 222 height 43
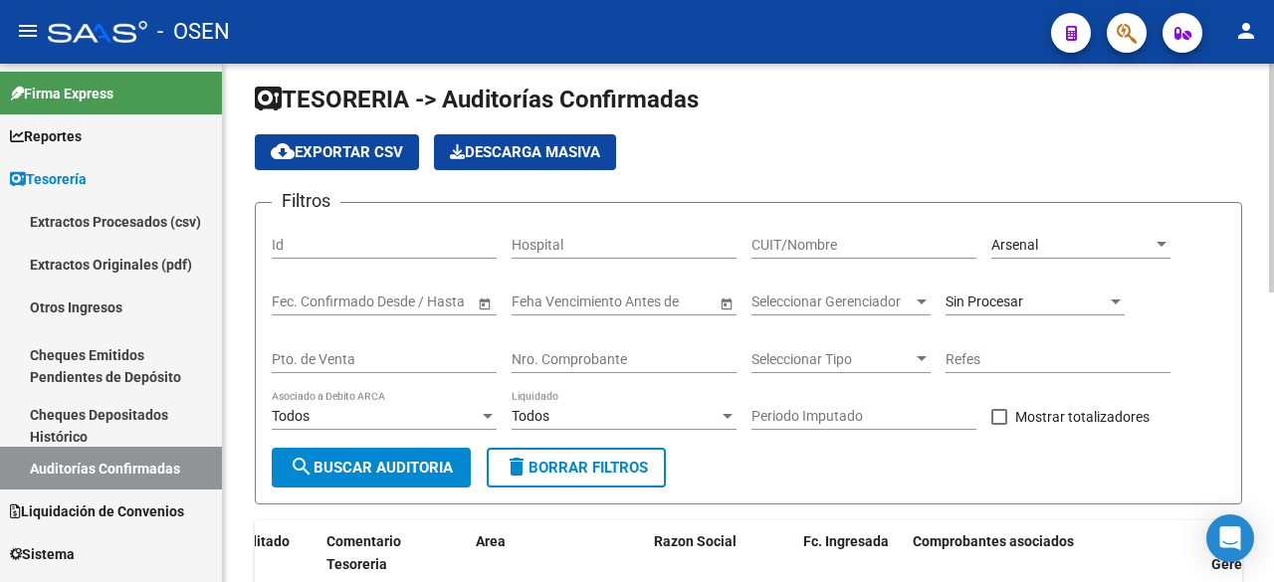
scroll to position [0, 0]
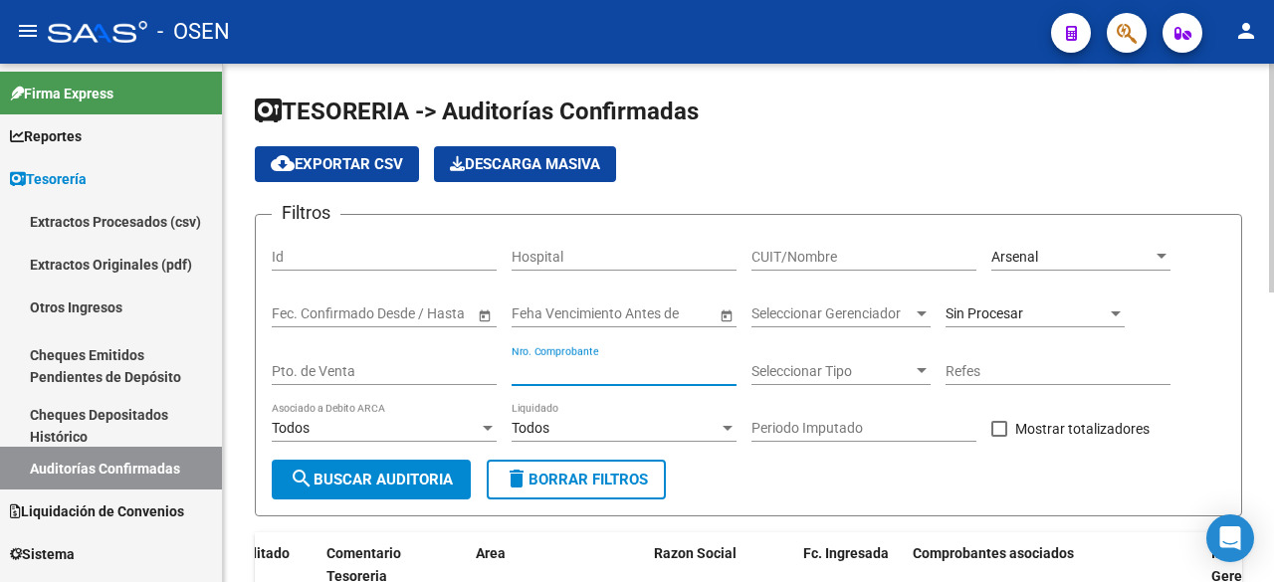
click at [609, 375] on input "Nro. Comprobante" at bounding box center [623, 371] width 225 height 17
drag, startPoint x: 1019, startPoint y: 281, endPoint x: 1057, endPoint y: 252, distance: 47.6
click at [1023, 276] on div "Arsenal Seleccionar Area" at bounding box center [1080, 259] width 179 height 57
click at [1057, 252] on div "Arsenal" at bounding box center [1071, 257] width 161 height 17
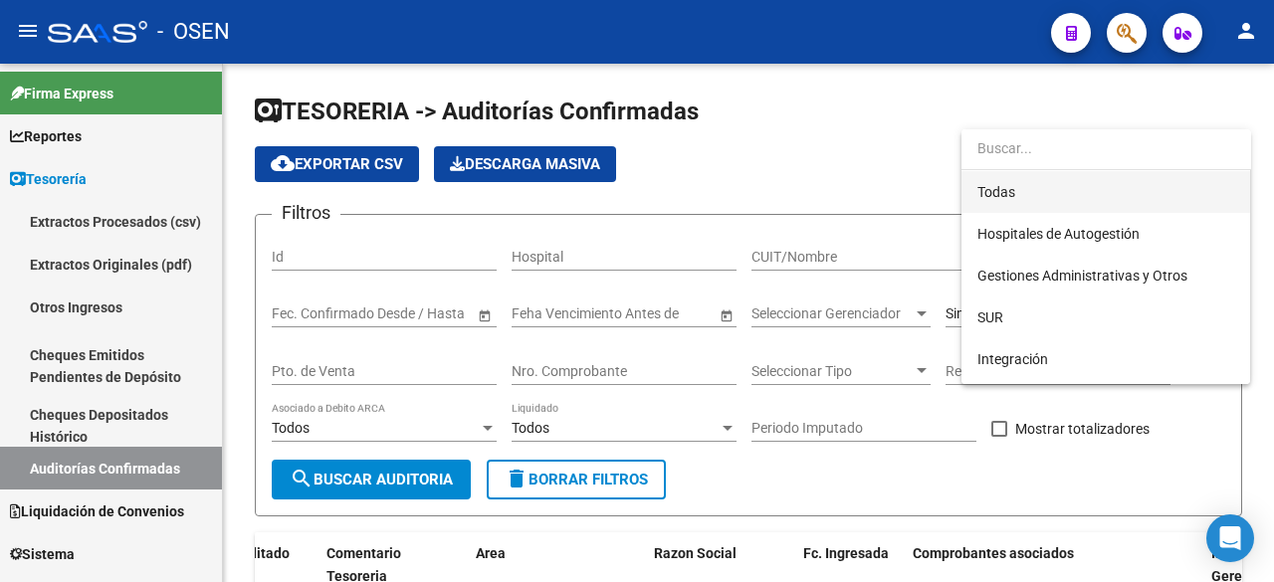
click at [1070, 208] on span "Todas" at bounding box center [1105, 192] width 257 height 42
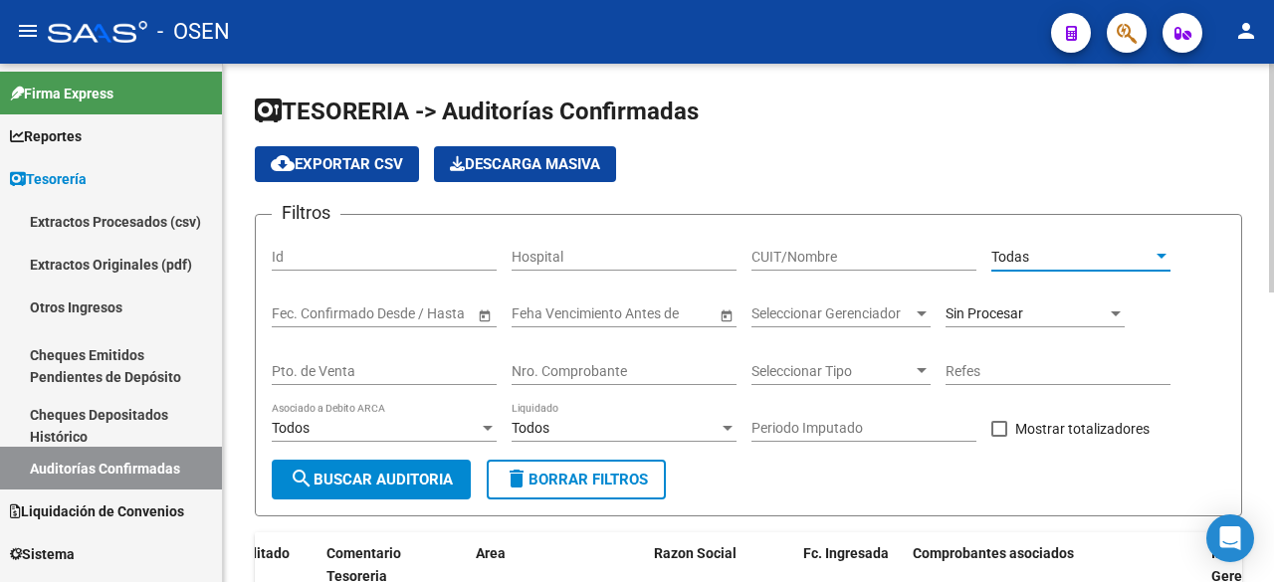
click at [850, 264] on input "CUIT/Nombre" at bounding box center [863, 257] width 225 height 17
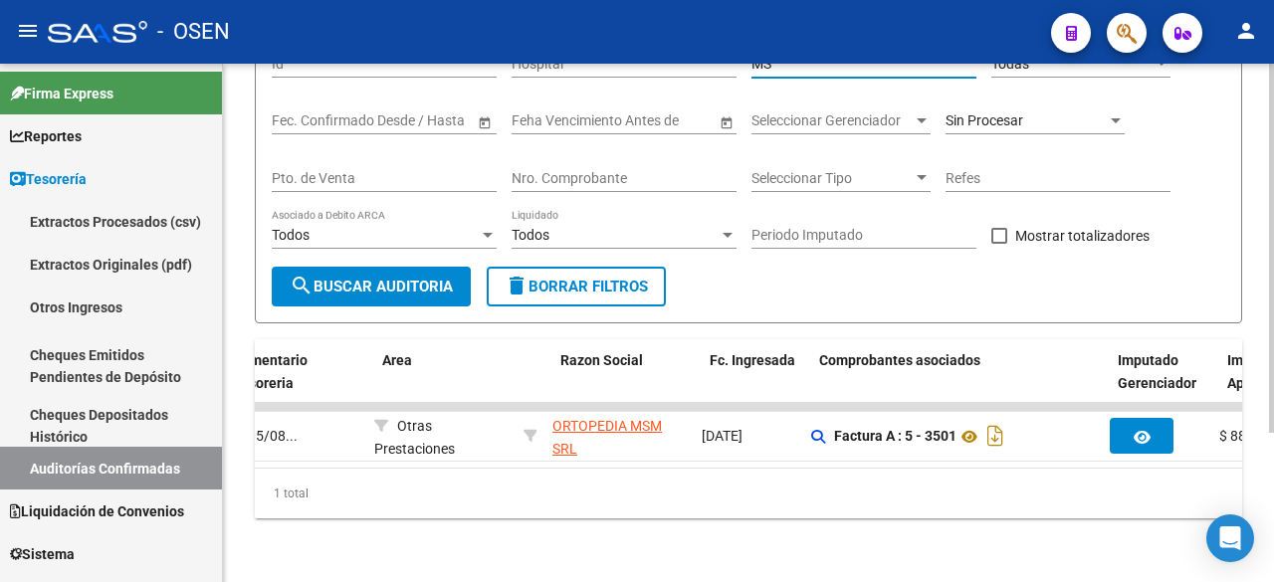
scroll to position [0, 394]
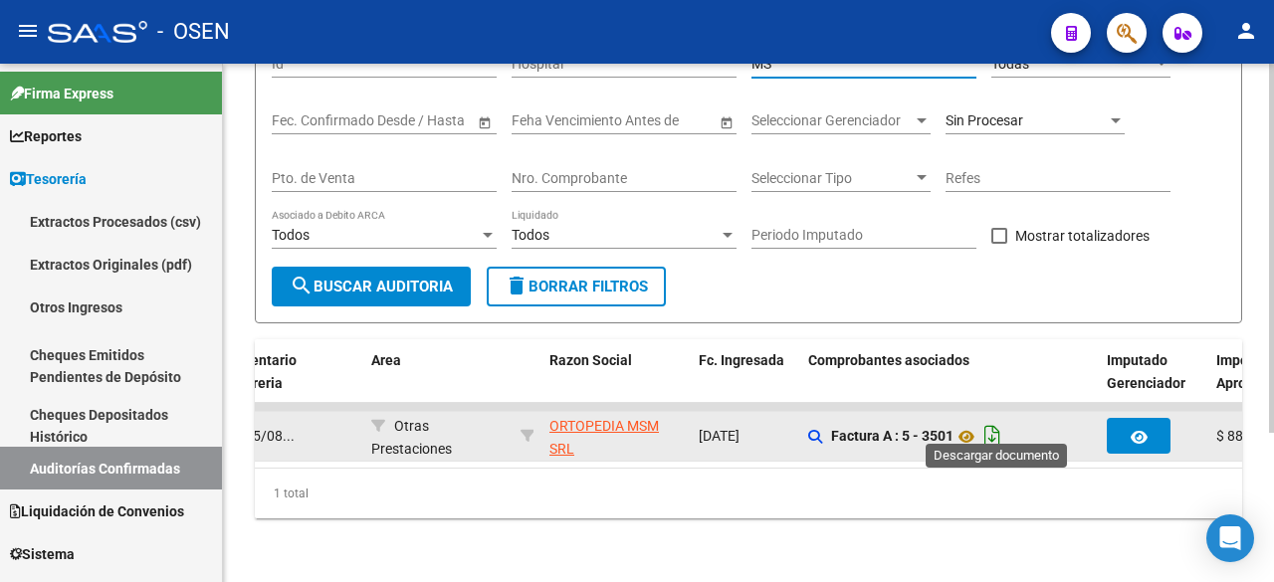
type input "MS"
click at [1001, 421] on icon "Descargar documento" at bounding box center [992, 436] width 26 height 32
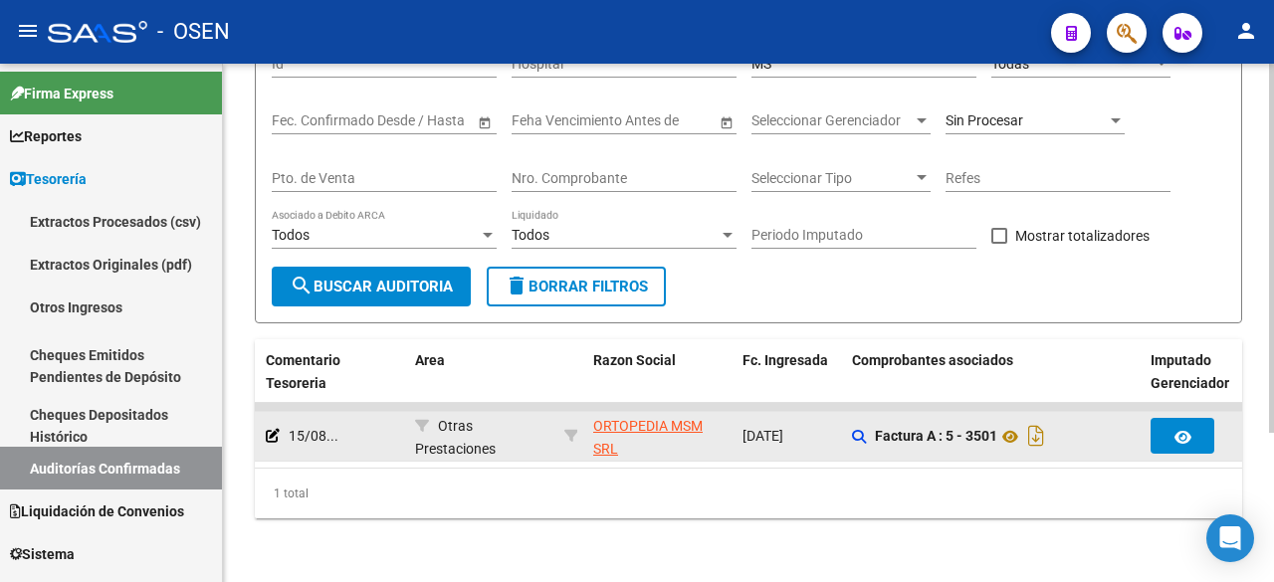
scroll to position [0, 355]
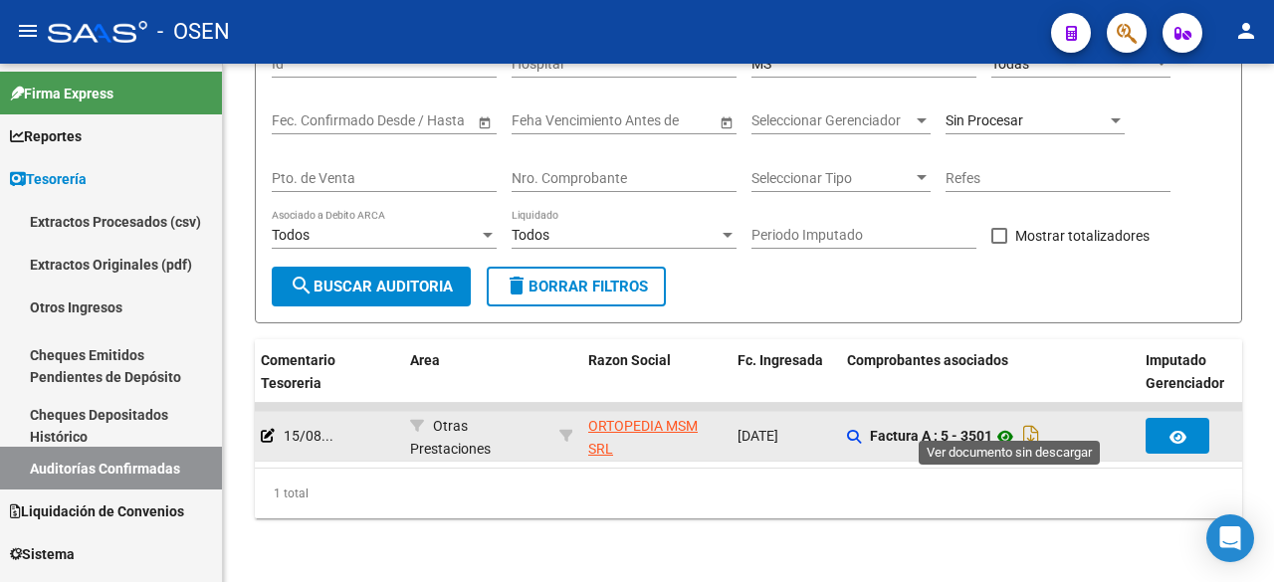
click at [1013, 425] on icon at bounding box center [1005, 437] width 26 height 24
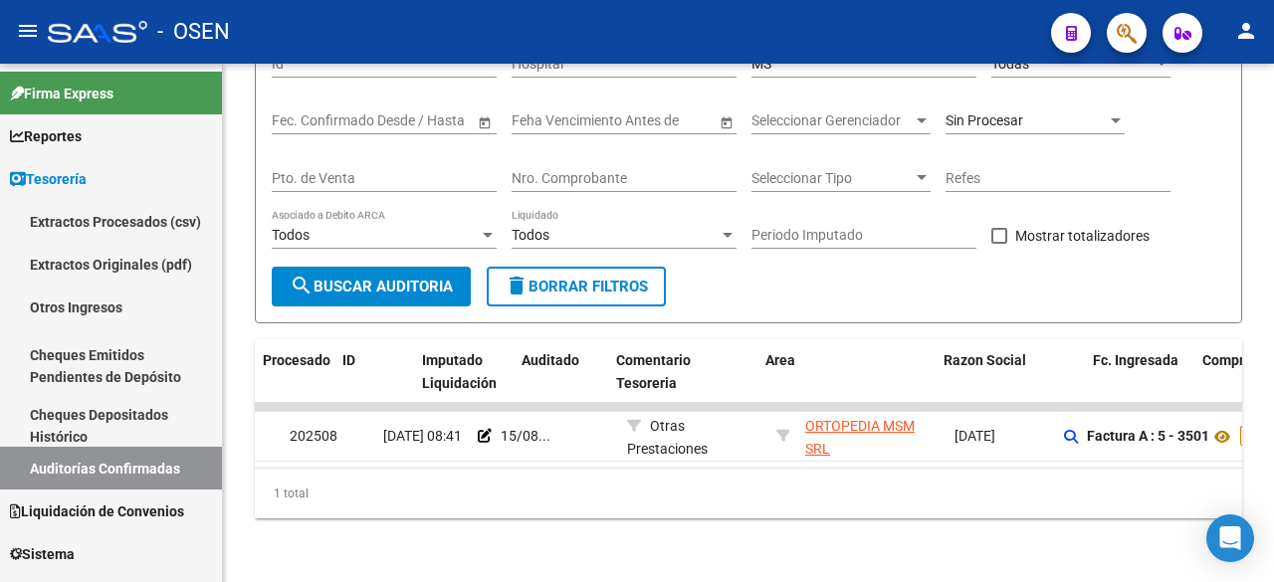
scroll to position [0, 0]
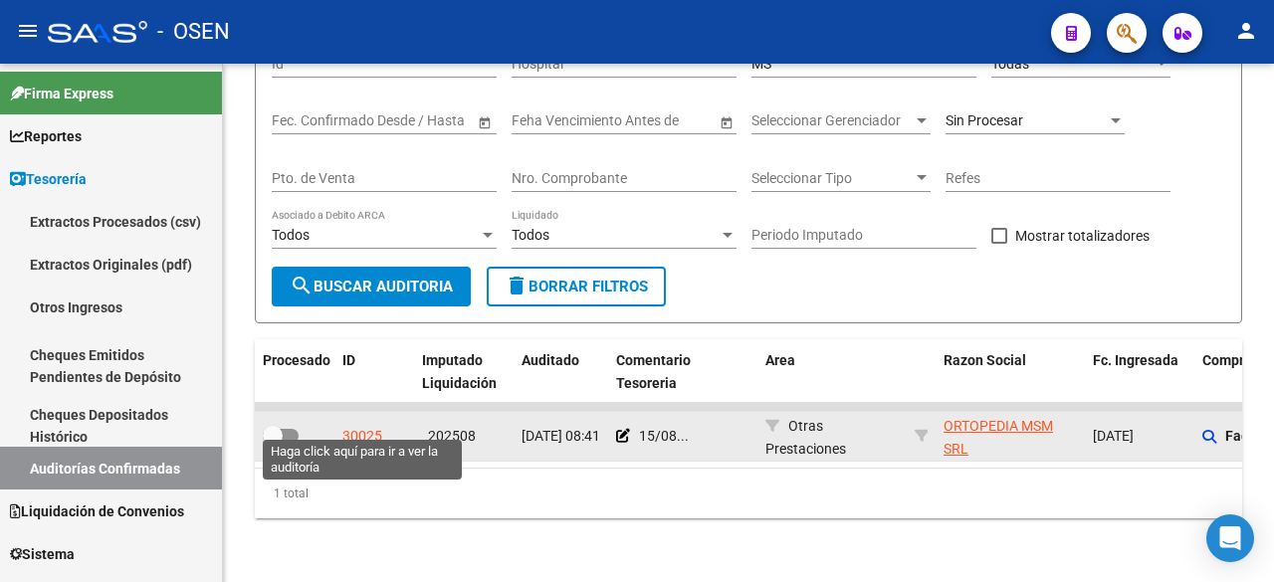
click at [378, 425] on div "30025" at bounding box center [362, 436] width 40 height 23
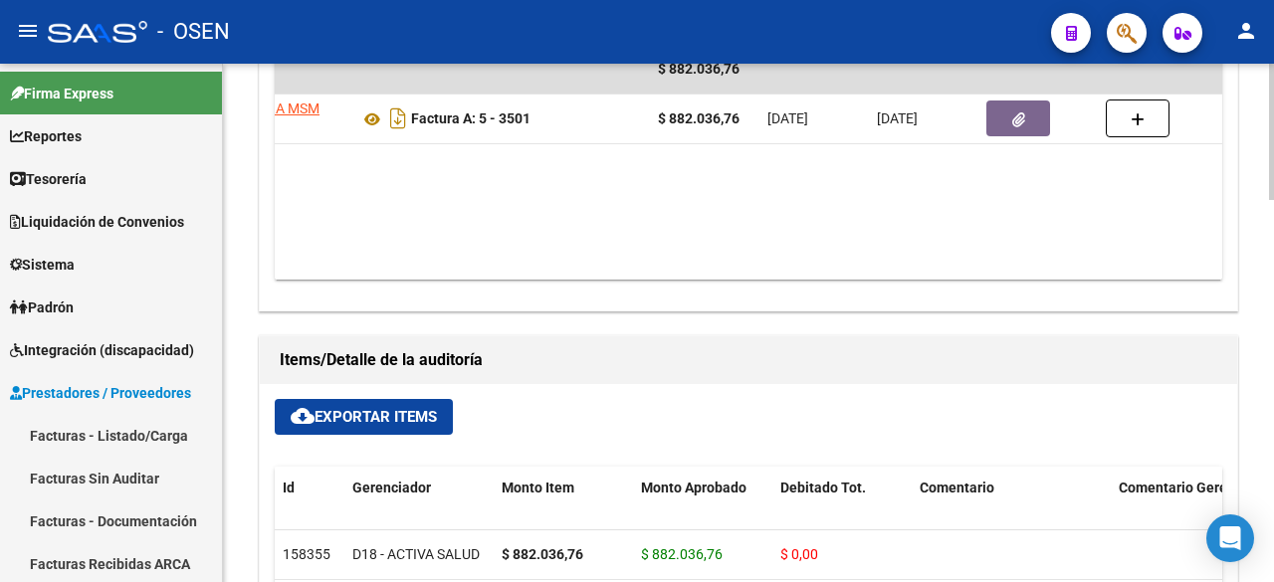
scroll to position [0, 390]
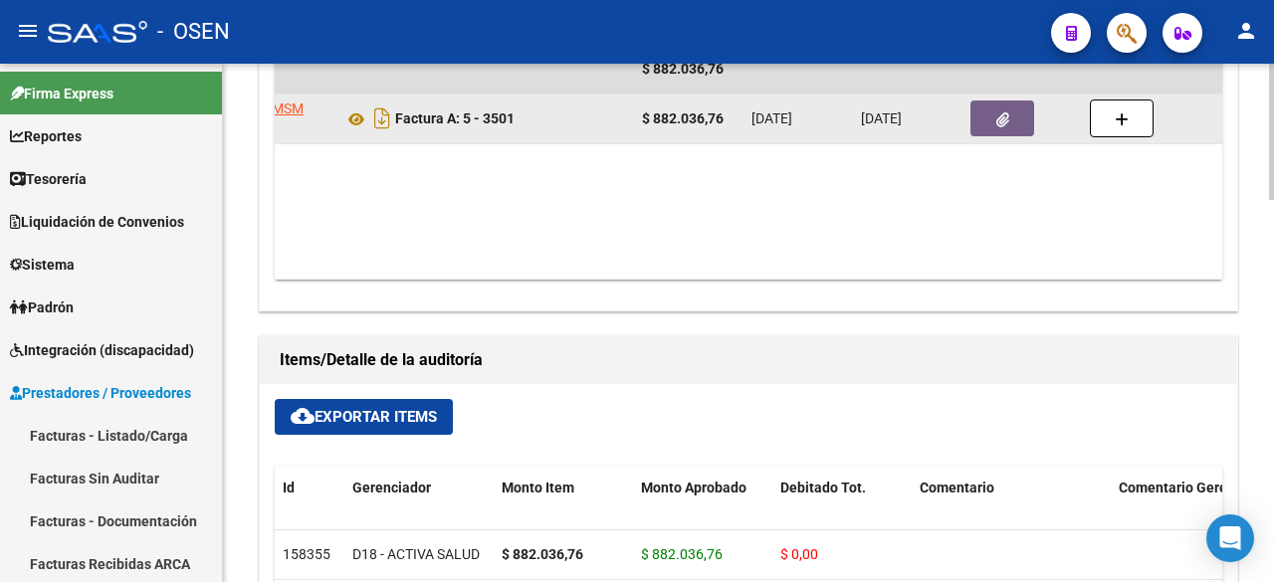
click at [973, 122] on button "button" at bounding box center [1002, 118] width 64 height 36
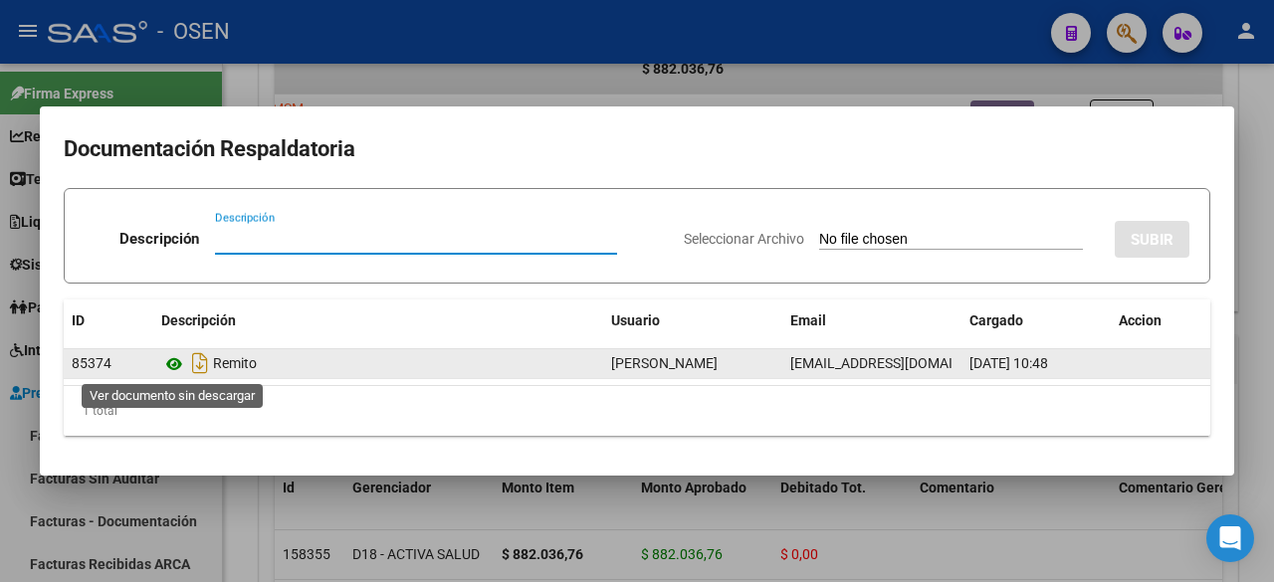
click at [179, 360] on icon at bounding box center [174, 364] width 26 height 24
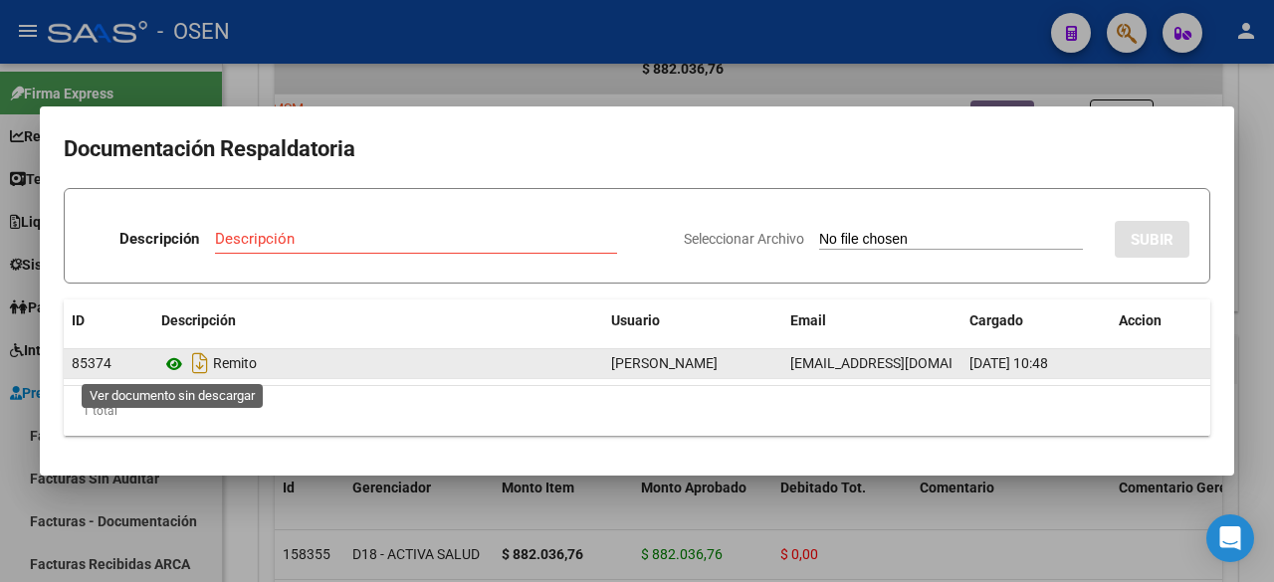
click at [170, 365] on icon at bounding box center [174, 364] width 26 height 24
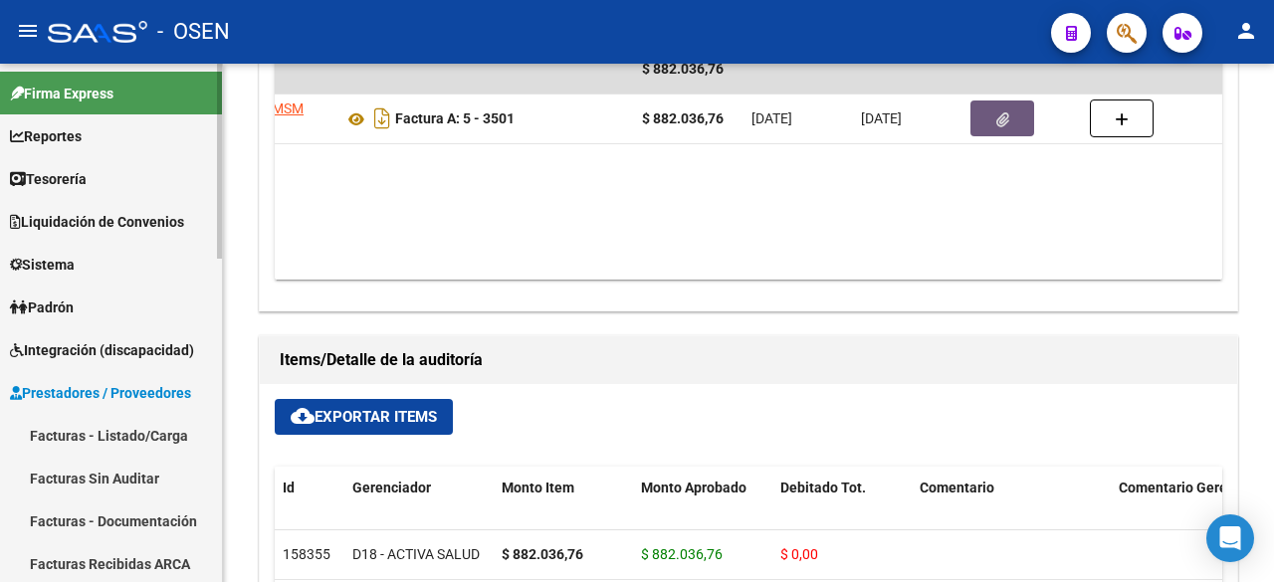
click at [113, 178] on link "Tesorería" at bounding box center [111, 178] width 222 height 43
click at [75, 150] on link "Reportes" at bounding box center [111, 135] width 222 height 43
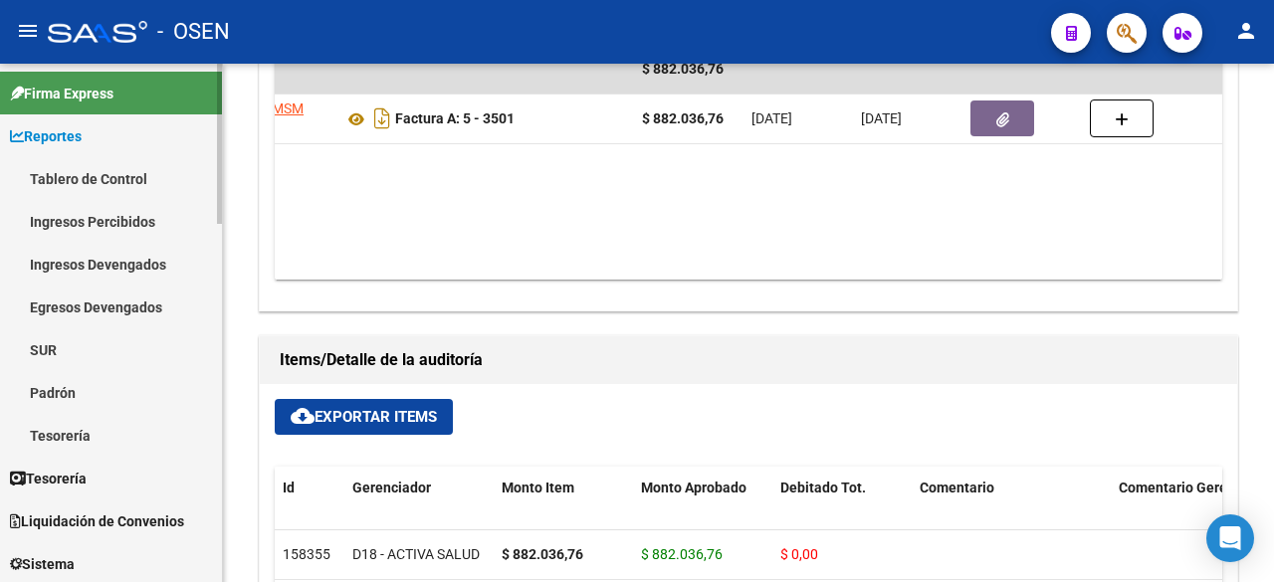
click at [82, 143] on span "Reportes" at bounding box center [46, 136] width 72 height 22
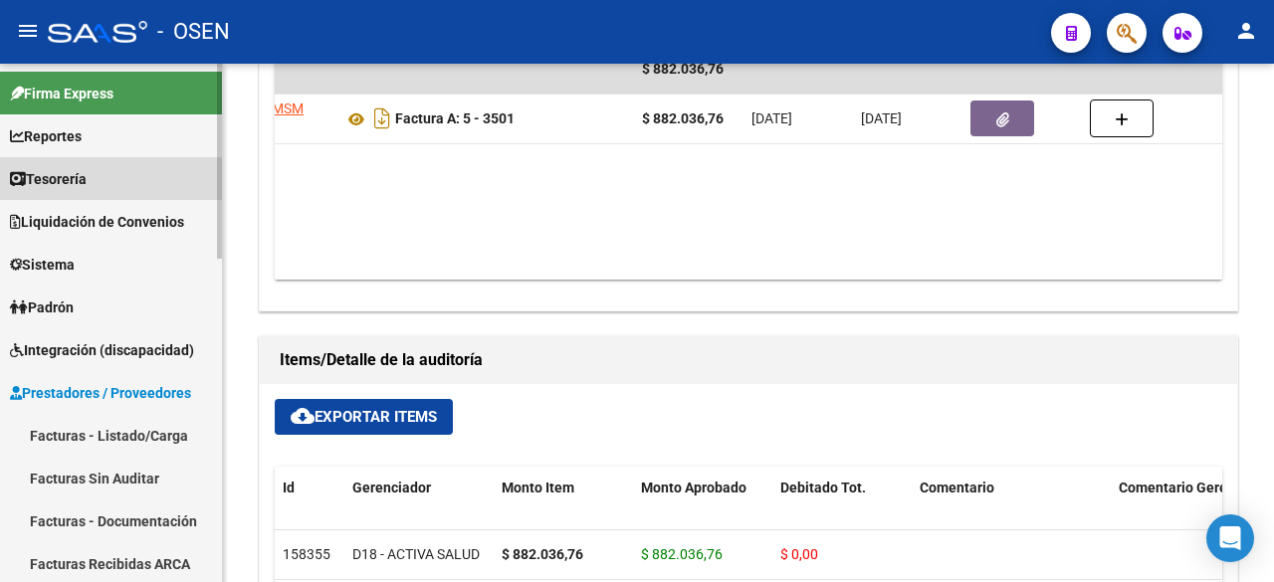
click at [102, 181] on link "Tesorería" at bounding box center [111, 178] width 222 height 43
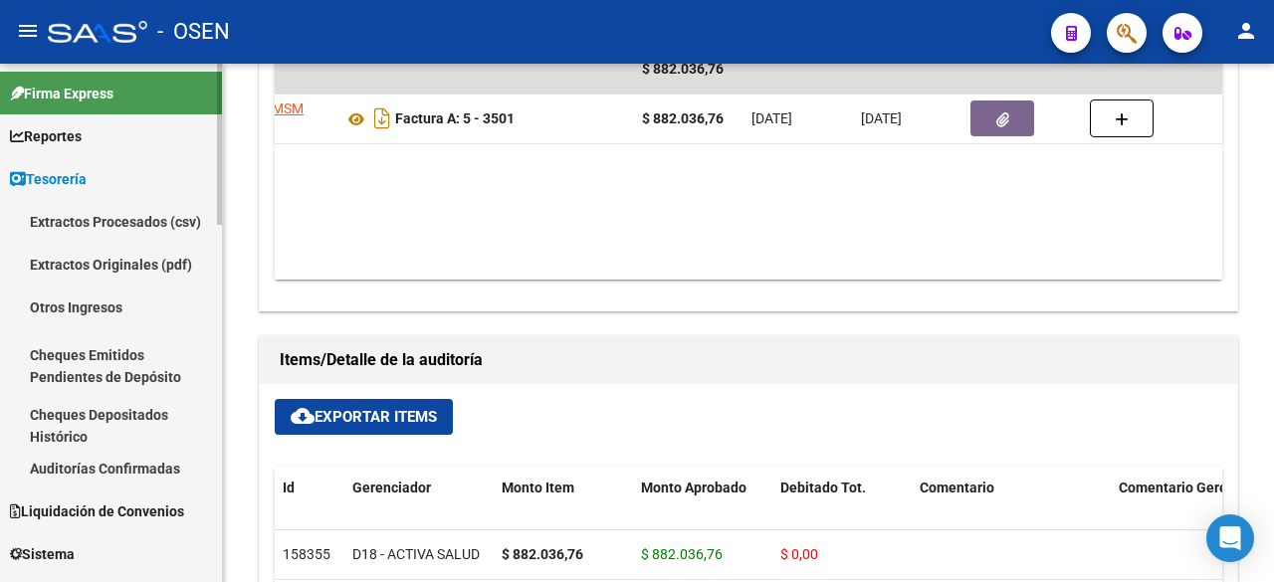
click at [152, 462] on link "Auditorías Confirmadas" at bounding box center [111, 468] width 222 height 43
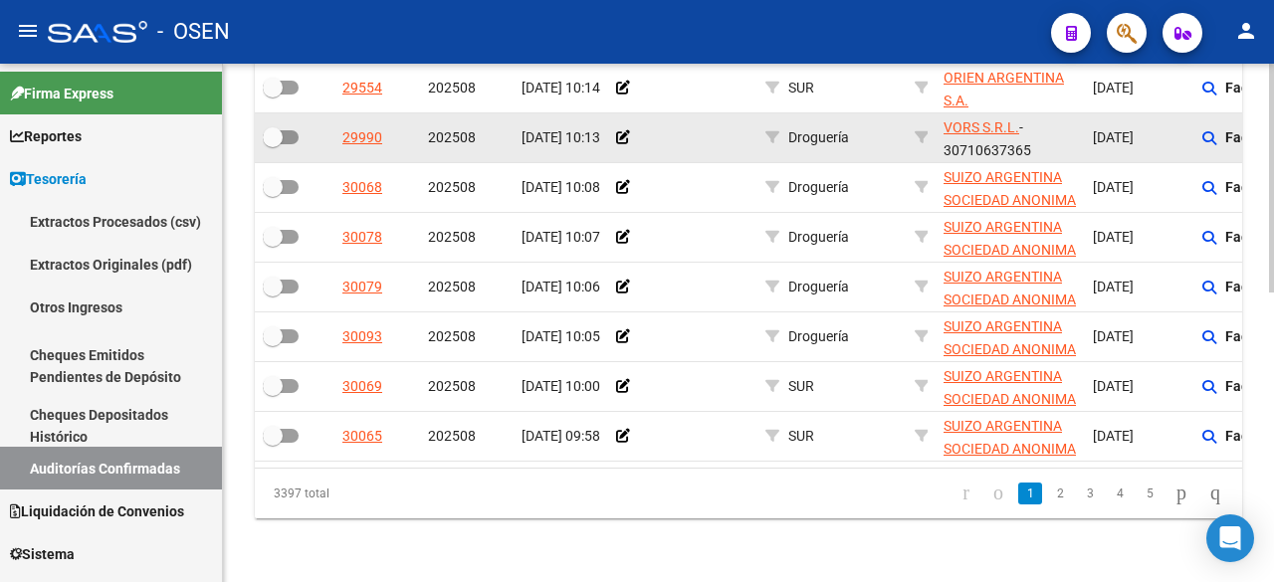
click at [1131, 113] on datatable-body-cell "[DATE]" at bounding box center [1138, 137] width 109 height 49
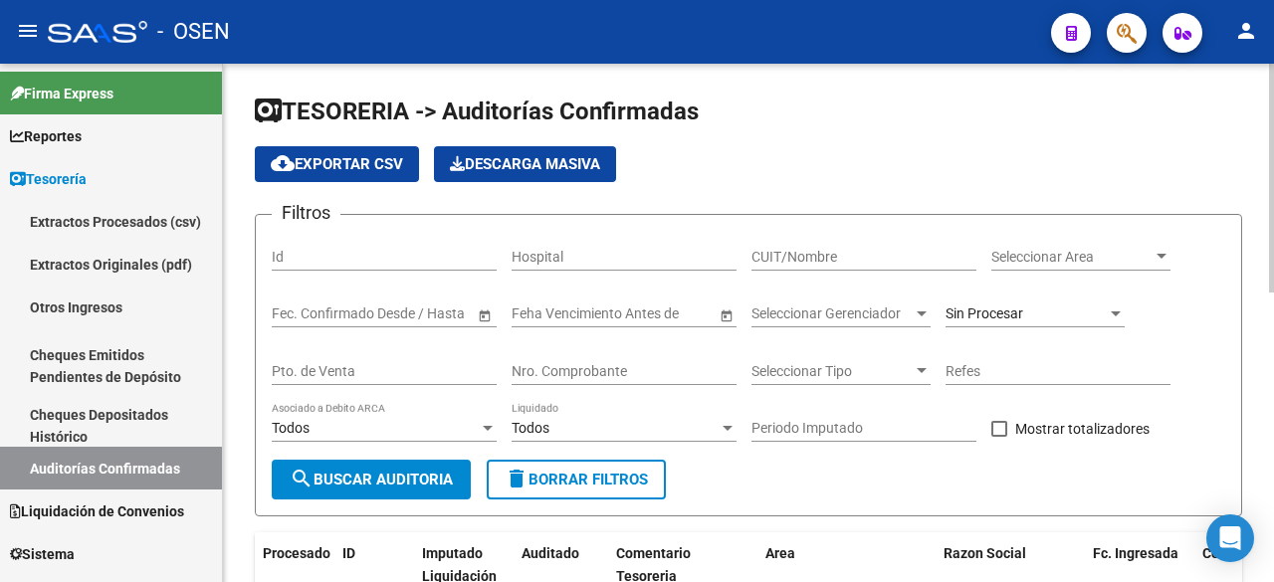
click at [1136, 250] on span "Seleccionar Area" at bounding box center [1071, 257] width 161 height 17
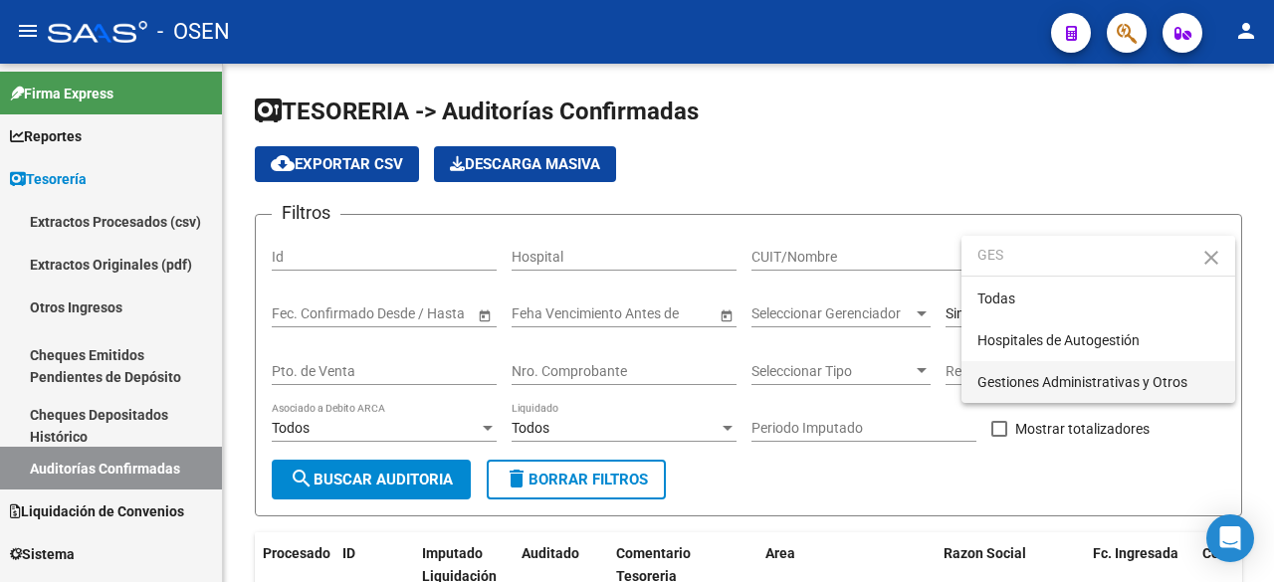
type input "GES"
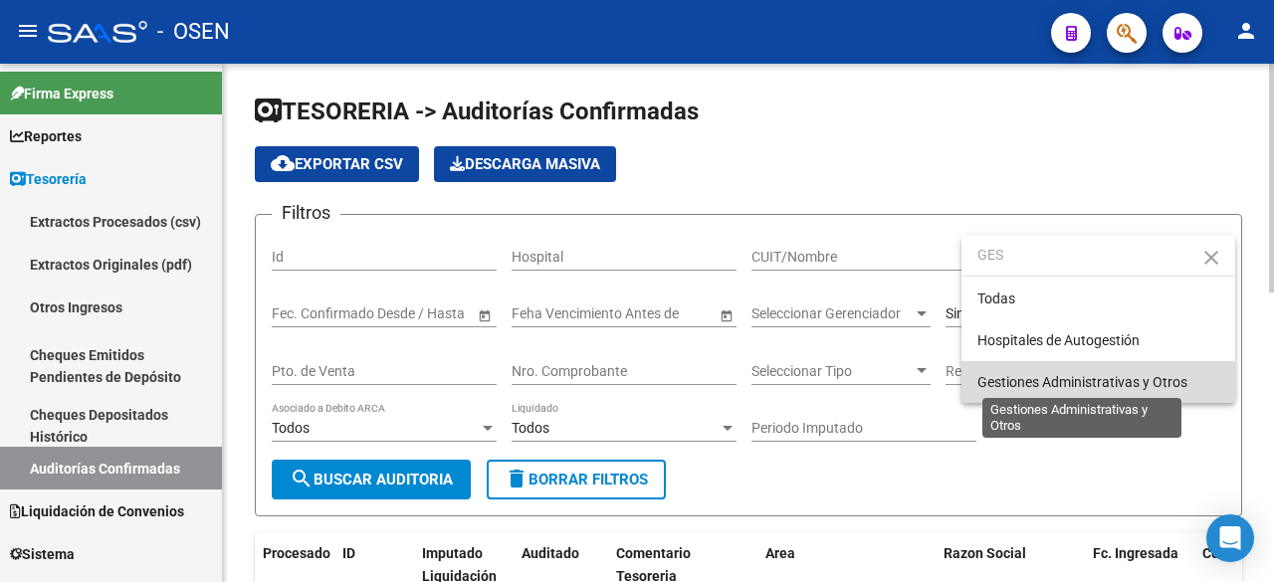
drag, startPoint x: 1076, startPoint y: 381, endPoint x: 606, endPoint y: 428, distance: 471.9
click at [1075, 381] on span "Gestiones Administrativas y Otros" at bounding box center [1082, 382] width 210 height 16
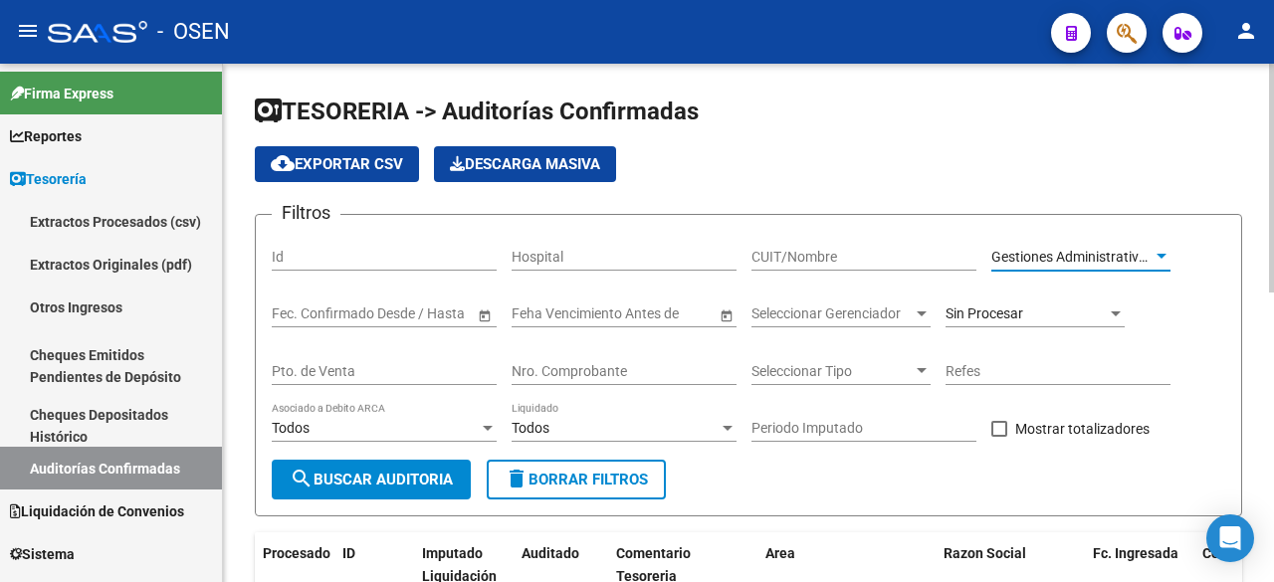
click at [374, 464] on button "search Buscar Auditoria" at bounding box center [371, 480] width 199 height 40
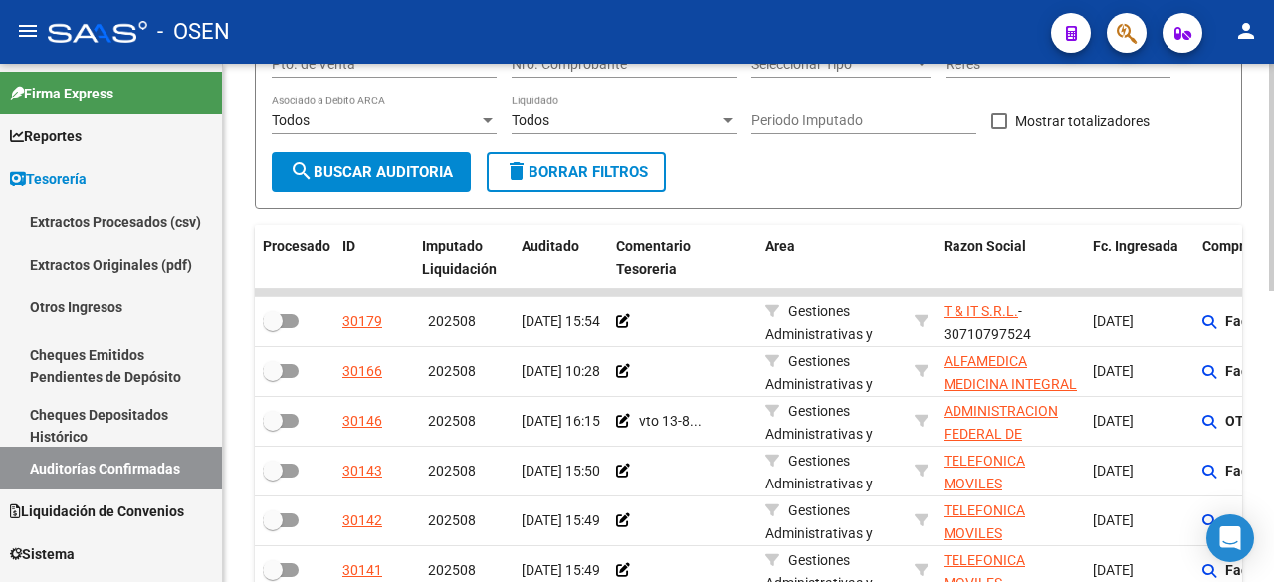
scroll to position [331, 0]
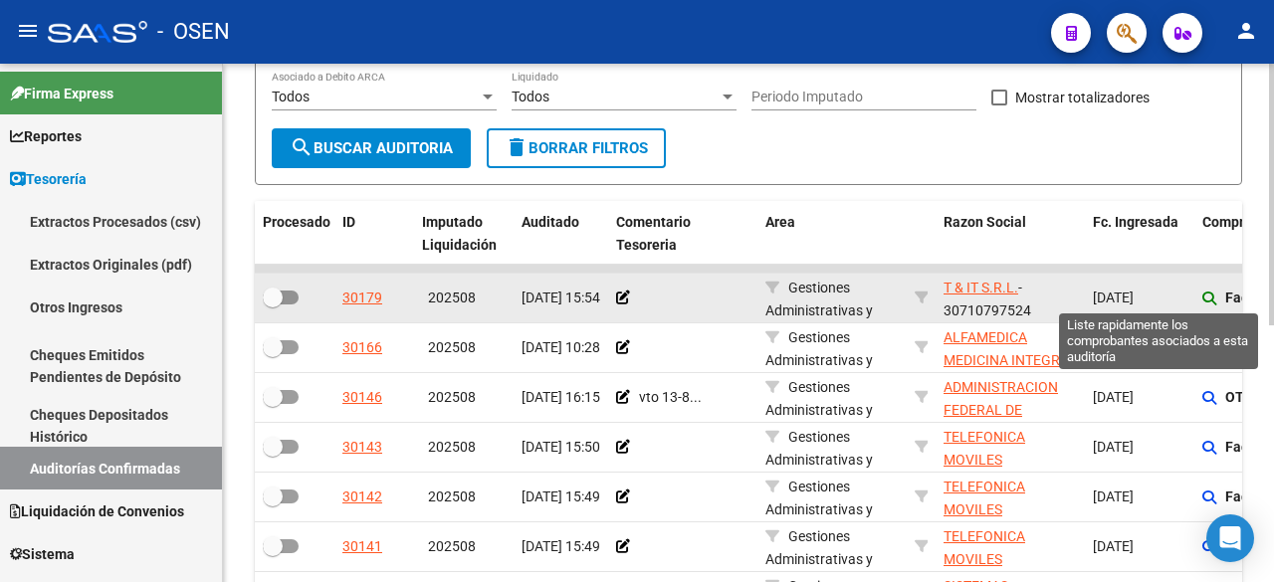
click at [1206, 294] on icon at bounding box center [1209, 299] width 14 height 14
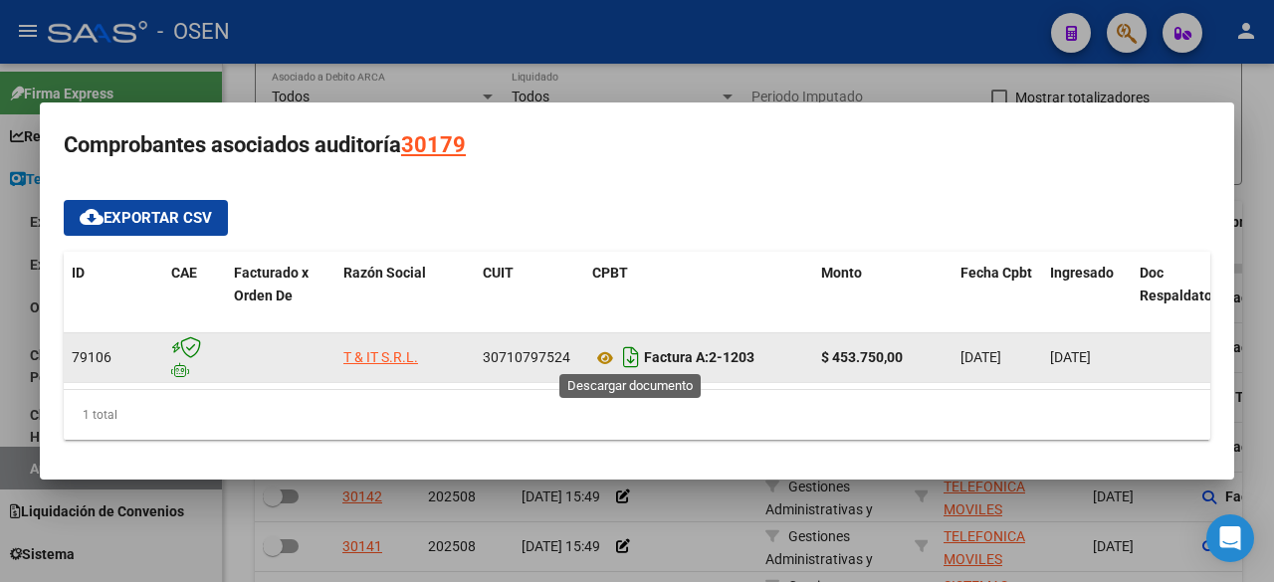
click at [628, 343] on icon "Descargar documento" at bounding box center [631, 357] width 26 height 32
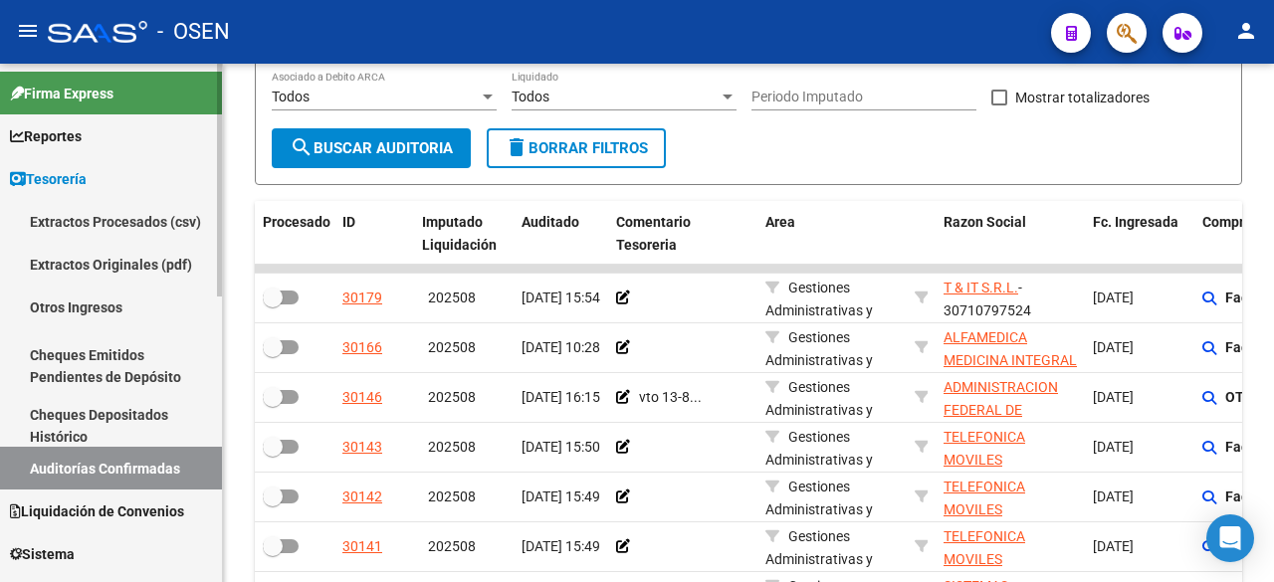
click at [102, 390] on link "Cheques Emitidos Pendientes de Depósito" at bounding box center [111, 366] width 222 height 76
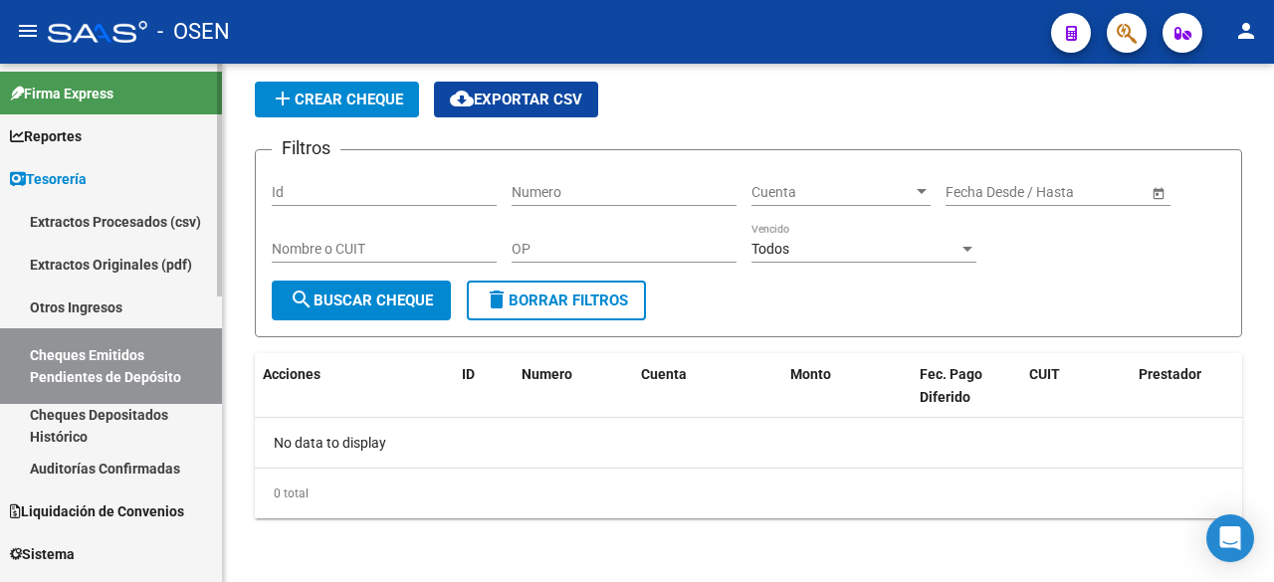
click at [96, 465] on link "Auditorías Confirmadas" at bounding box center [111, 468] width 222 height 43
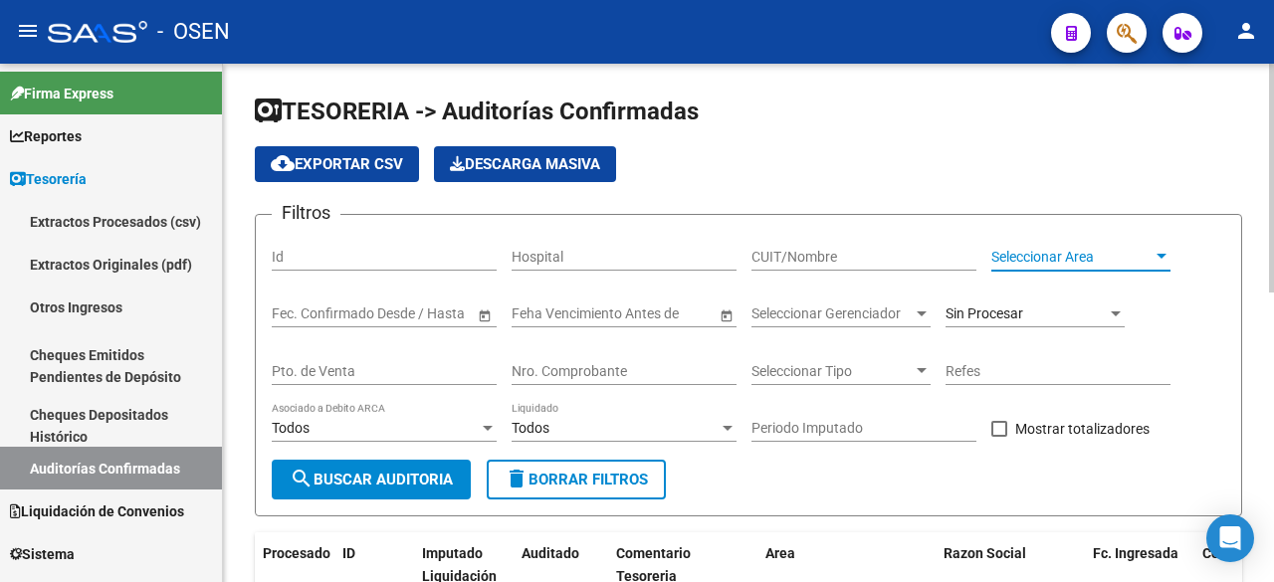
click at [1091, 255] on span "Seleccionar Area" at bounding box center [1071, 257] width 161 height 17
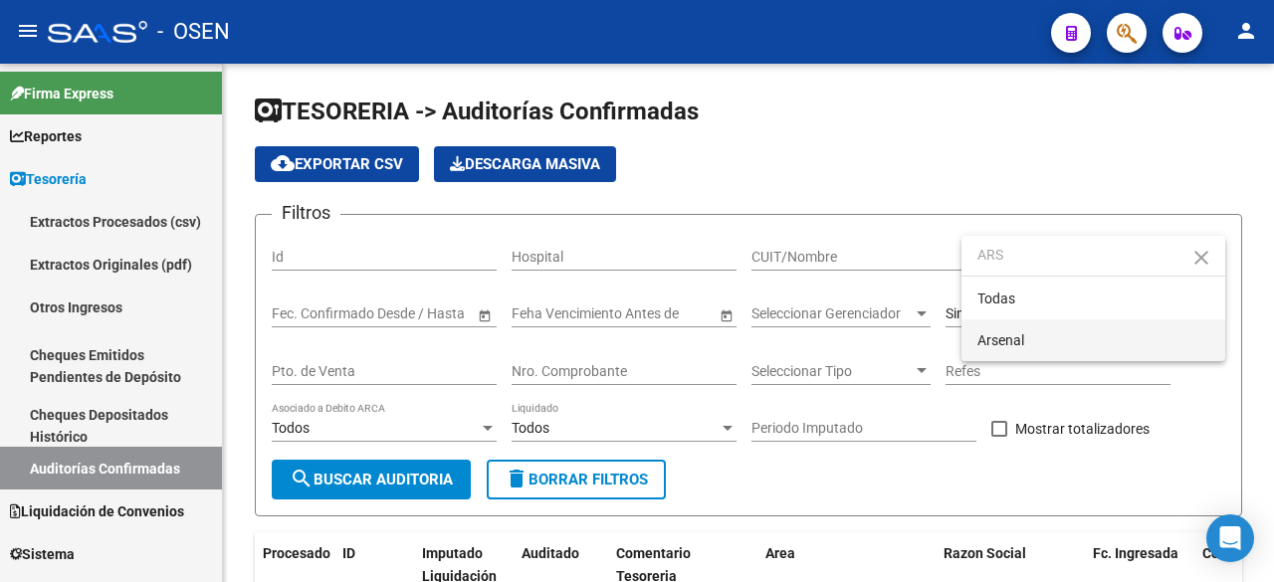
type input "ARS"
drag, startPoint x: 1042, startPoint y: 332, endPoint x: 1013, endPoint y: 337, distance: 29.3
click at [1041, 332] on span "Arsenal" at bounding box center [1093, 340] width 232 height 42
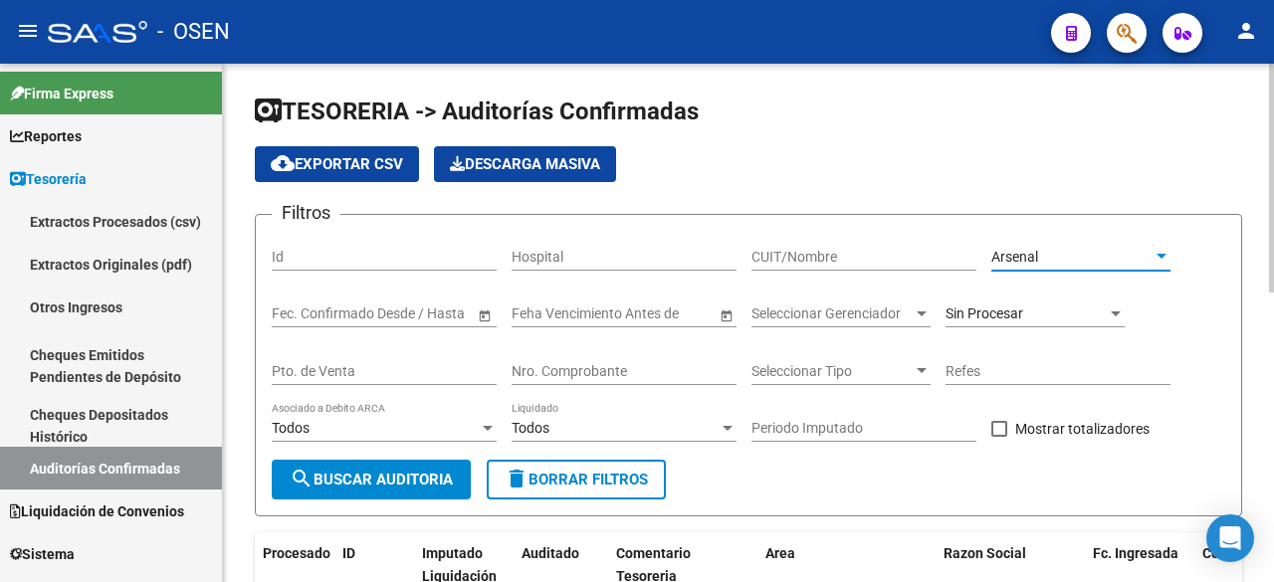
click at [449, 469] on button "search Buscar Auditoria" at bounding box center [371, 480] width 199 height 40
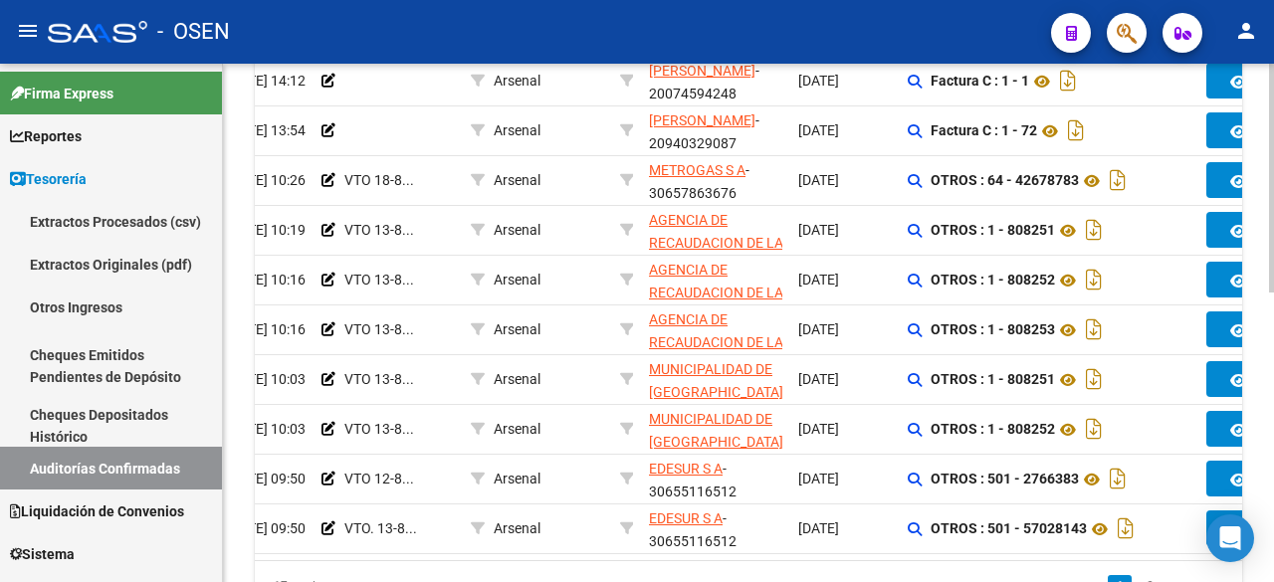
scroll to position [584, 0]
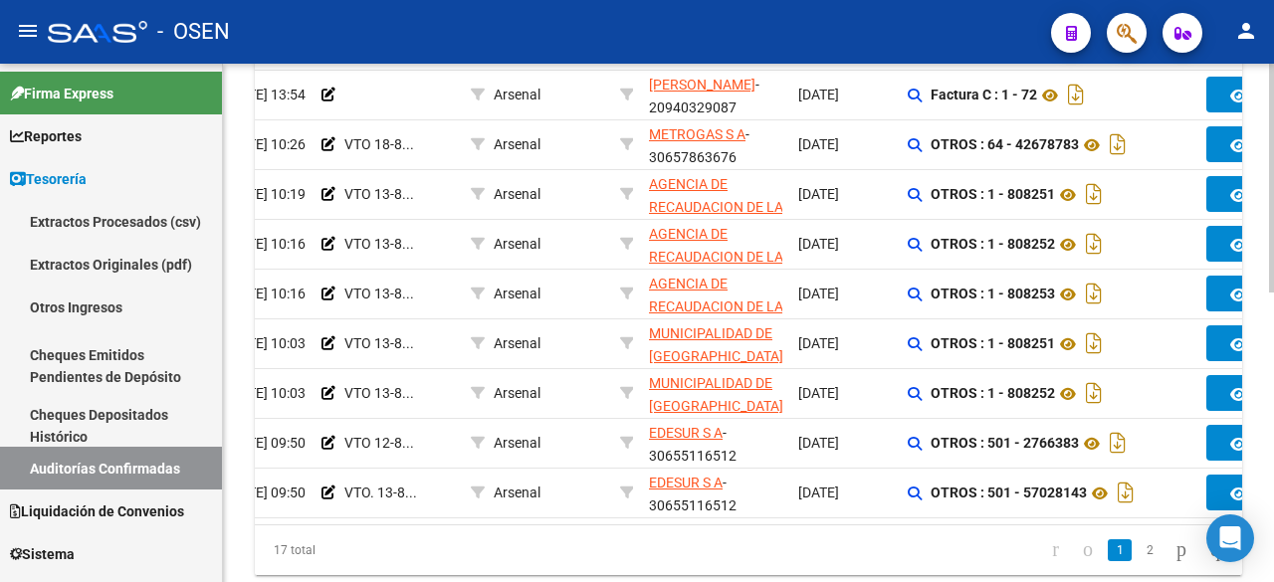
click at [1273, 404] on div at bounding box center [1271, 441] width 5 height 229
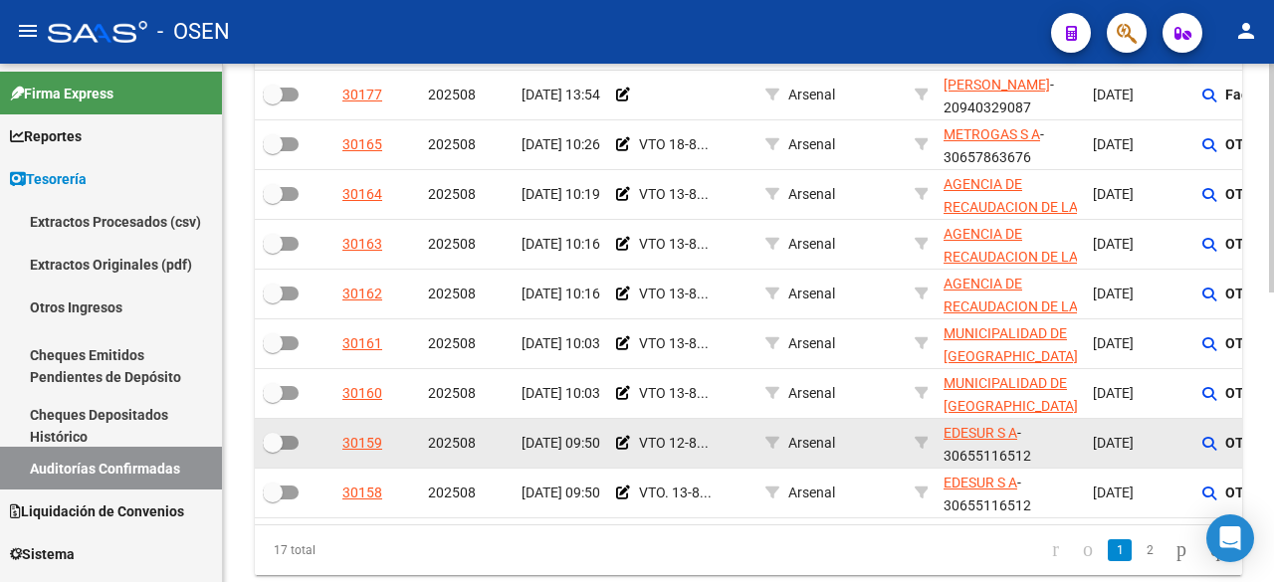
scroll to position [253, 0]
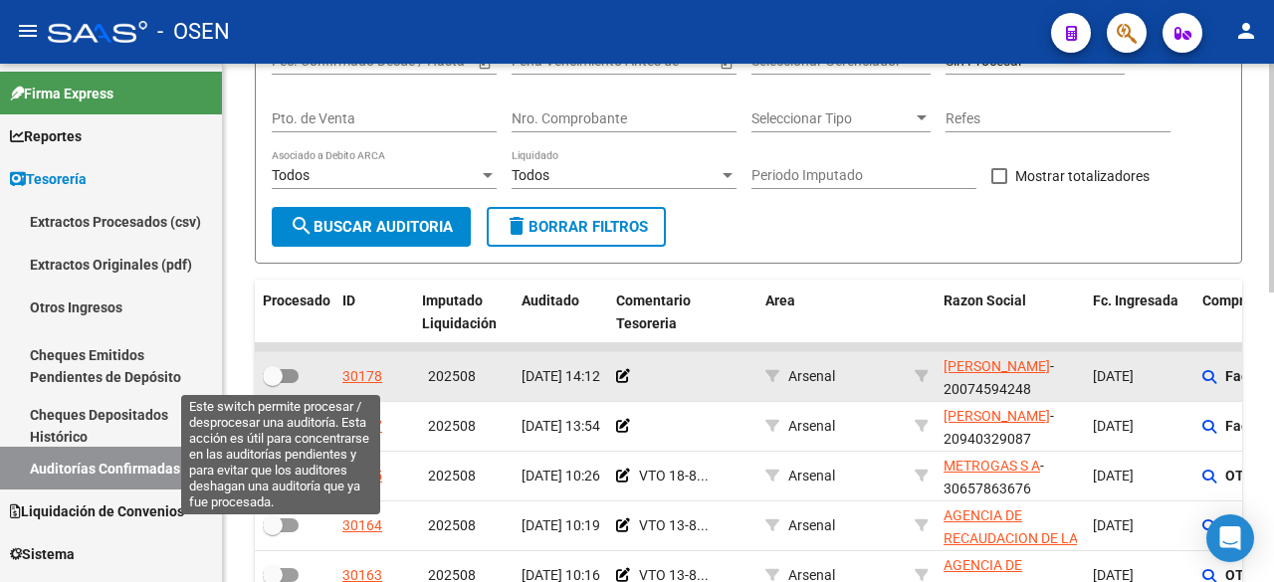
click at [282, 375] on span at bounding box center [273, 376] width 20 height 20
click at [273, 383] on input "checkbox" at bounding box center [272, 383] width 1 height 1
checkbox input "true"
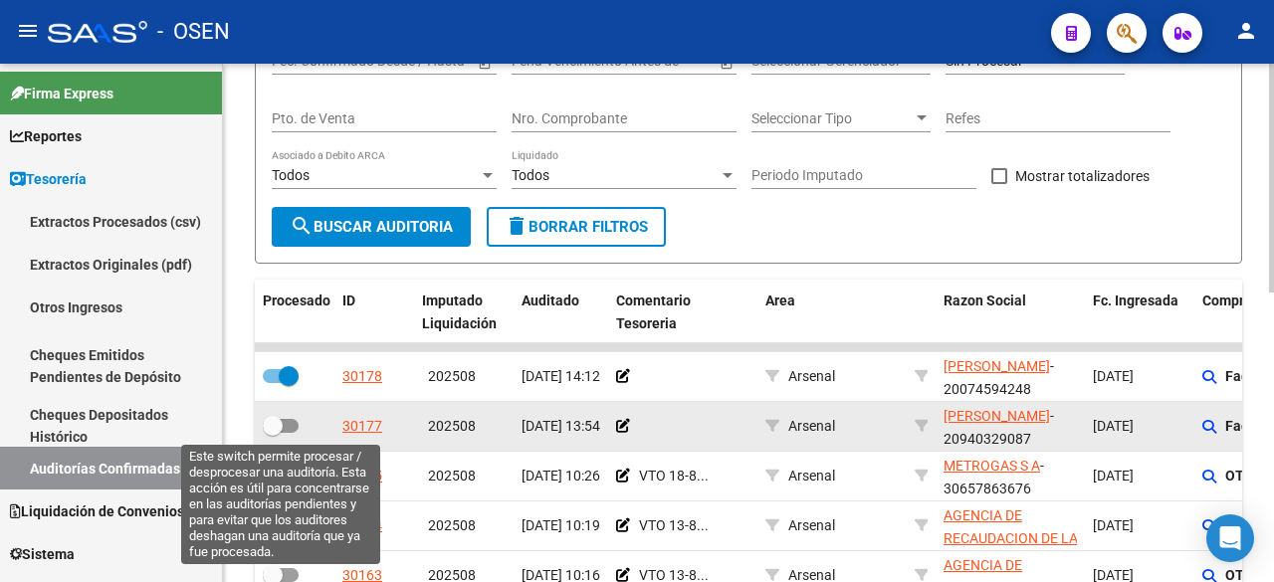
click at [278, 416] on span at bounding box center [273, 426] width 20 height 20
click at [273, 433] on input "checkbox" at bounding box center [272, 433] width 1 height 1
checkbox input "true"
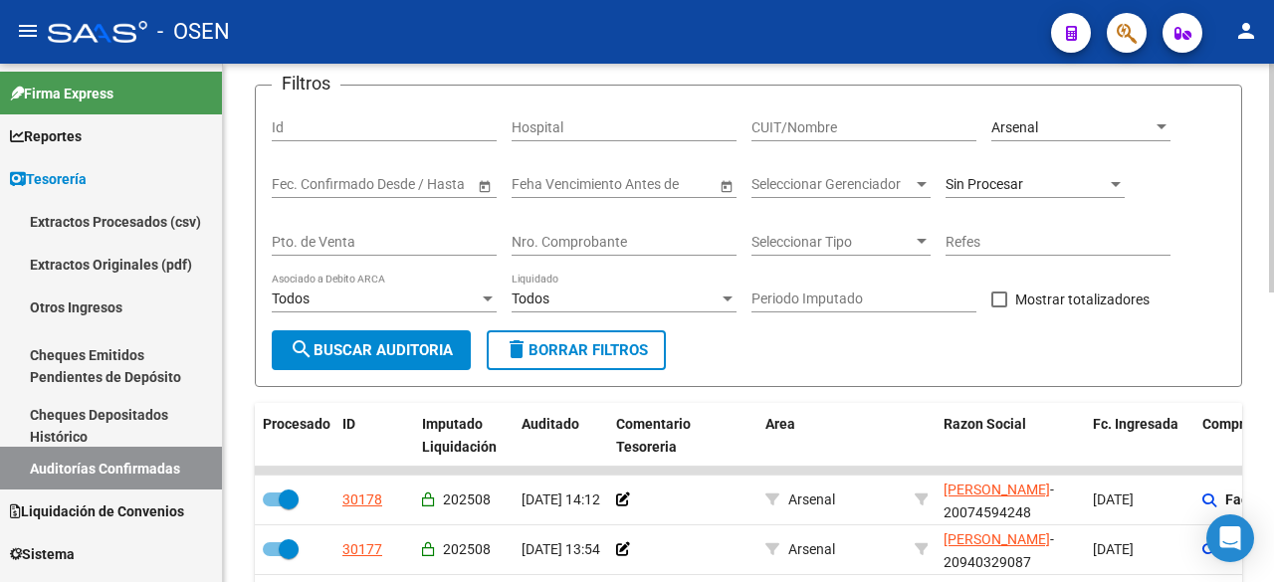
scroll to position [0, 0]
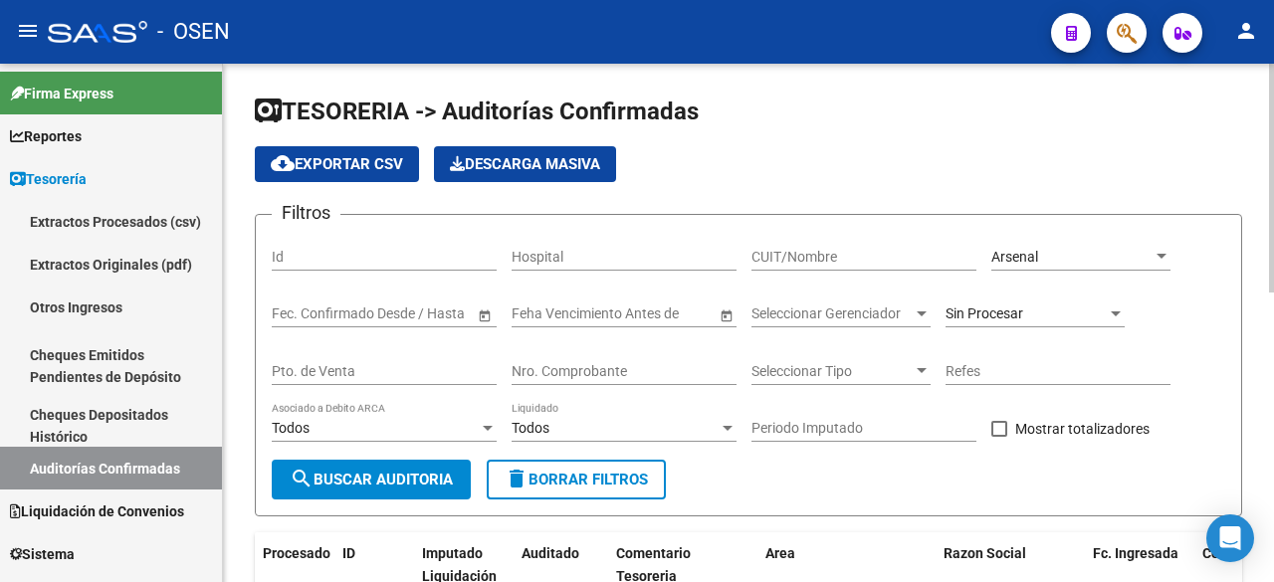
click at [412, 471] on span "search Buscar Auditoria" at bounding box center [371, 480] width 163 height 18
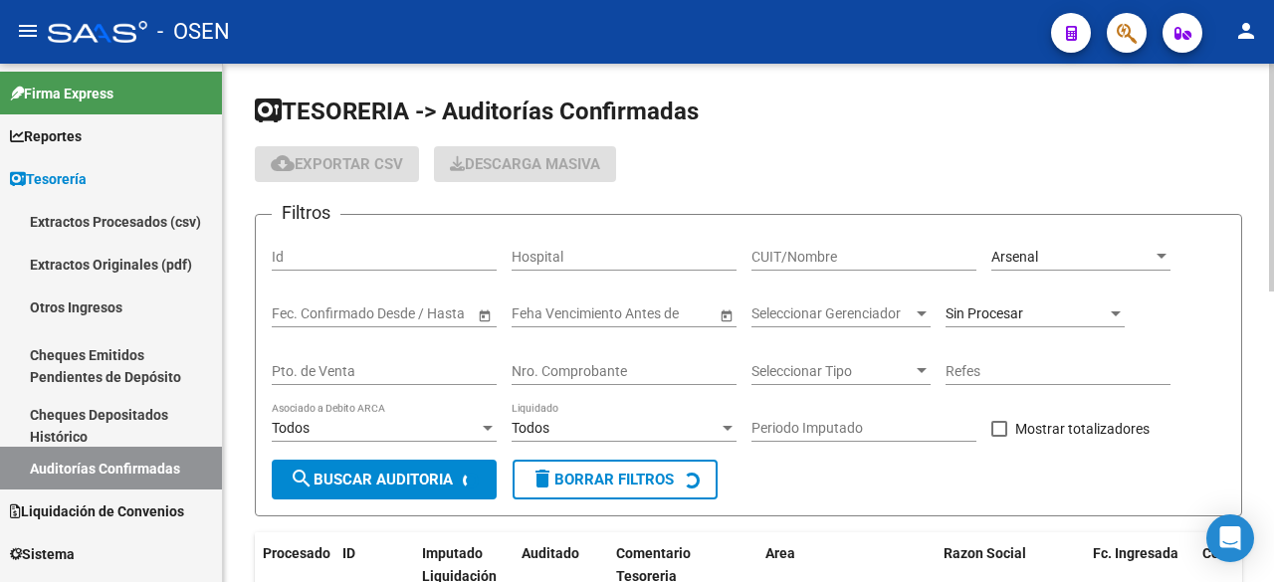
checkbox input "false"
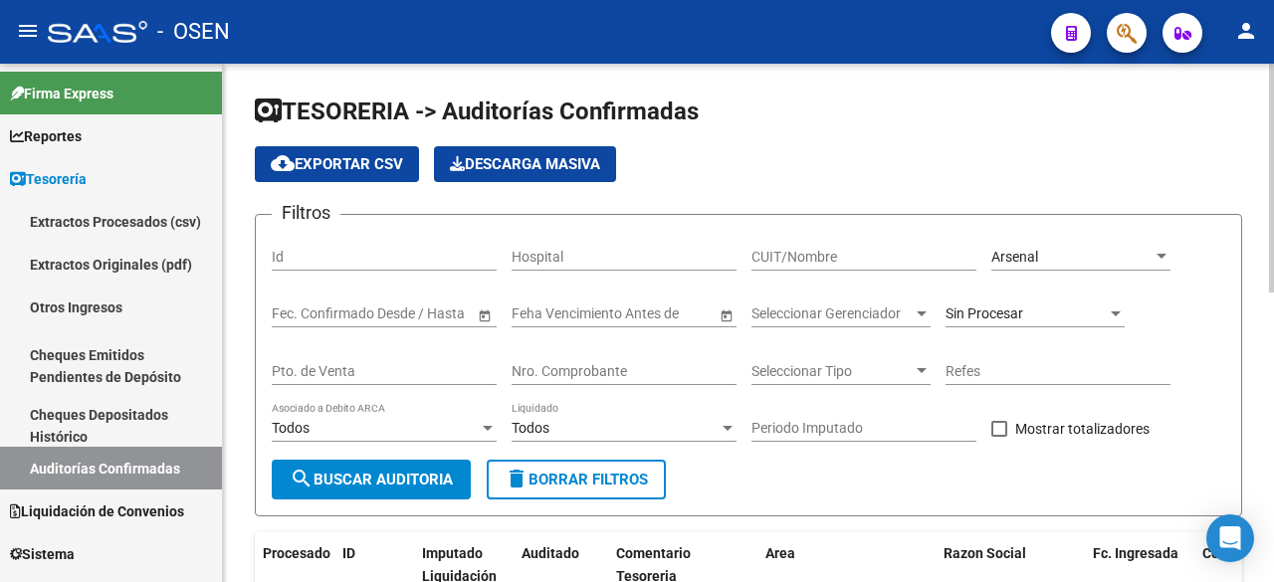
scroll to position [331, 0]
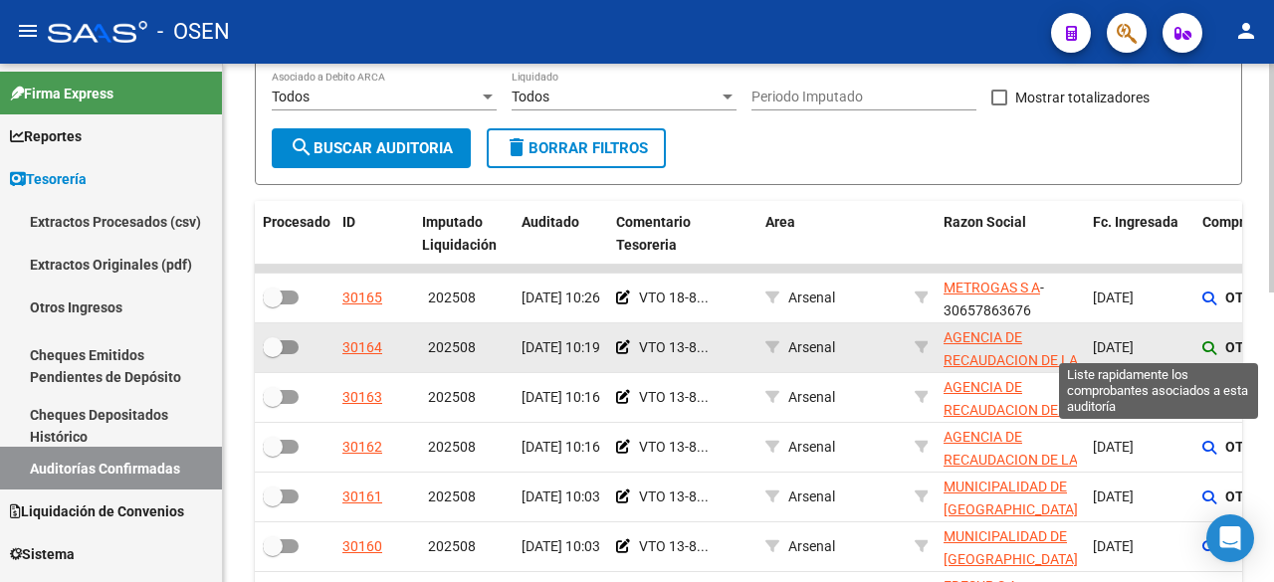
click at [1208, 342] on icon at bounding box center [1209, 348] width 14 height 14
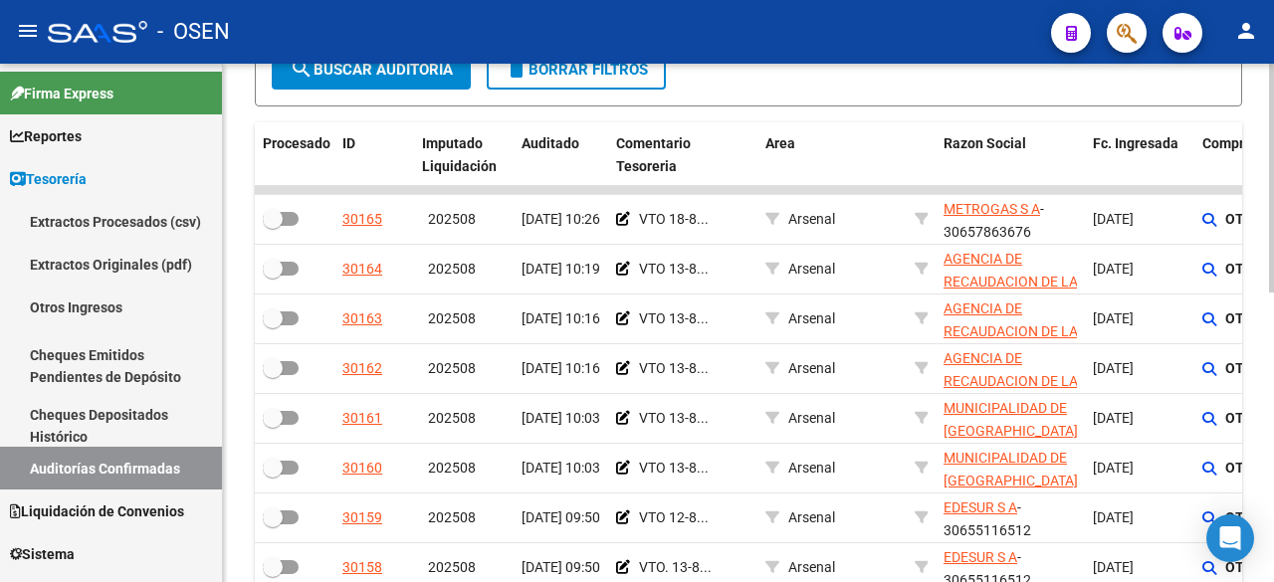
scroll to position [435, 0]
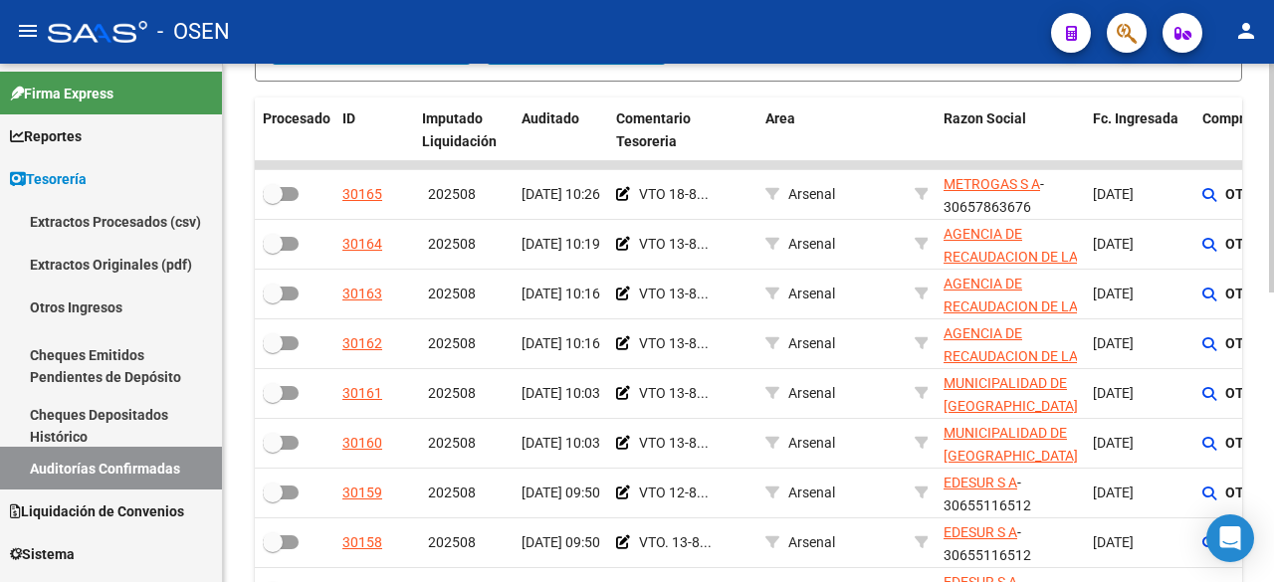
click at [1273, 282] on div at bounding box center [1271, 375] width 5 height 229
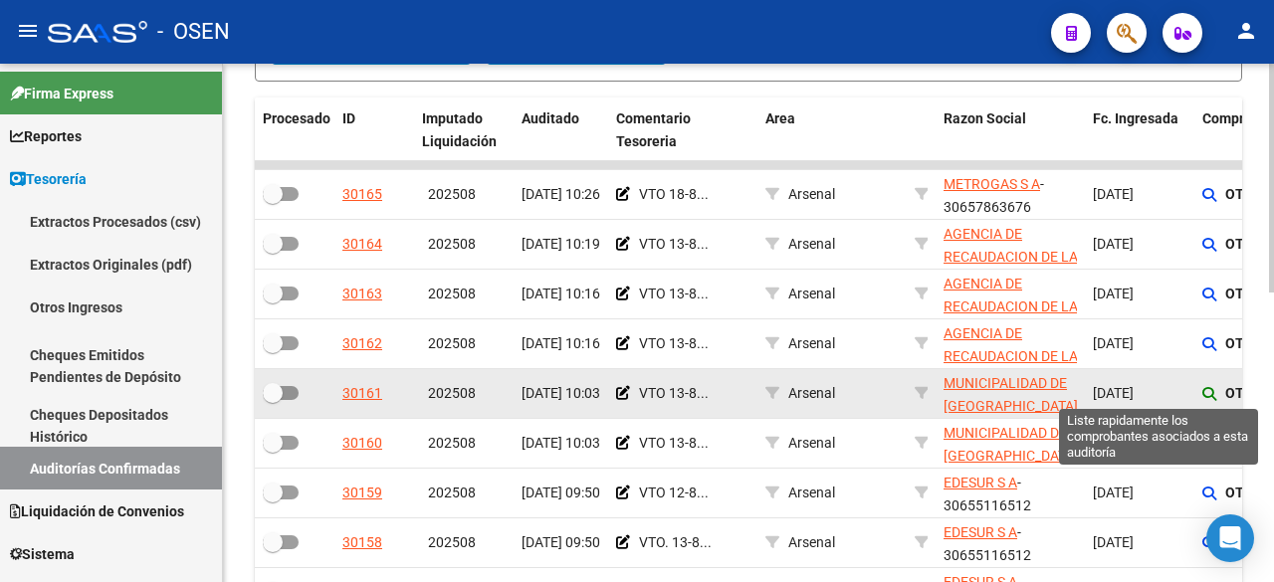
click at [1207, 392] on icon at bounding box center [1209, 394] width 14 height 14
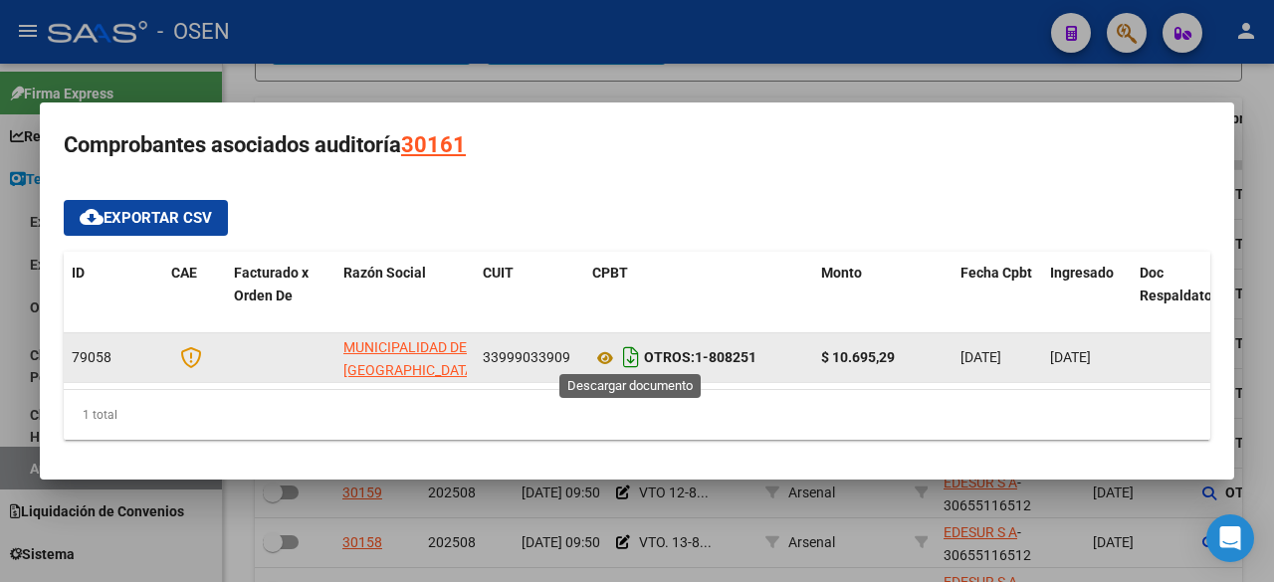
click at [632, 348] on icon "Descargar documento" at bounding box center [631, 357] width 26 height 32
click at [720, 74] on div at bounding box center [637, 291] width 1274 height 582
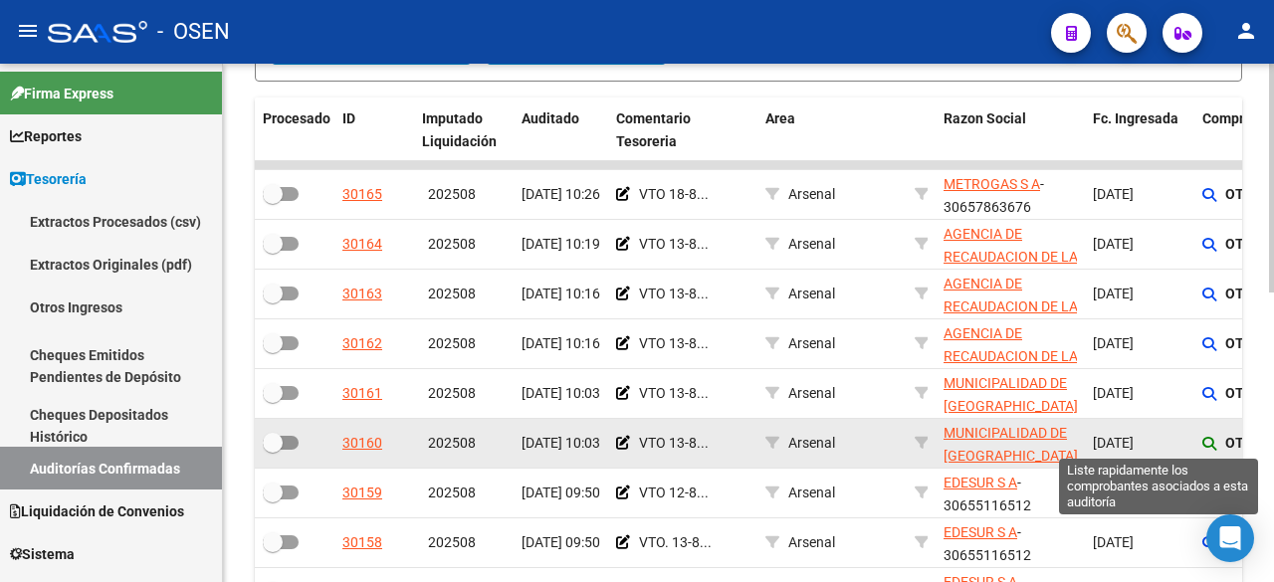
click at [1206, 437] on icon at bounding box center [1209, 444] width 14 height 14
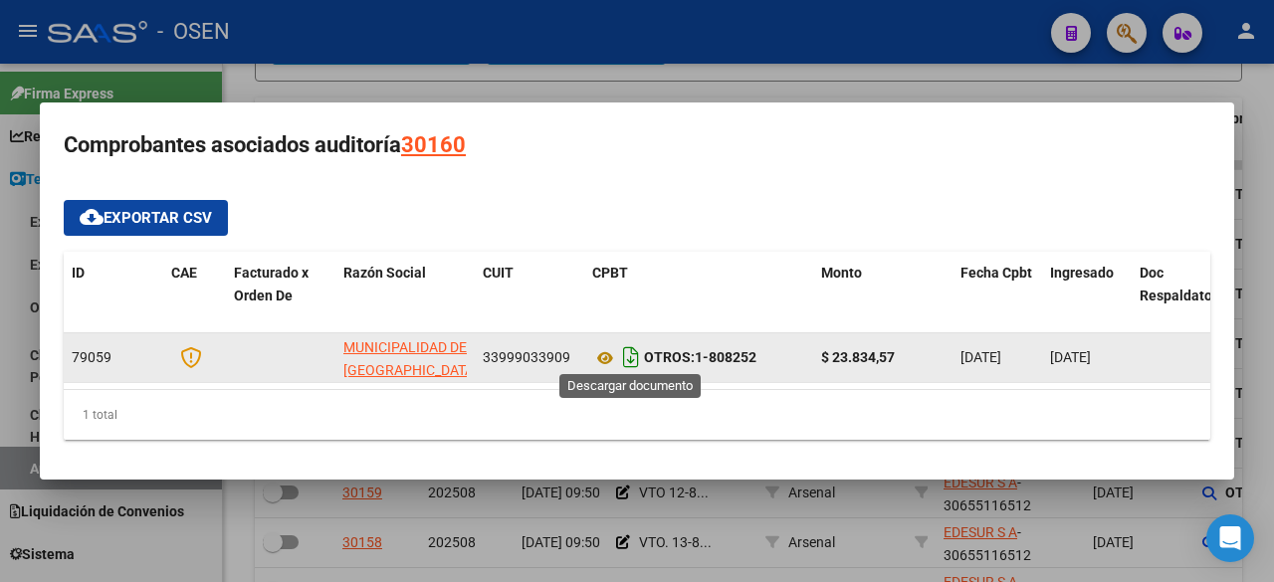
click at [632, 360] on icon "Descargar documento" at bounding box center [631, 357] width 26 height 32
click at [860, 77] on div at bounding box center [637, 291] width 1274 height 582
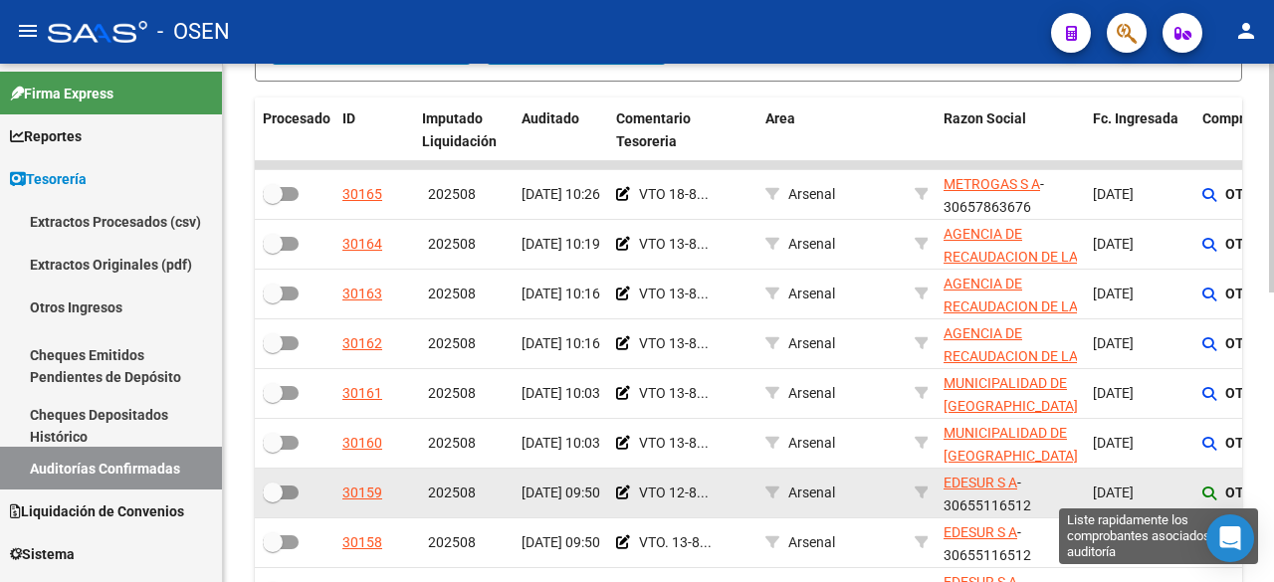
click at [1213, 488] on icon at bounding box center [1209, 494] width 14 height 14
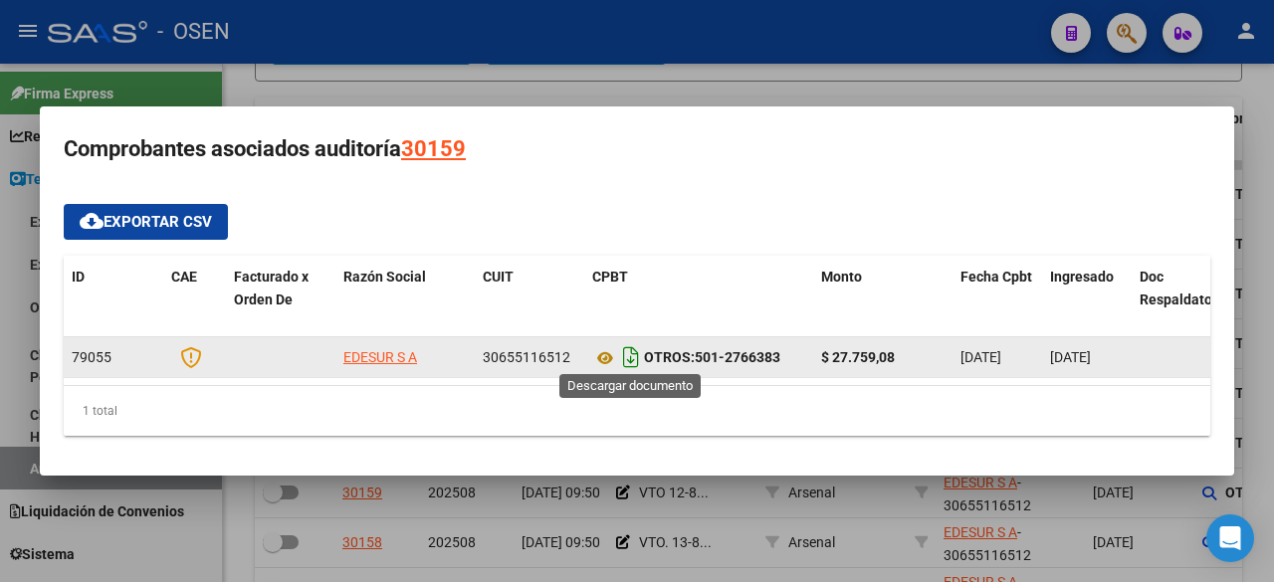
click at [627, 354] on icon "Descargar documento" at bounding box center [631, 357] width 26 height 32
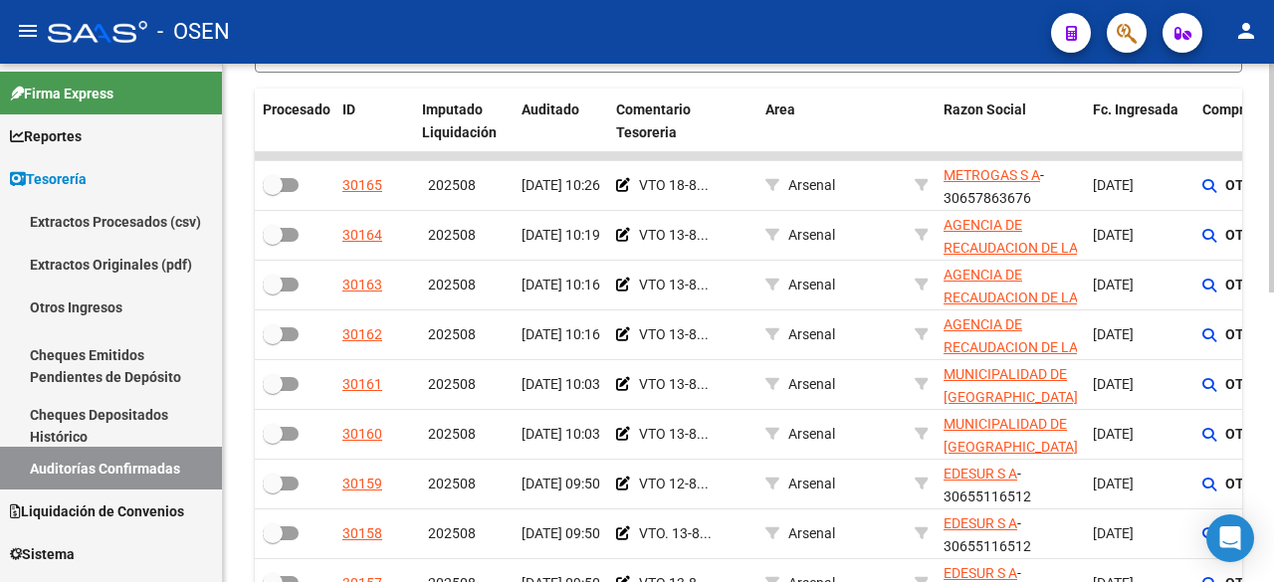
scroll to position [476, 0]
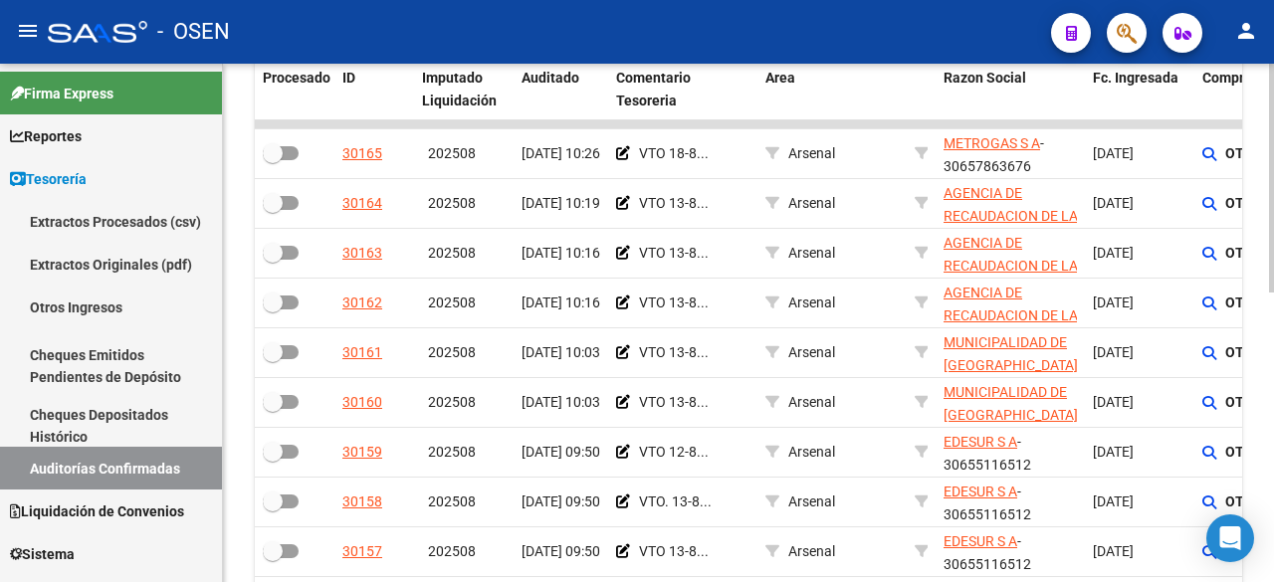
click at [1271, 413] on div at bounding box center [1271, 393] width 5 height 229
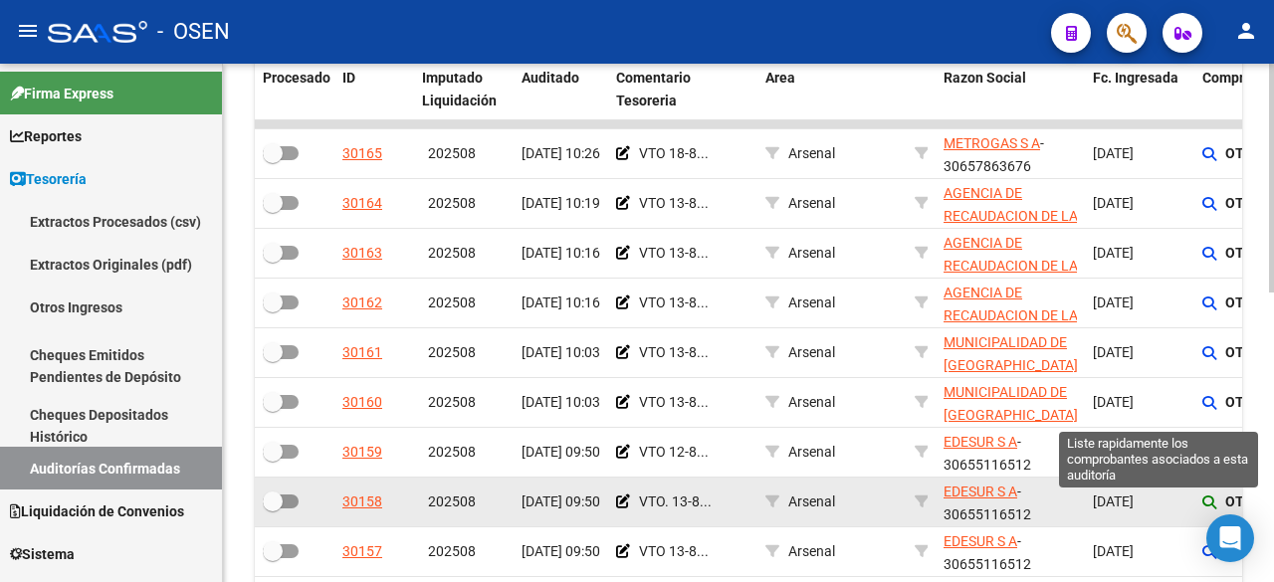
click at [1203, 500] on icon at bounding box center [1209, 502] width 14 height 14
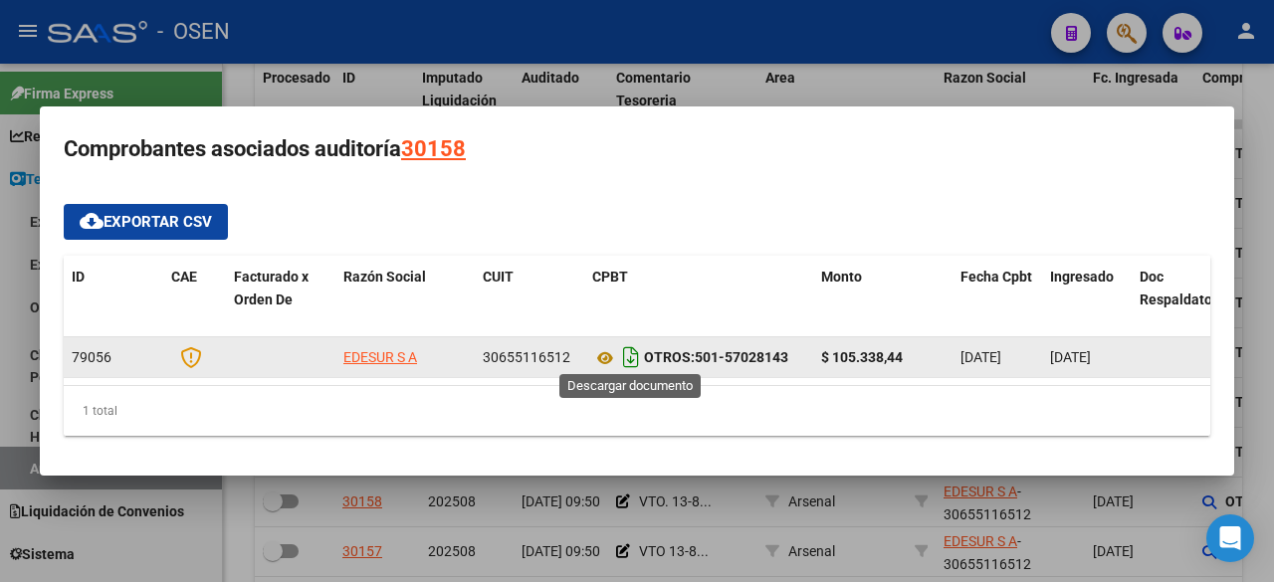
click at [634, 359] on icon "Descargar documento" at bounding box center [631, 357] width 26 height 32
click at [802, 86] on div at bounding box center [637, 291] width 1274 height 582
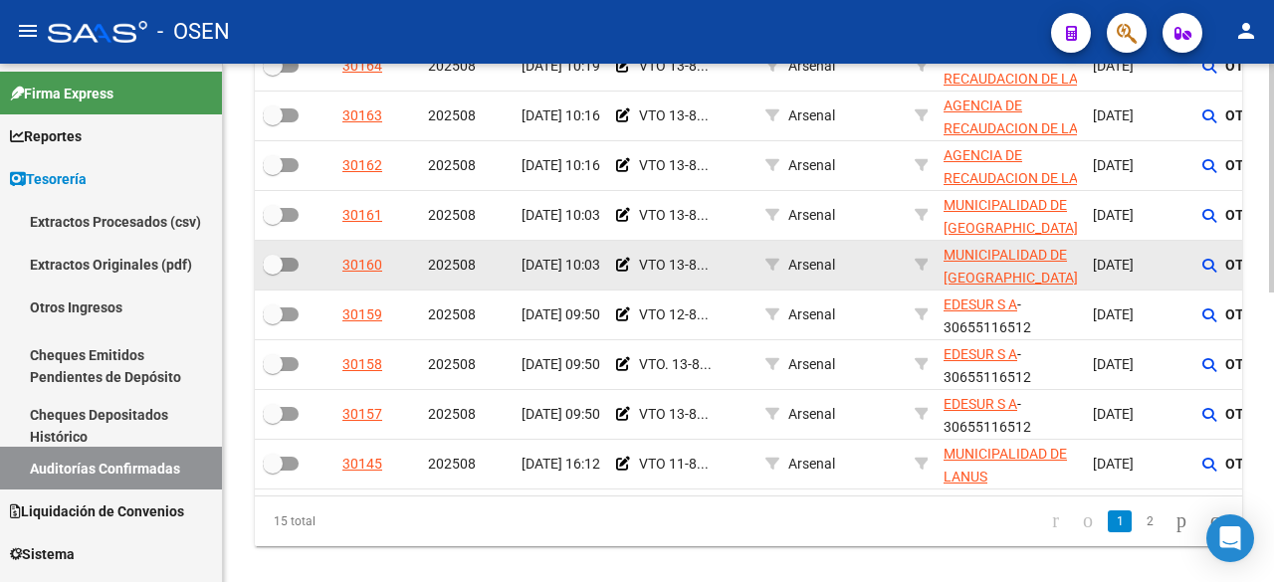
scroll to position [657, 0]
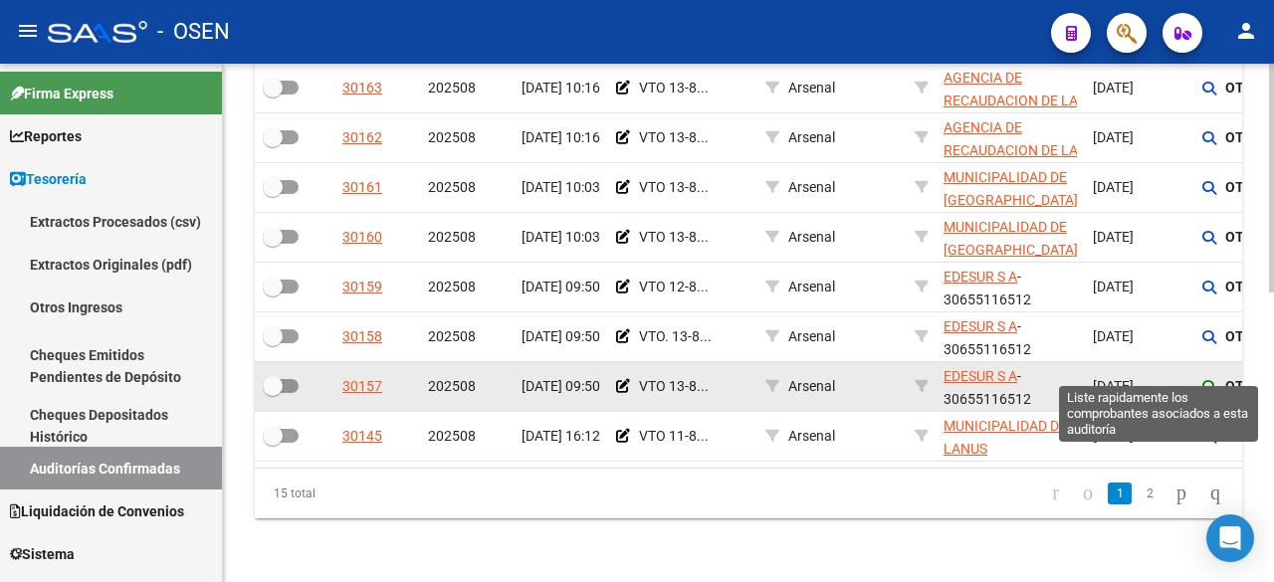
click at [1204, 380] on icon at bounding box center [1209, 387] width 14 height 14
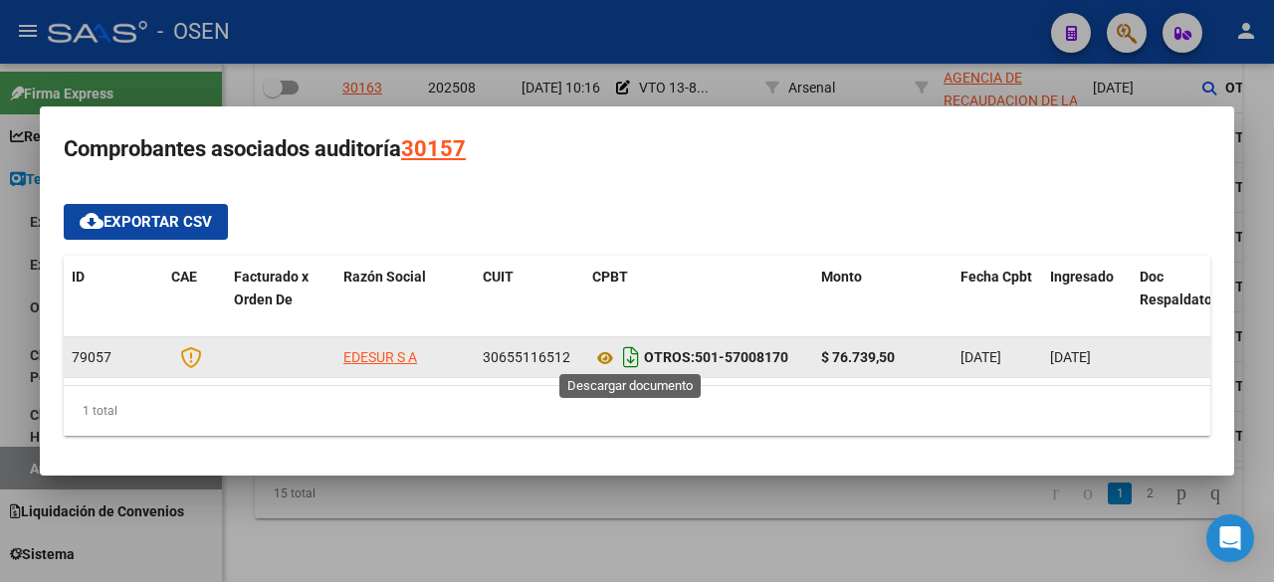
click at [627, 350] on icon "Descargar documento" at bounding box center [631, 357] width 26 height 32
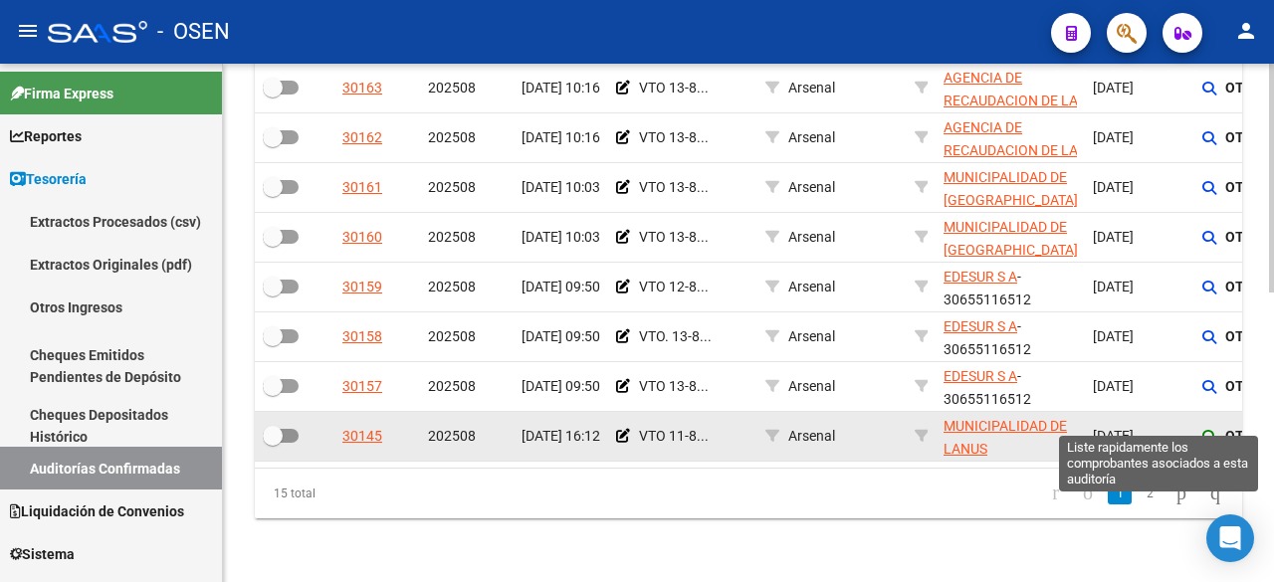
click at [1210, 430] on icon at bounding box center [1209, 437] width 14 height 14
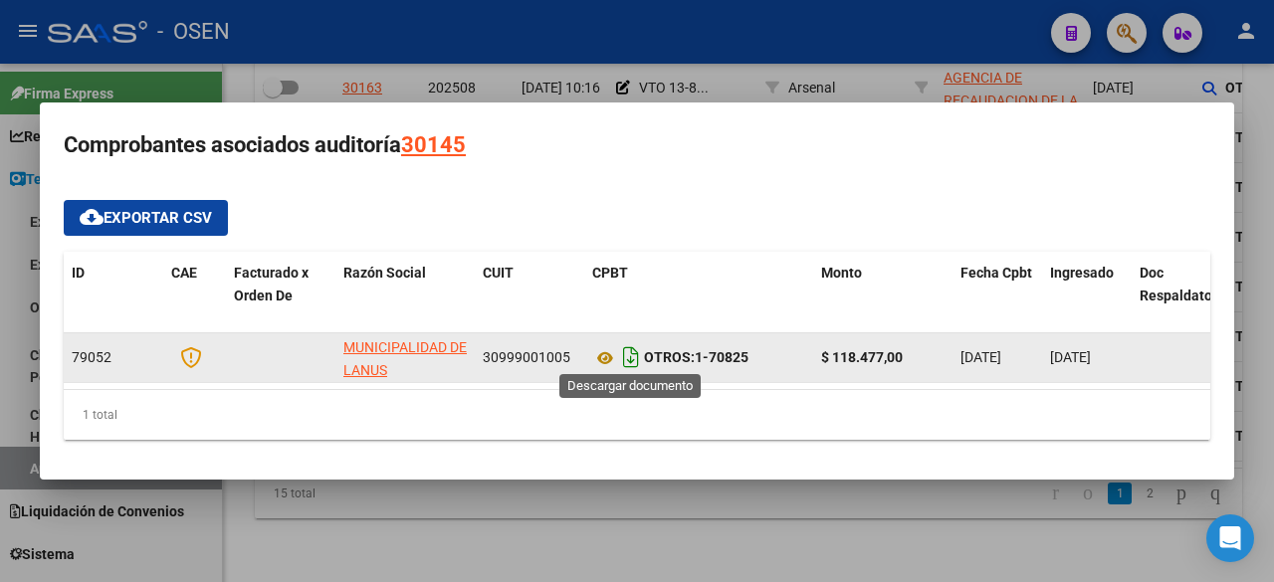
click at [627, 352] on icon "Descargar documento" at bounding box center [631, 357] width 26 height 32
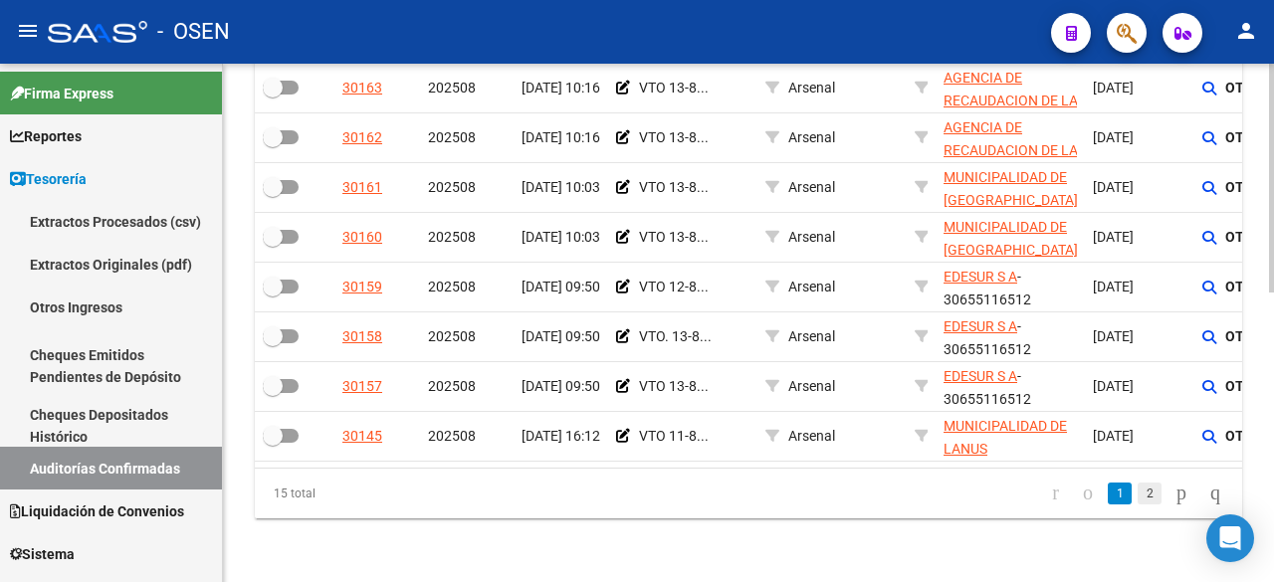
click at [1137, 496] on link "2" at bounding box center [1149, 494] width 24 height 22
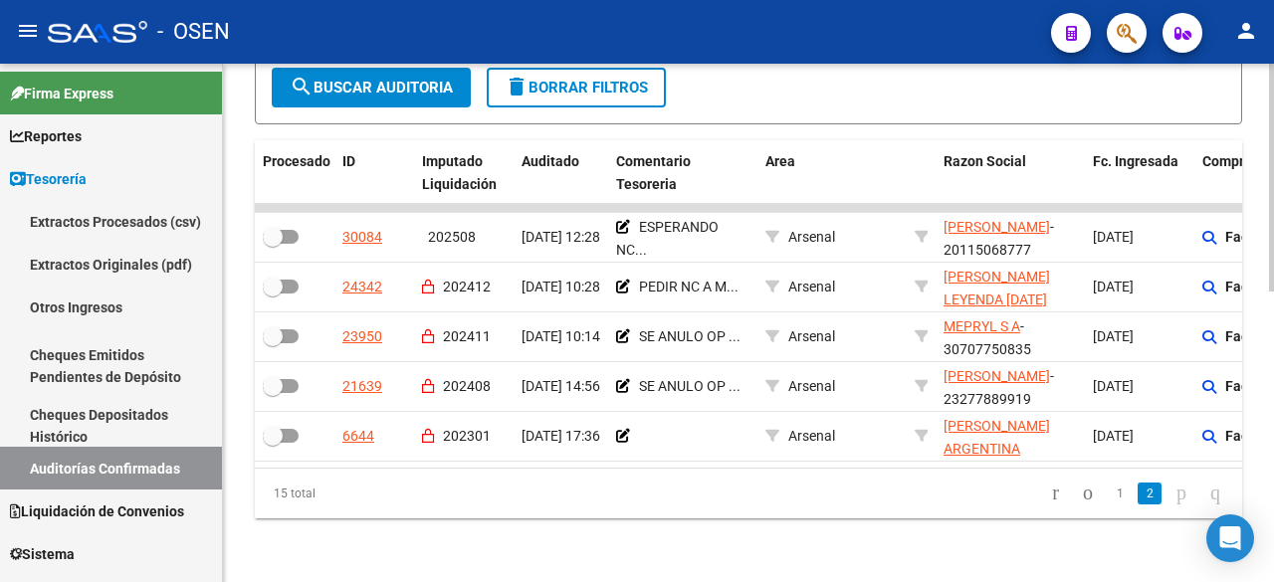
scroll to position [408, 0]
click at [1107, 488] on link "1" at bounding box center [1119, 494] width 24 height 22
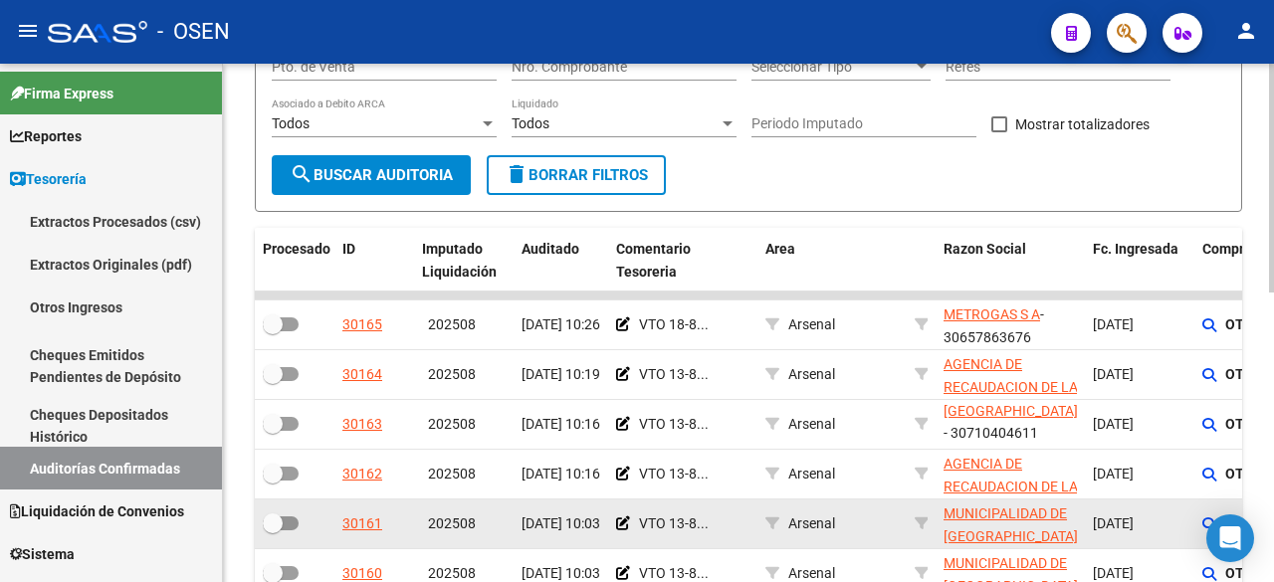
scroll to position [331, 0]
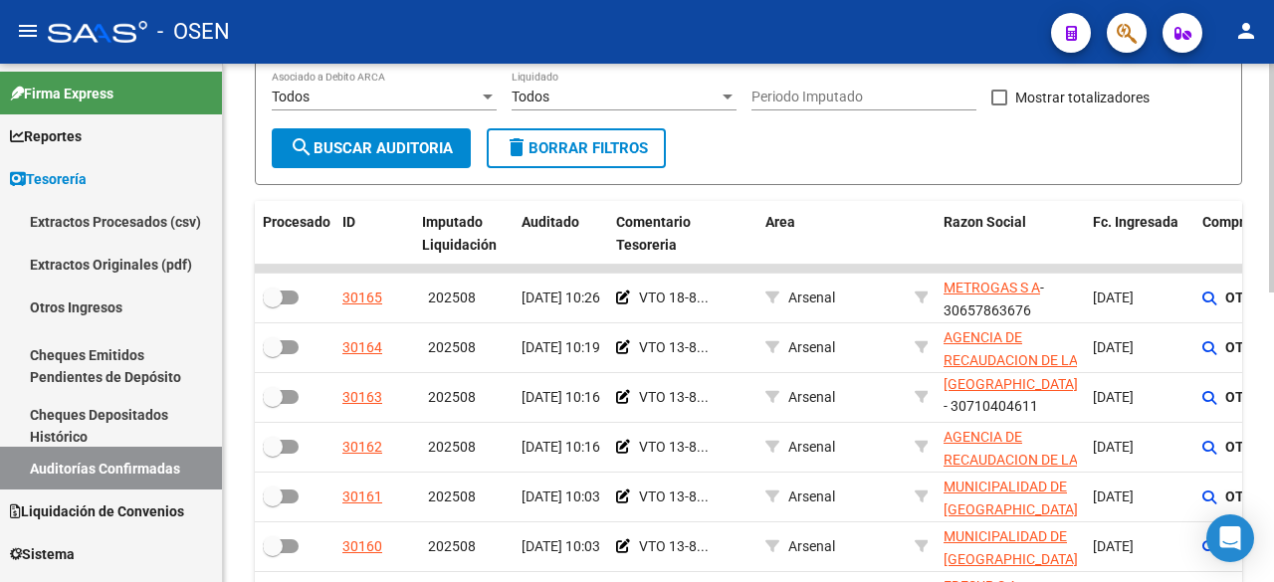
click at [939, 144] on form "Filtros Id Hospital CUIT/Nombre Arsenal Seleccionar Area Start date – End date …" at bounding box center [748, 34] width 987 height 302
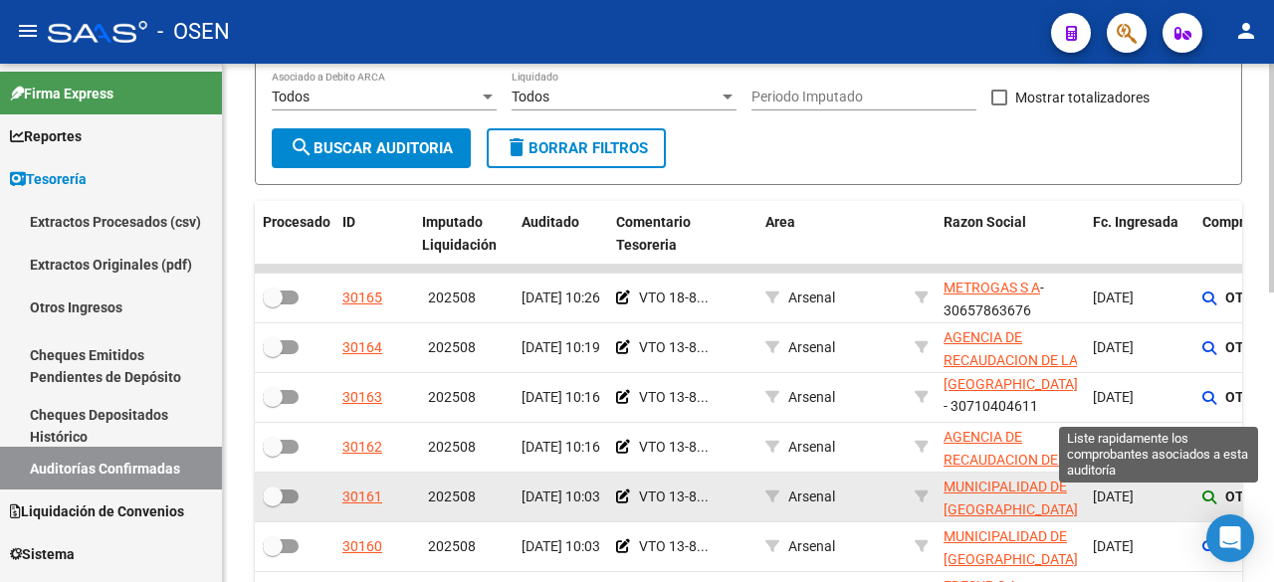
click at [1203, 492] on icon at bounding box center [1209, 498] width 14 height 14
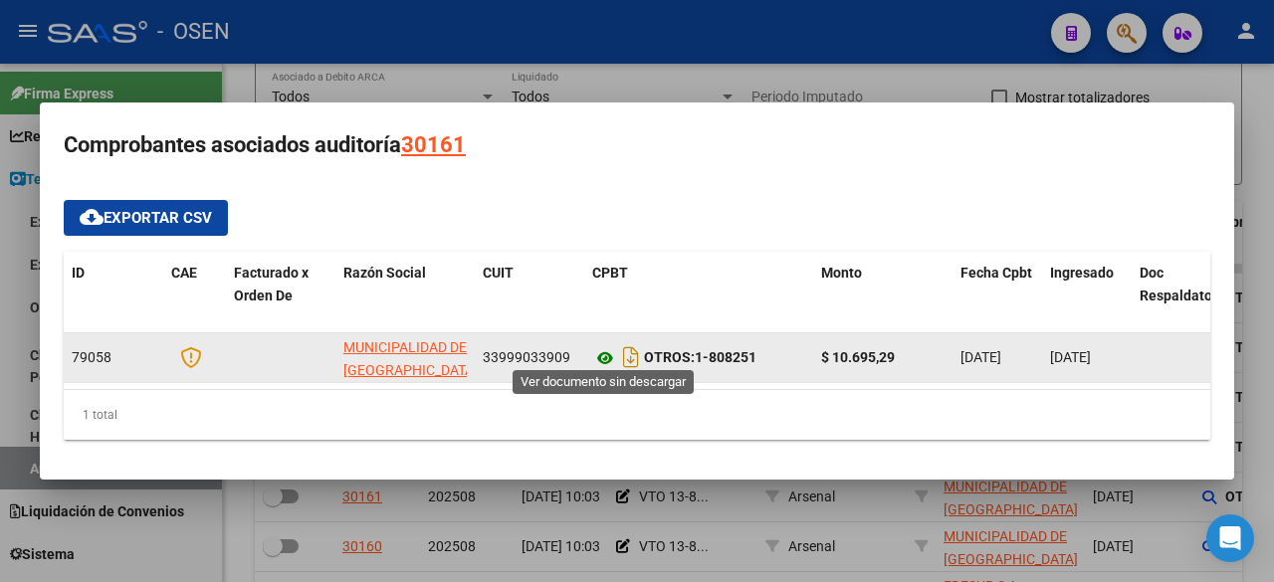
click at [599, 346] on icon at bounding box center [605, 358] width 26 height 24
click at [604, 353] on icon at bounding box center [605, 358] width 26 height 24
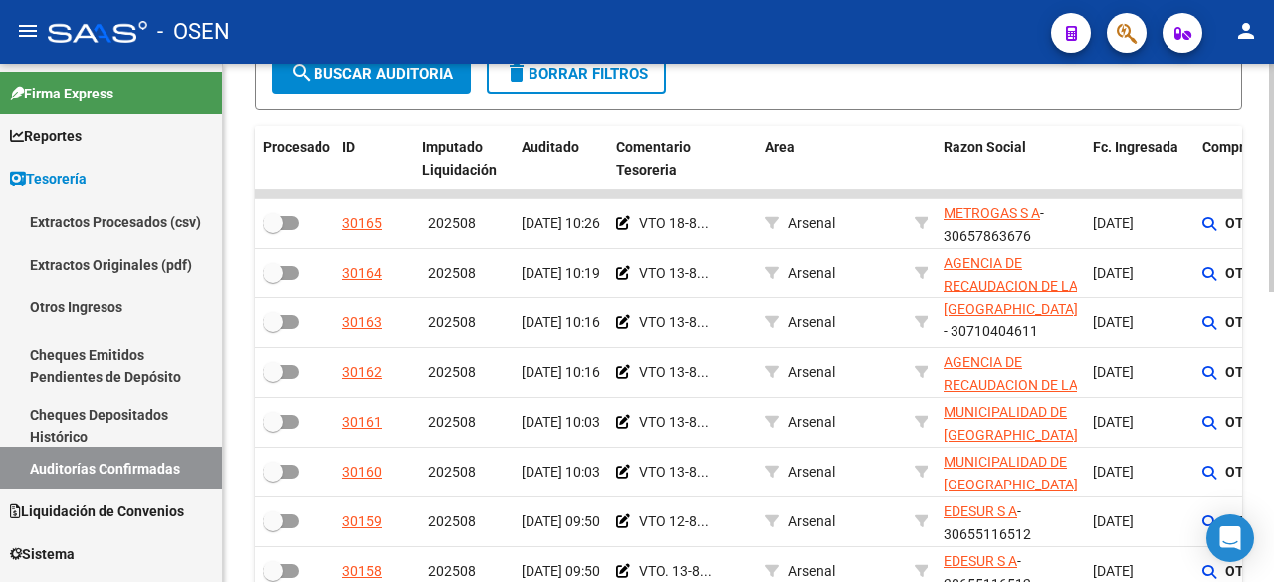
click at [1270, 456] on div at bounding box center [1271, 361] width 5 height 229
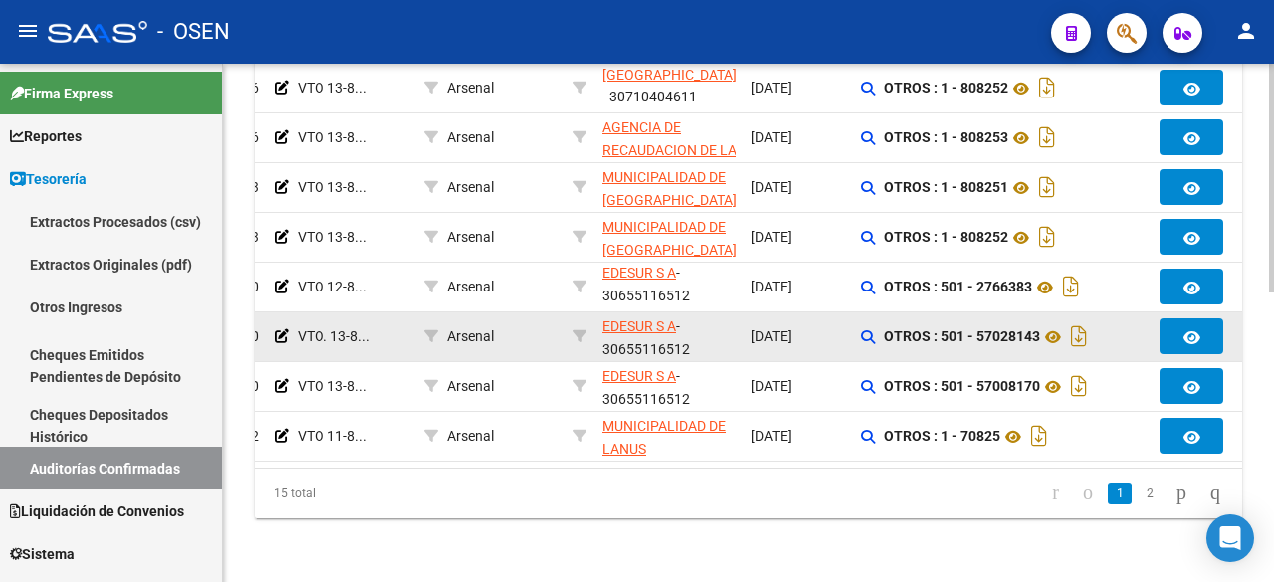
scroll to position [0, 366]
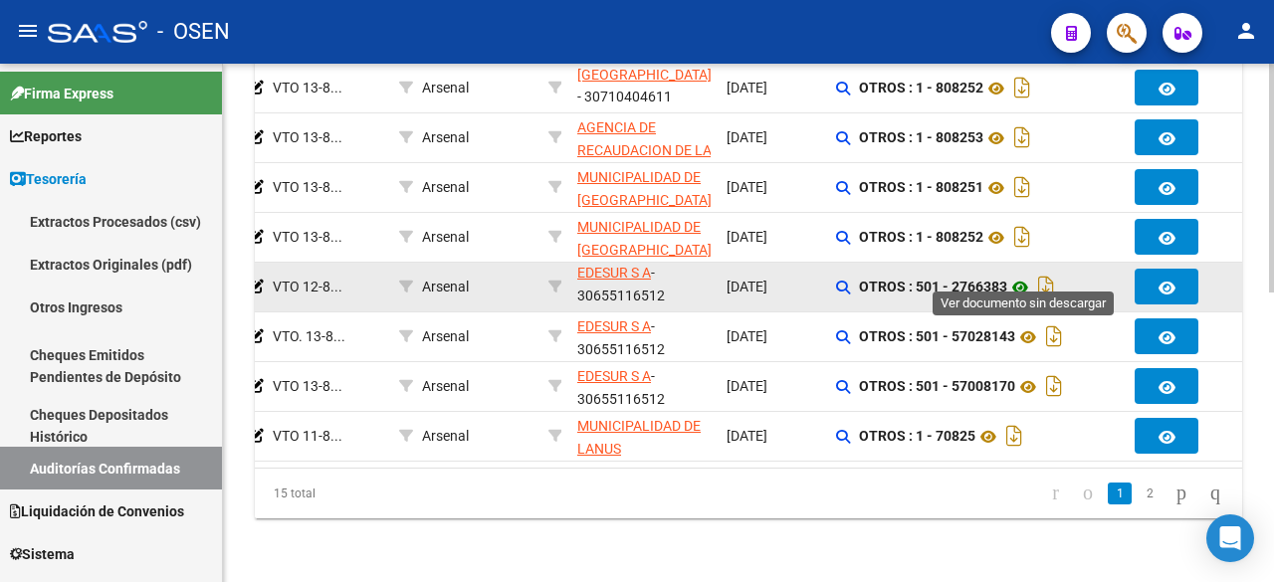
click at [1022, 276] on icon at bounding box center [1020, 288] width 26 height 24
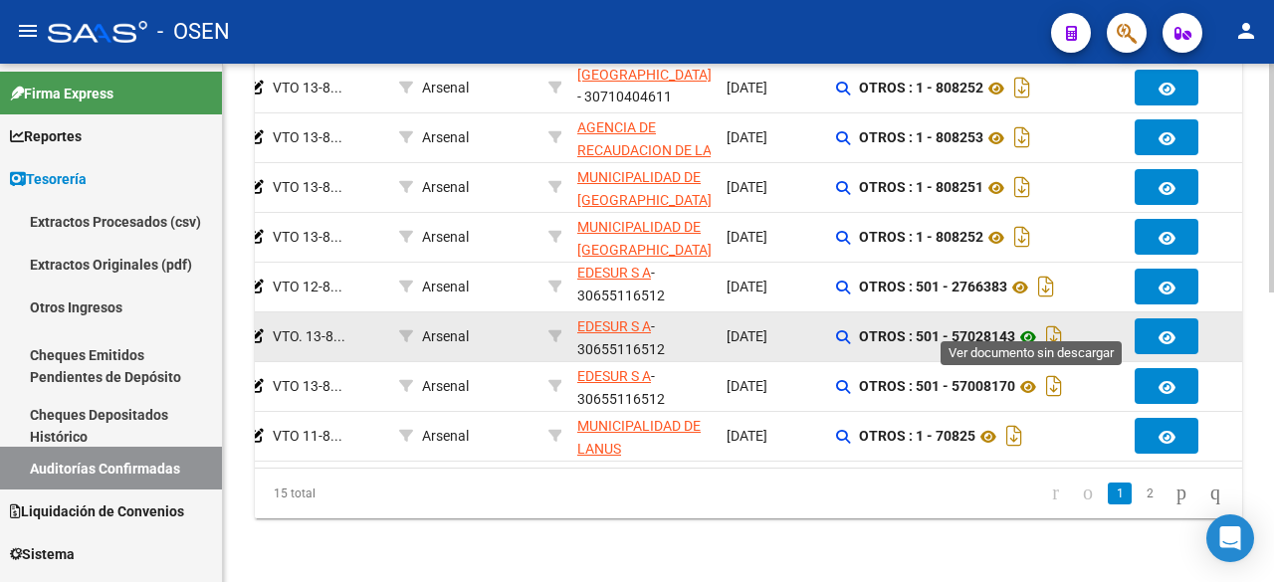
click at [1027, 325] on icon at bounding box center [1028, 337] width 26 height 24
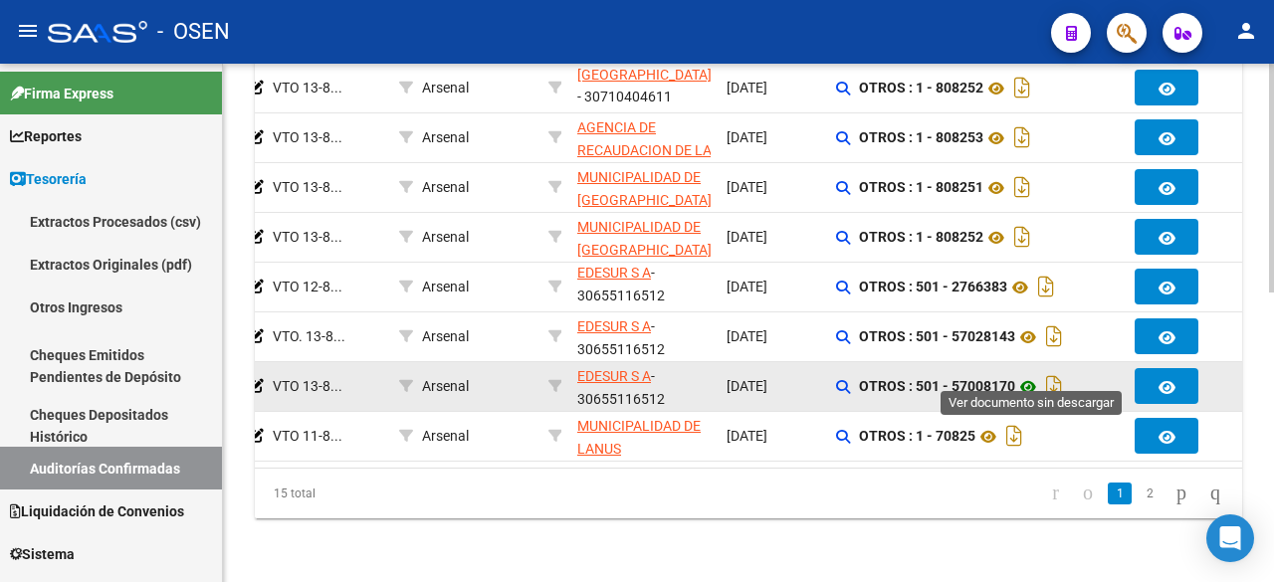
click at [1034, 375] on icon at bounding box center [1028, 387] width 26 height 24
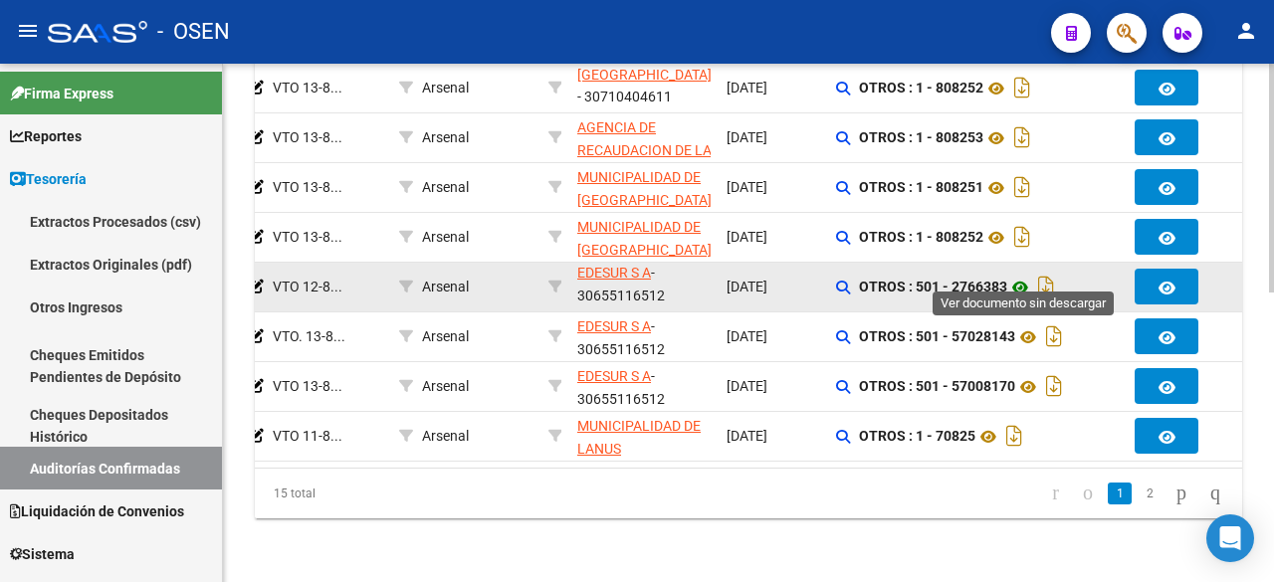
click at [1026, 276] on icon at bounding box center [1020, 288] width 26 height 24
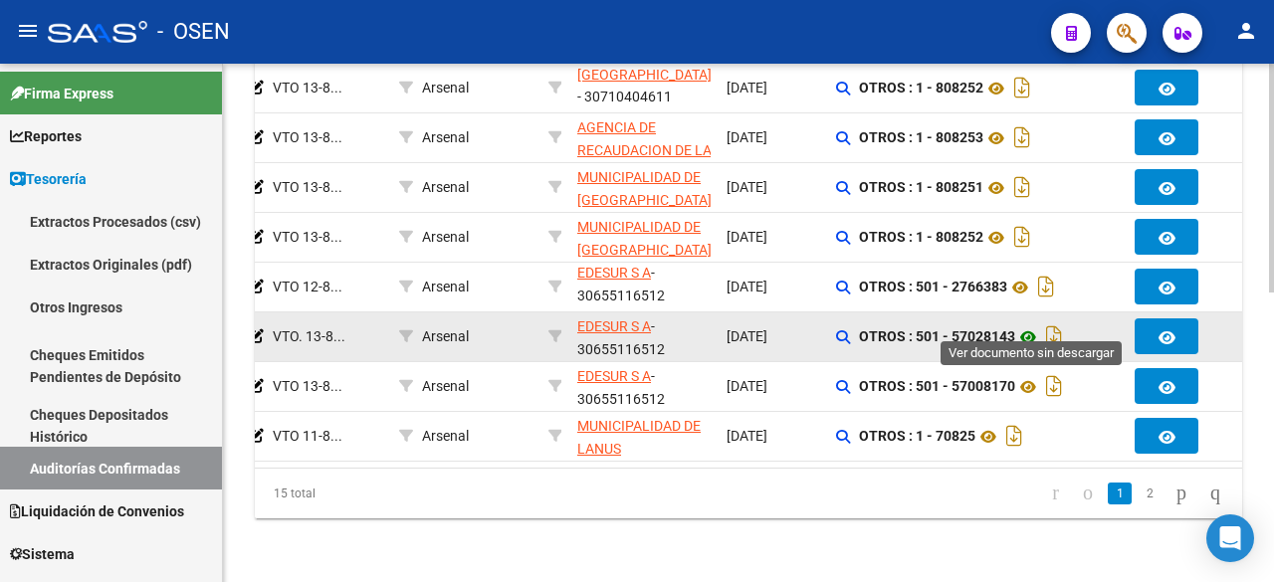
click at [1039, 325] on icon at bounding box center [1028, 337] width 26 height 24
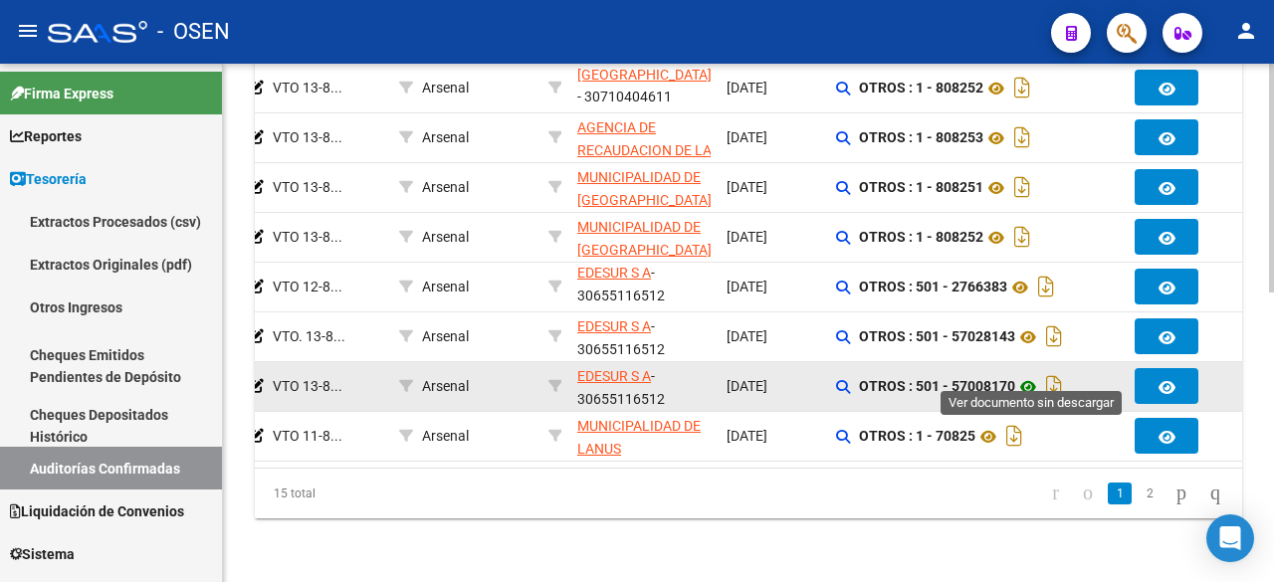
click at [1033, 375] on icon at bounding box center [1028, 387] width 26 height 24
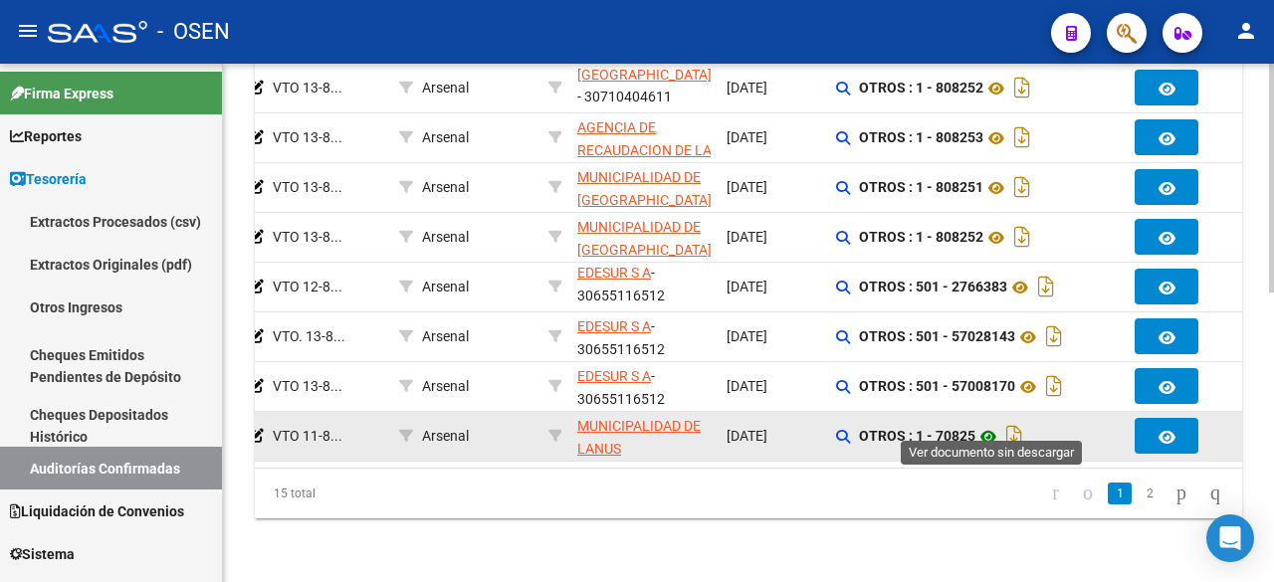
click at [992, 425] on icon at bounding box center [988, 437] width 26 height 24
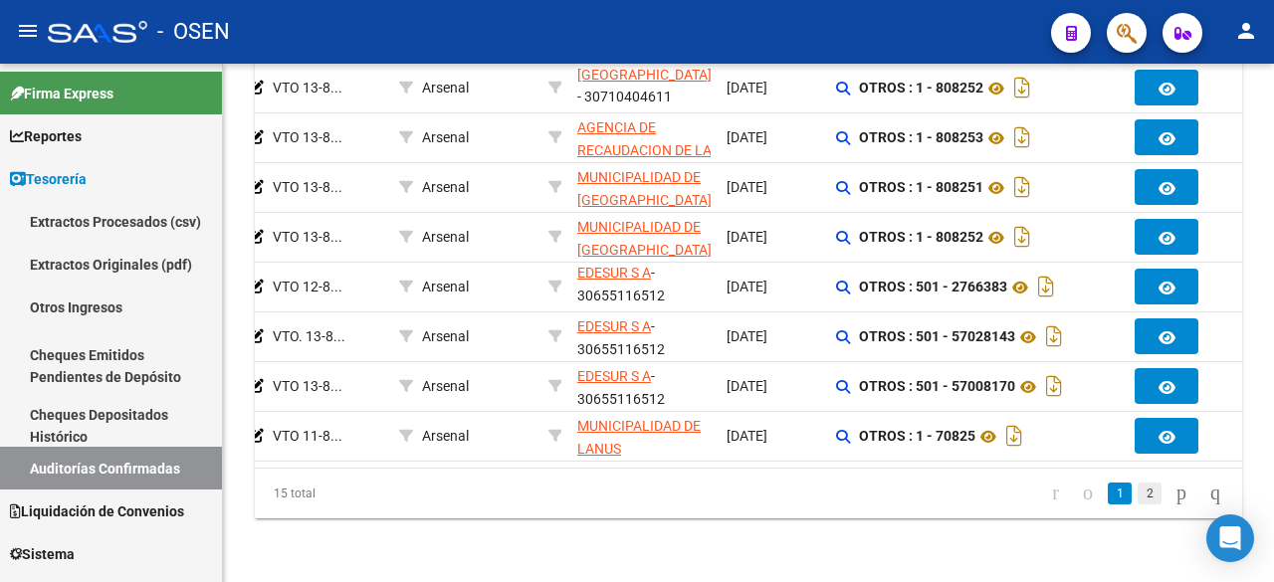
click at [1137, 486] on link "2" at bounding box center [1149, 494] width 24 height 22
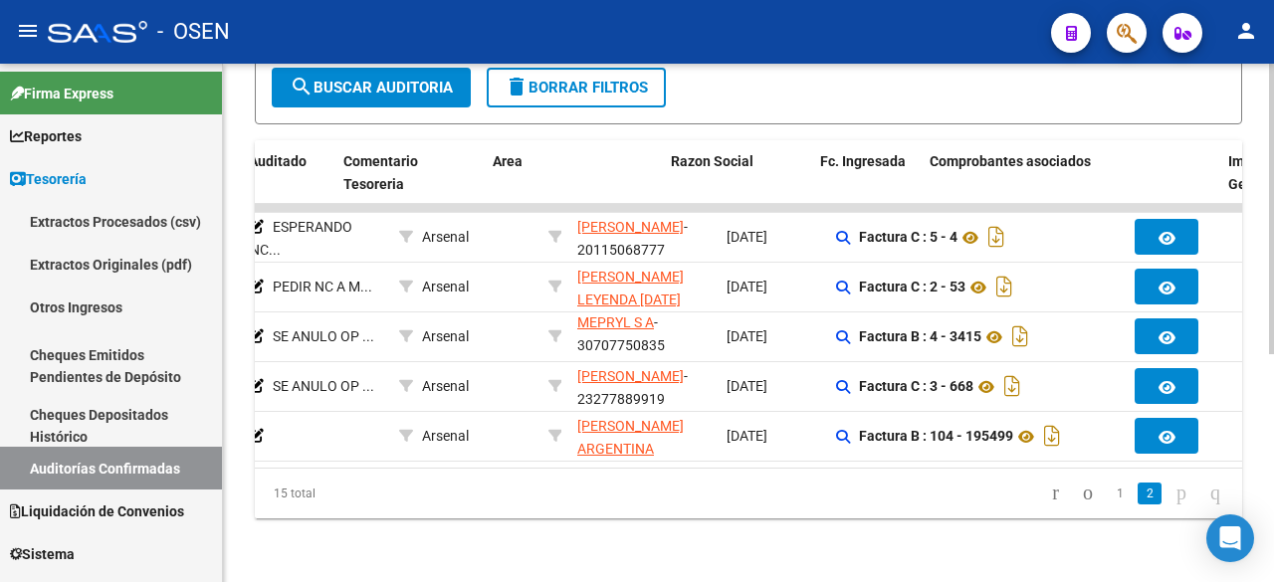
scroll to position [0, 126]
